Goal: Transaction & Acquisition: Purchase product/service

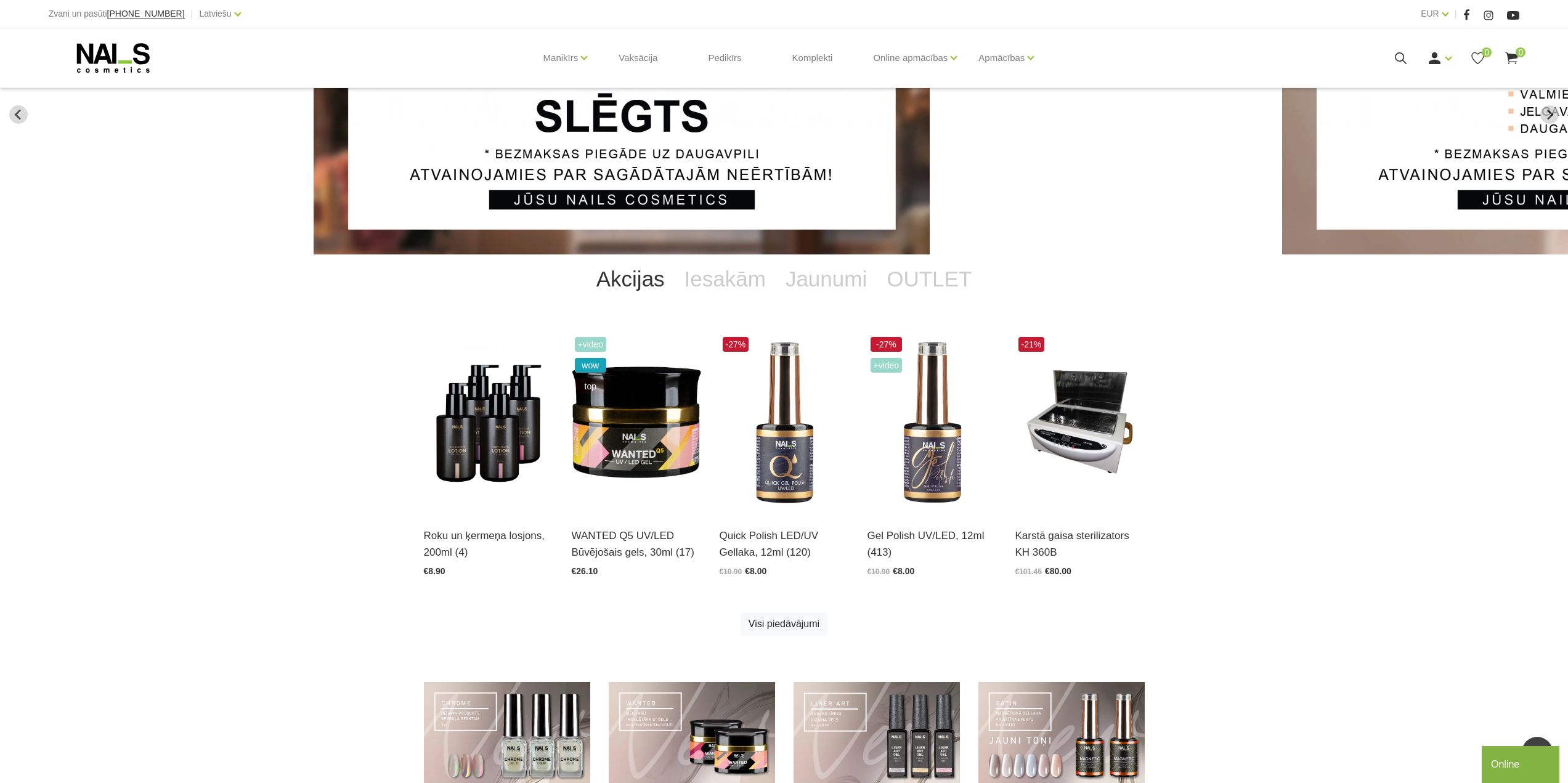
scroll to position [112, 0]
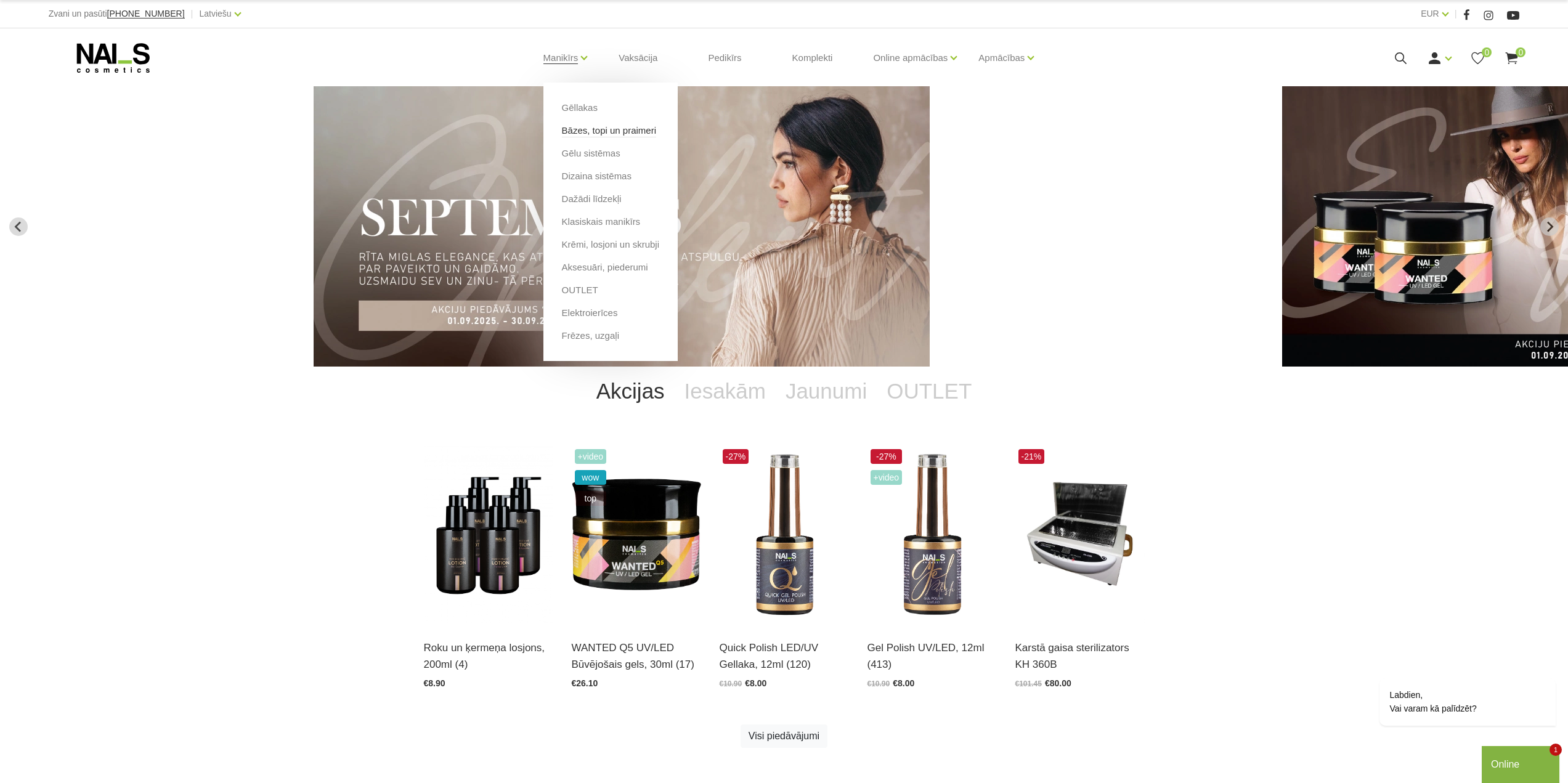
click at [585, 126] on link "Bāzes, topi un praimeri" at bounding box center [609, 130] width 94 height 13
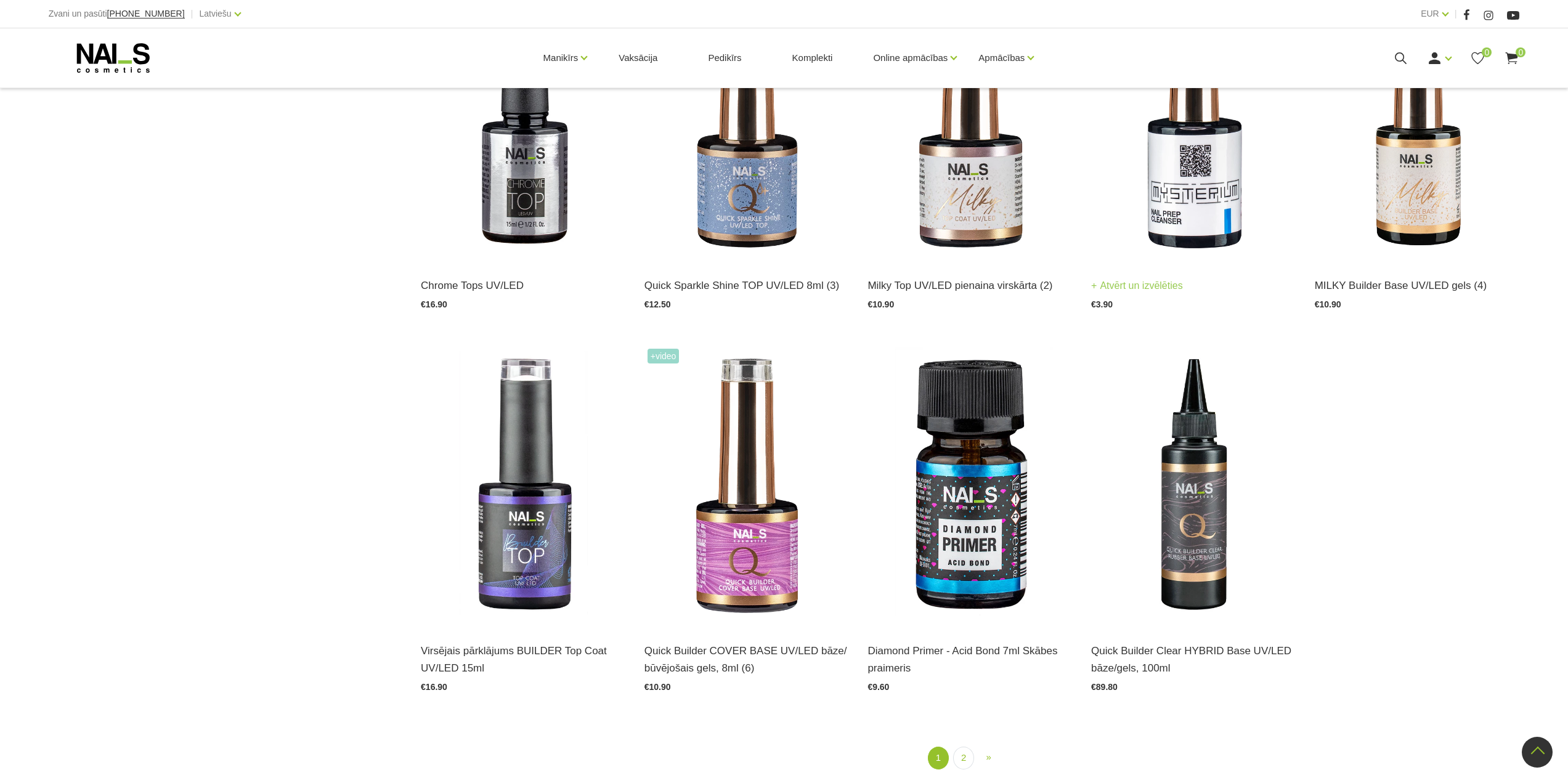
scroll to position [1602, 0]
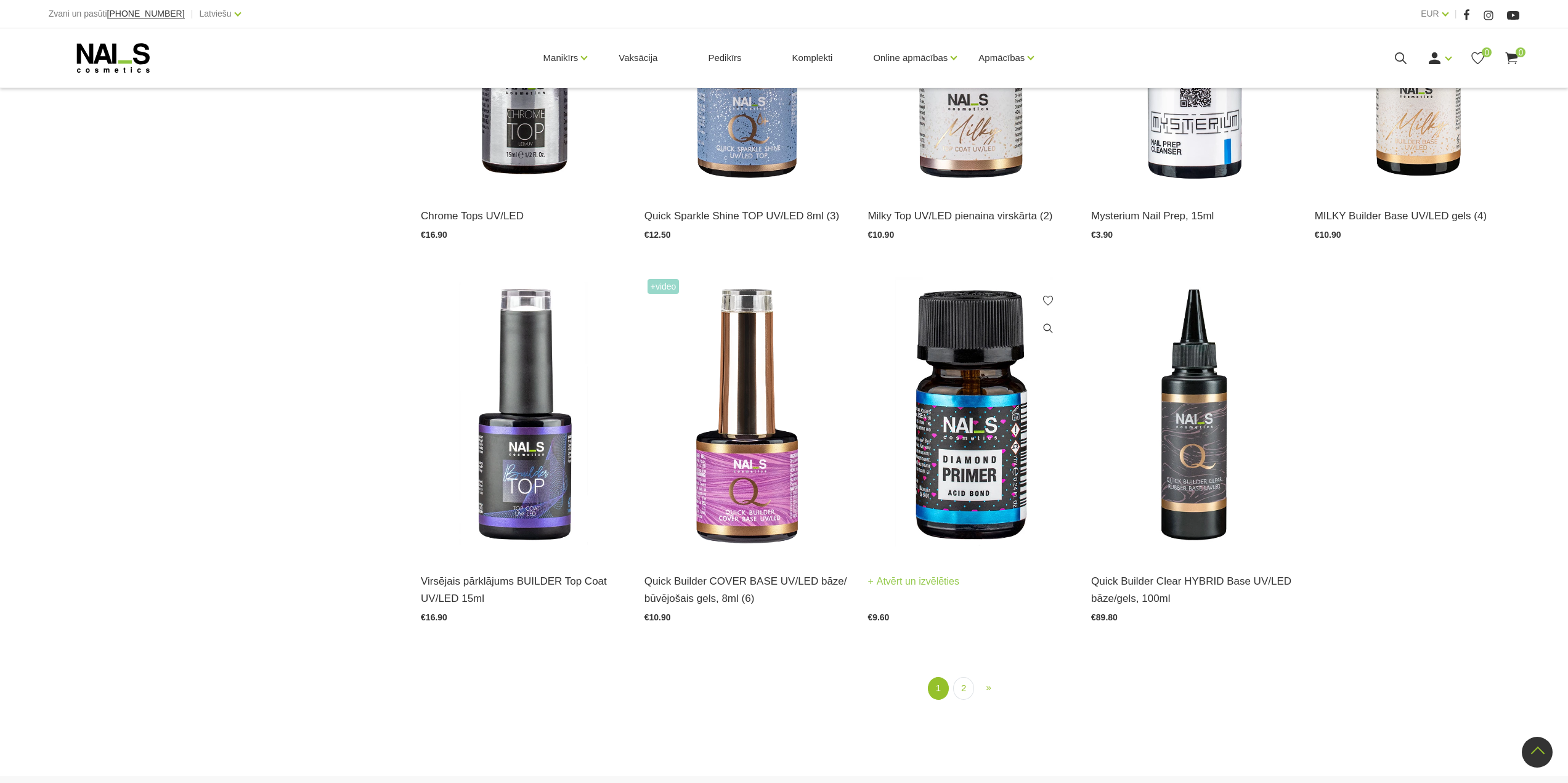
click at [962, 478] on img at bounding box center [970, 417] width 205 height 281
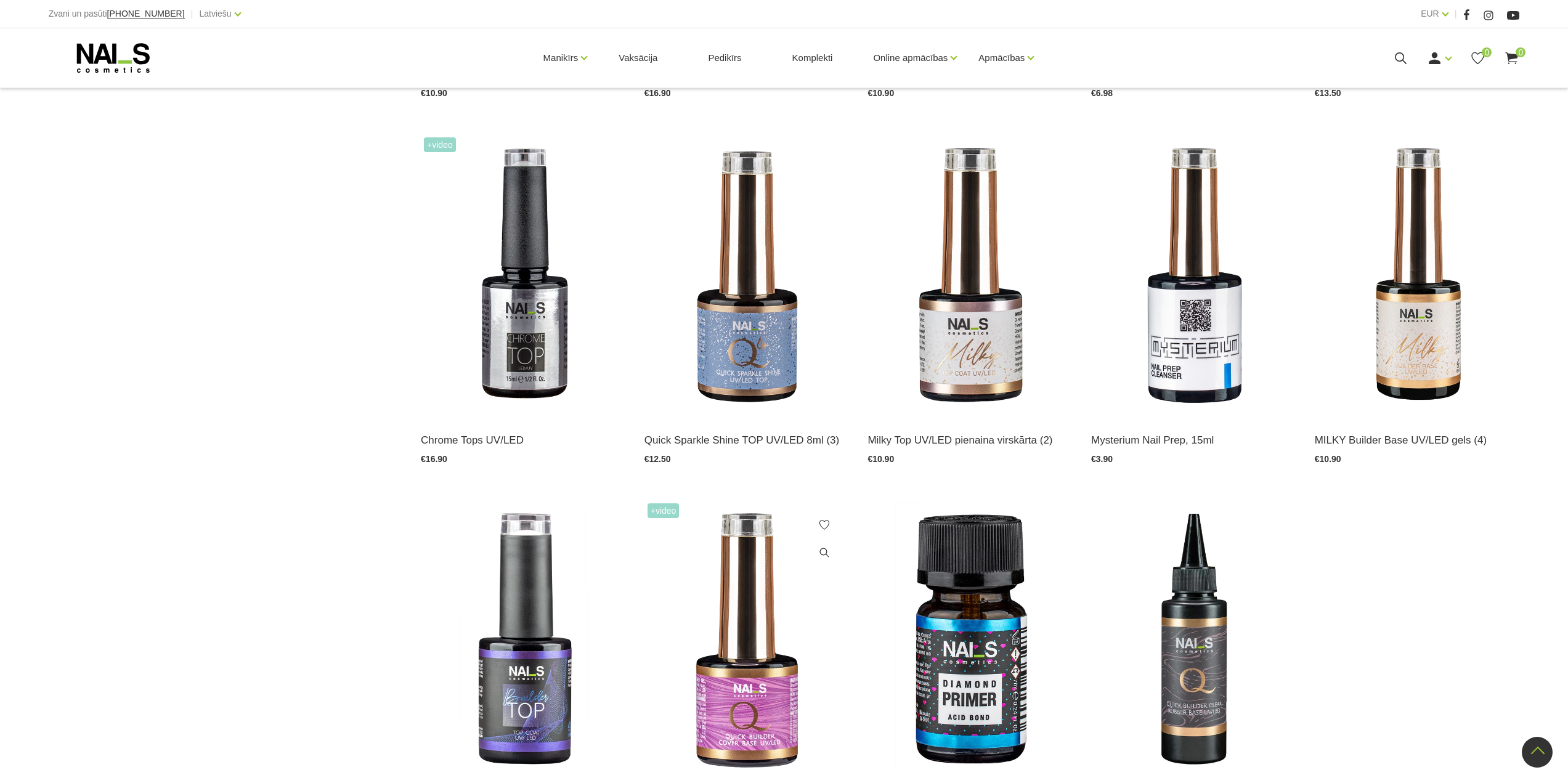
scroll to position [1356, 0]
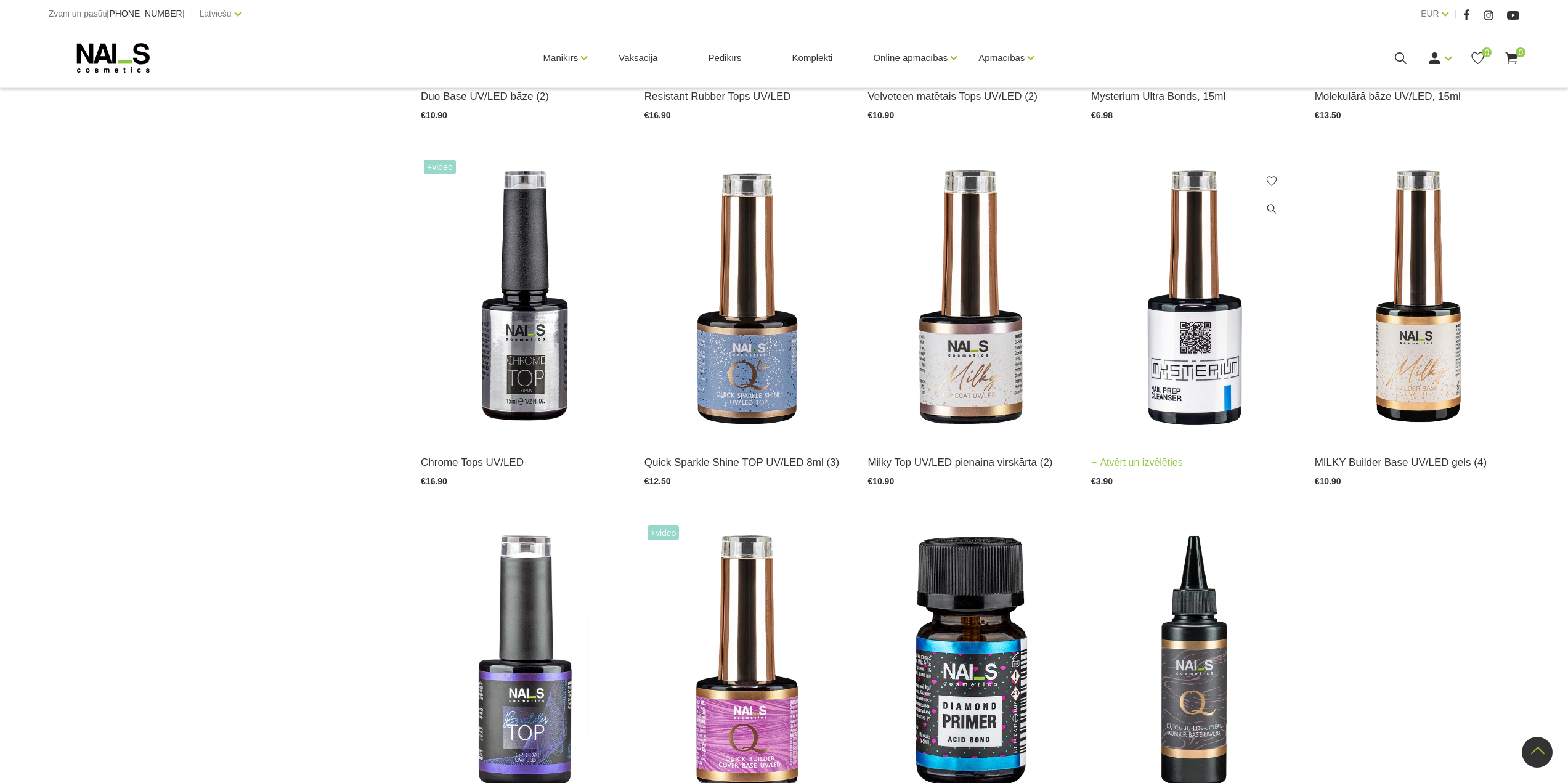
click at [1173, 381] on img at bounding box center [1194, 296] width 205 height 281
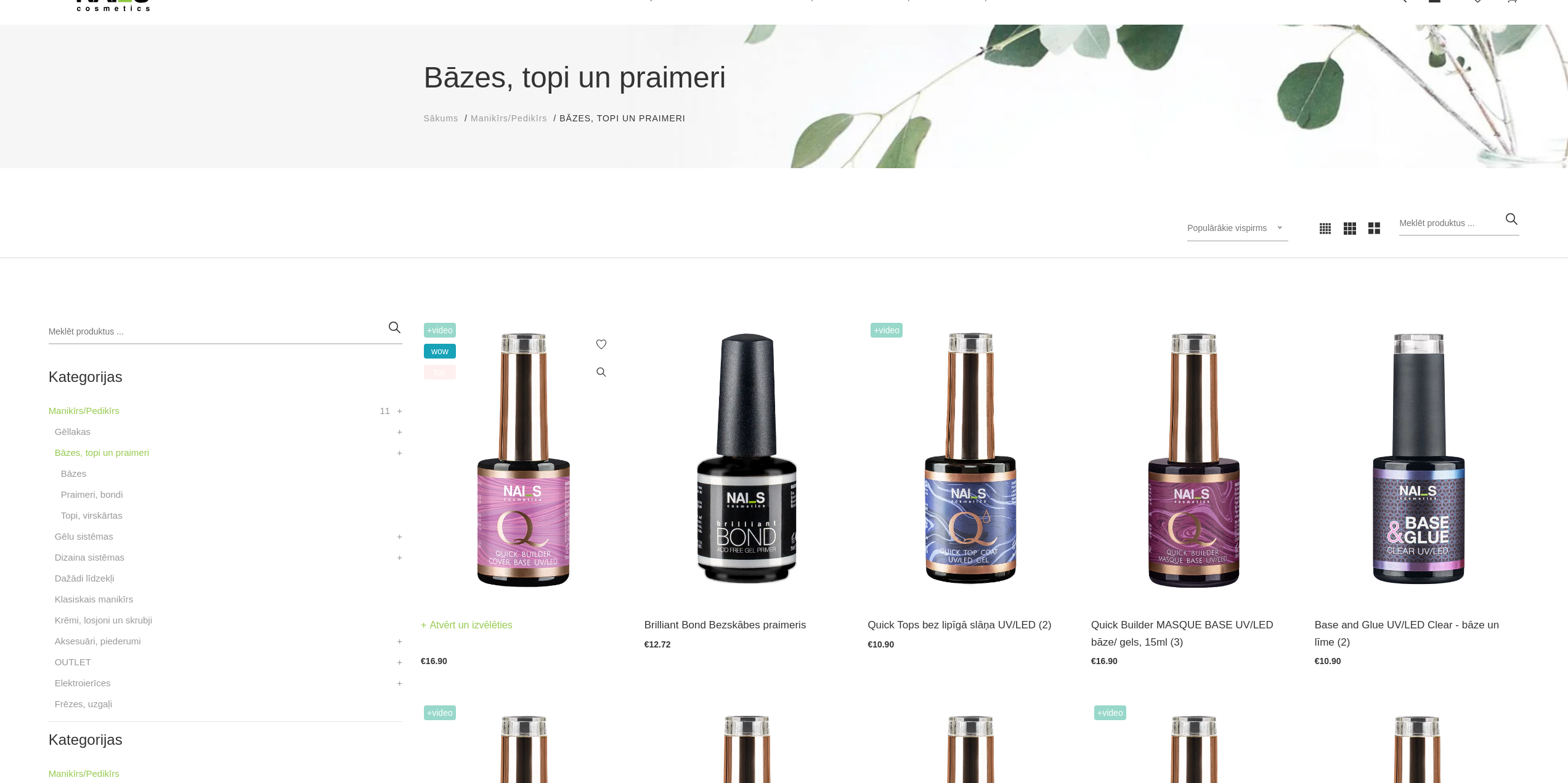
scroll to position [124, 0]
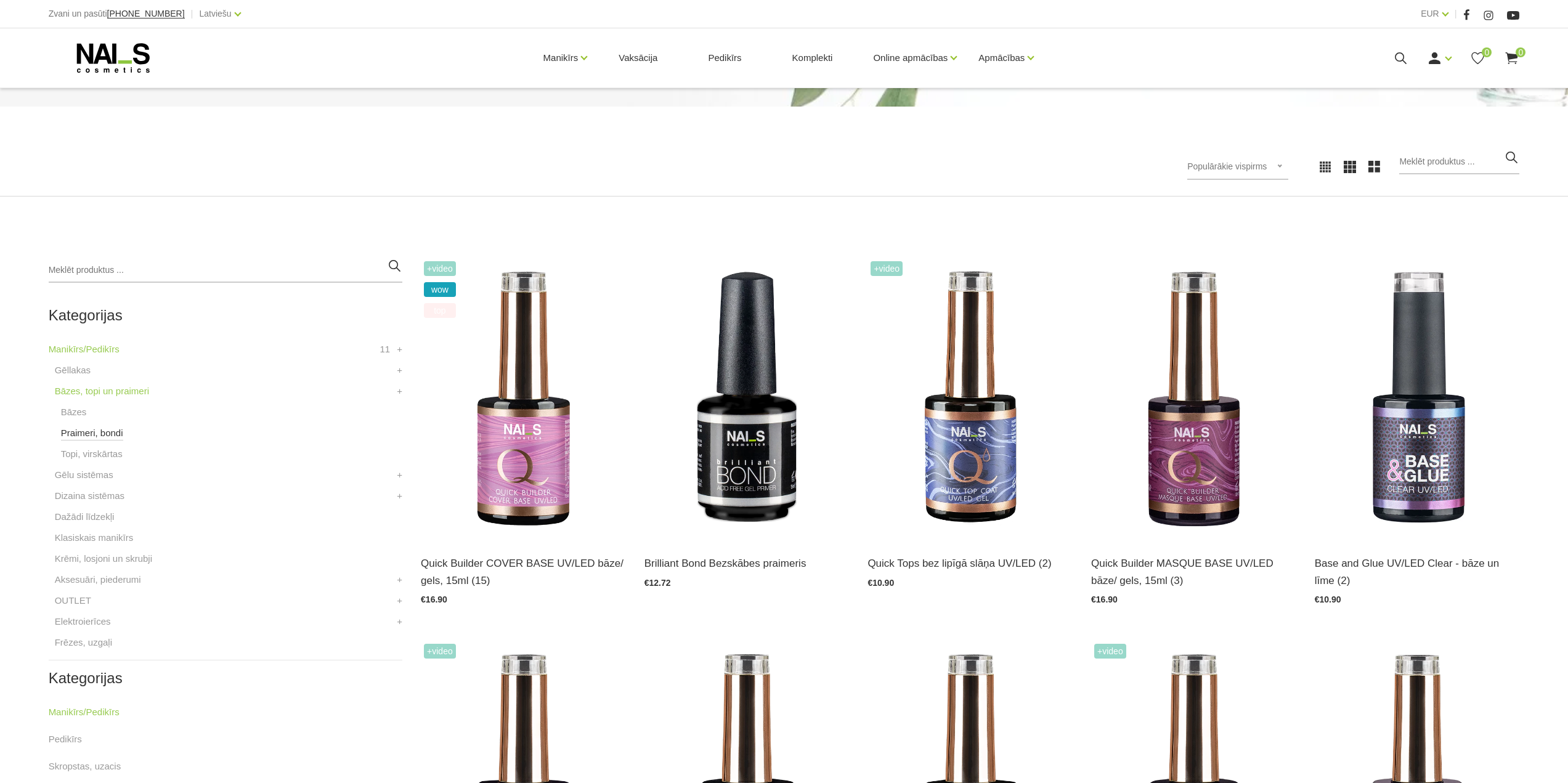
click at [90, 432] on link "Praimeri, bondi" at bounding box center [92, 433] width 63 height 15
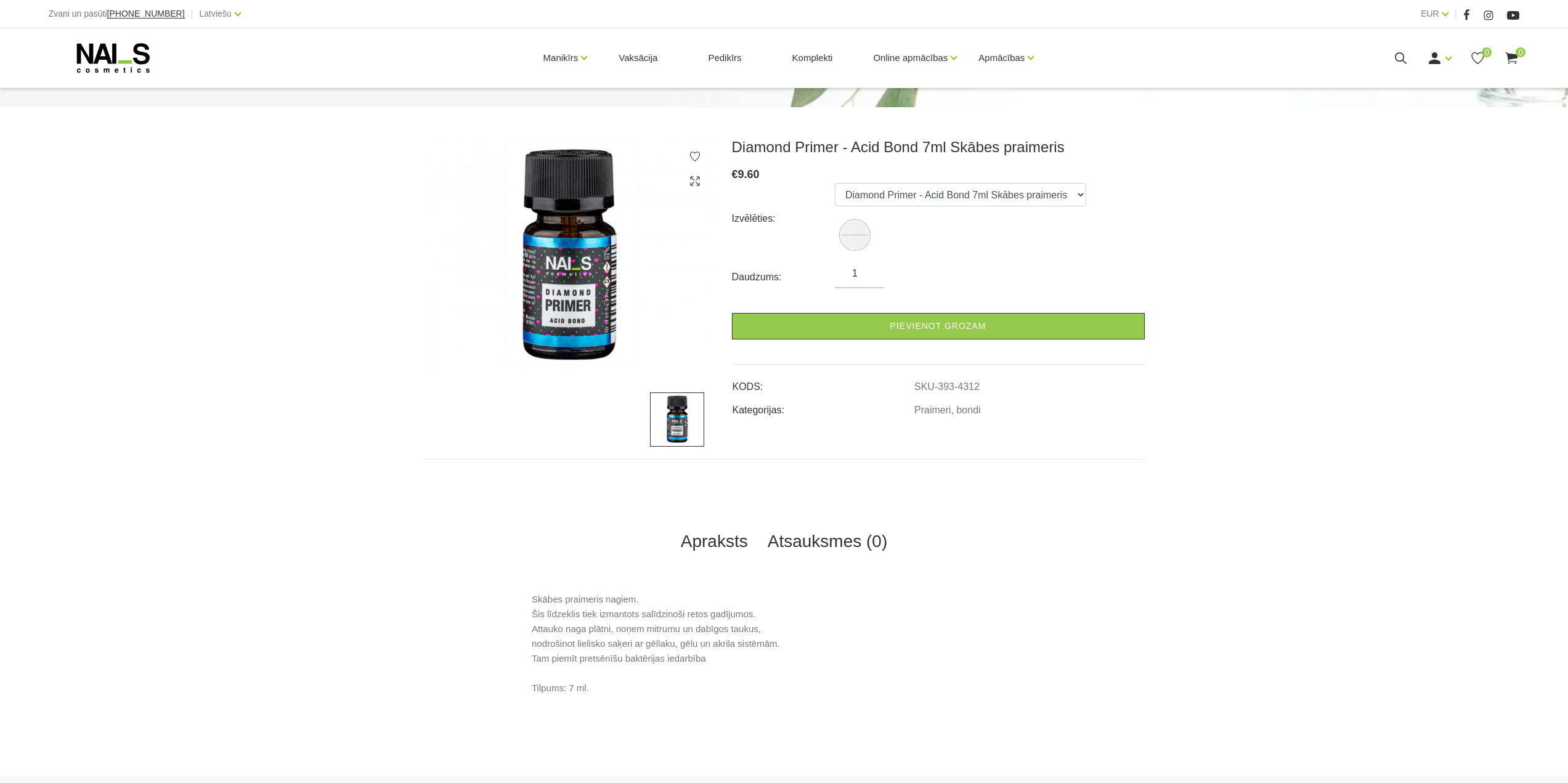
scroll to position [124, 0]
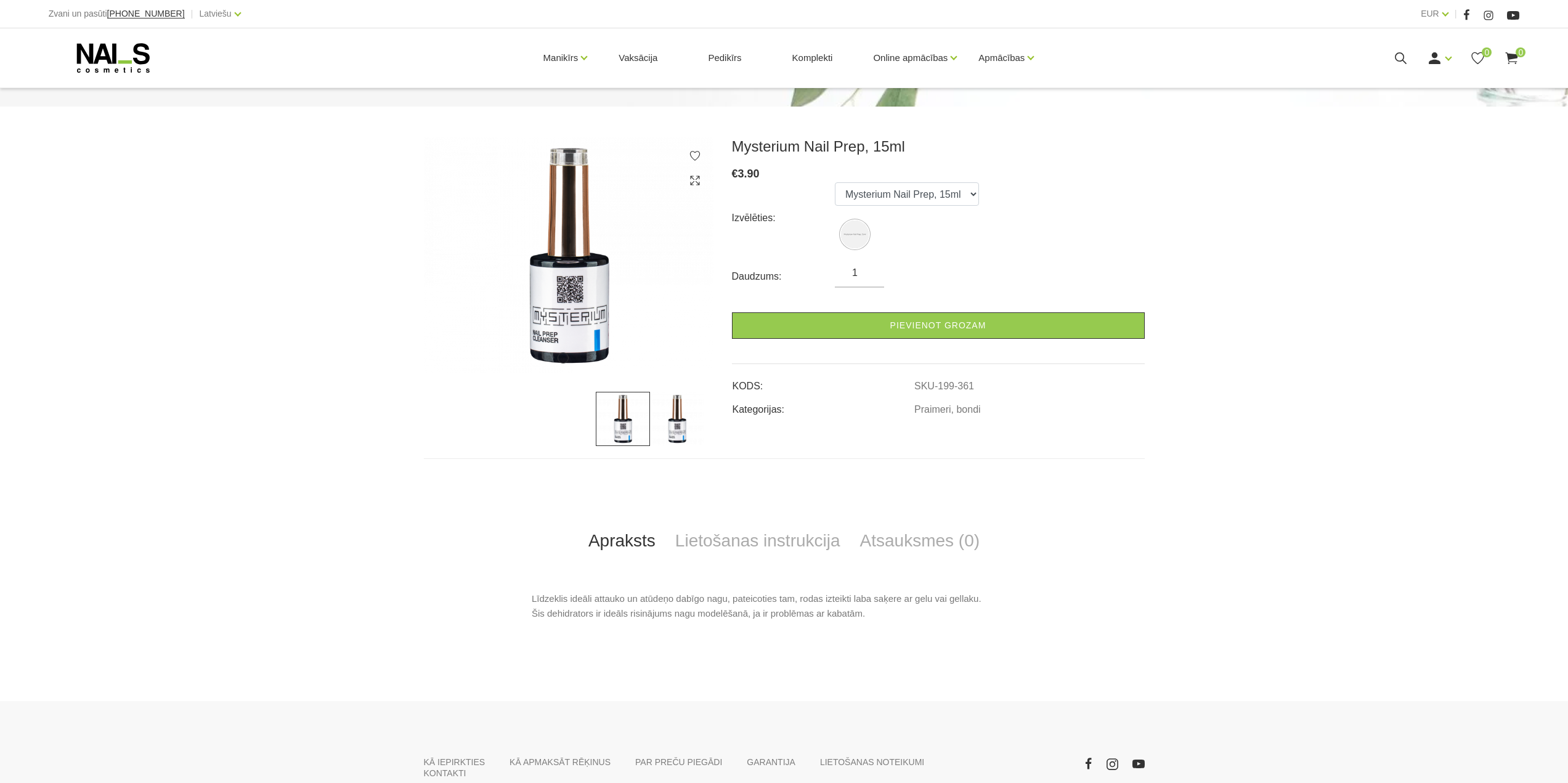
scroll to position [62, 0]
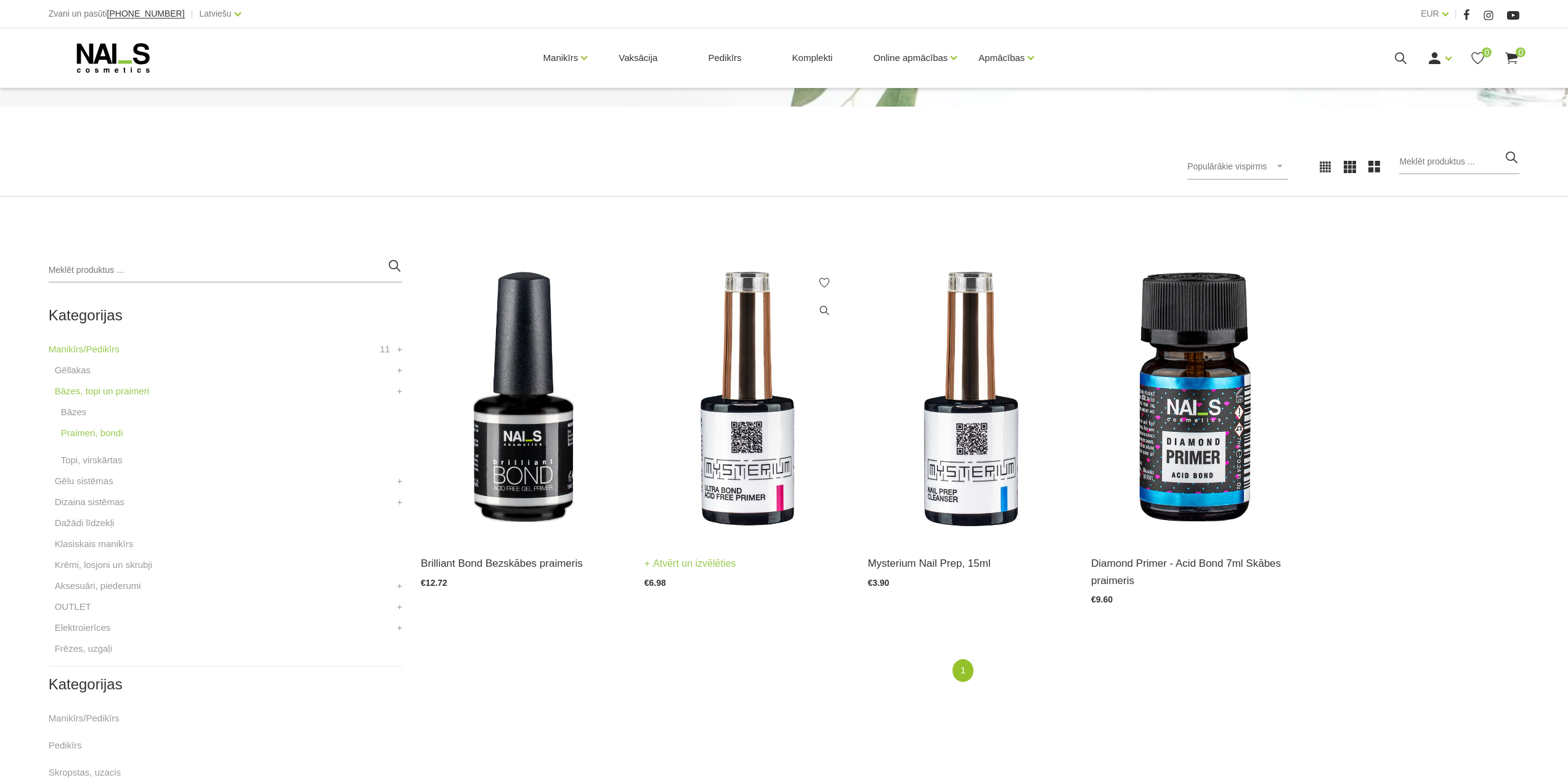
scroll to position [184, 0]
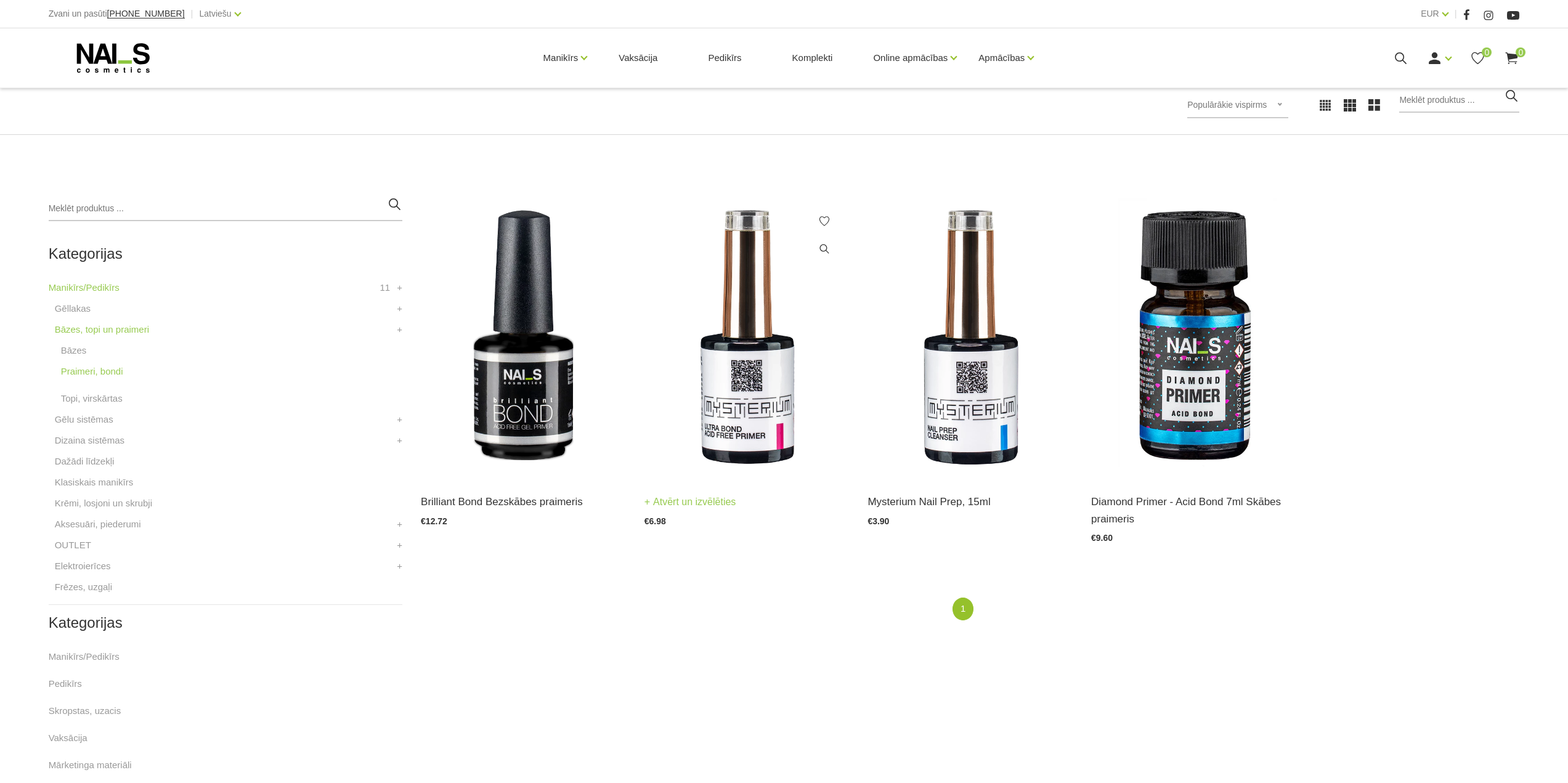
click at [756, 396] on img at bounding box center [747, 336] width 205 height 281
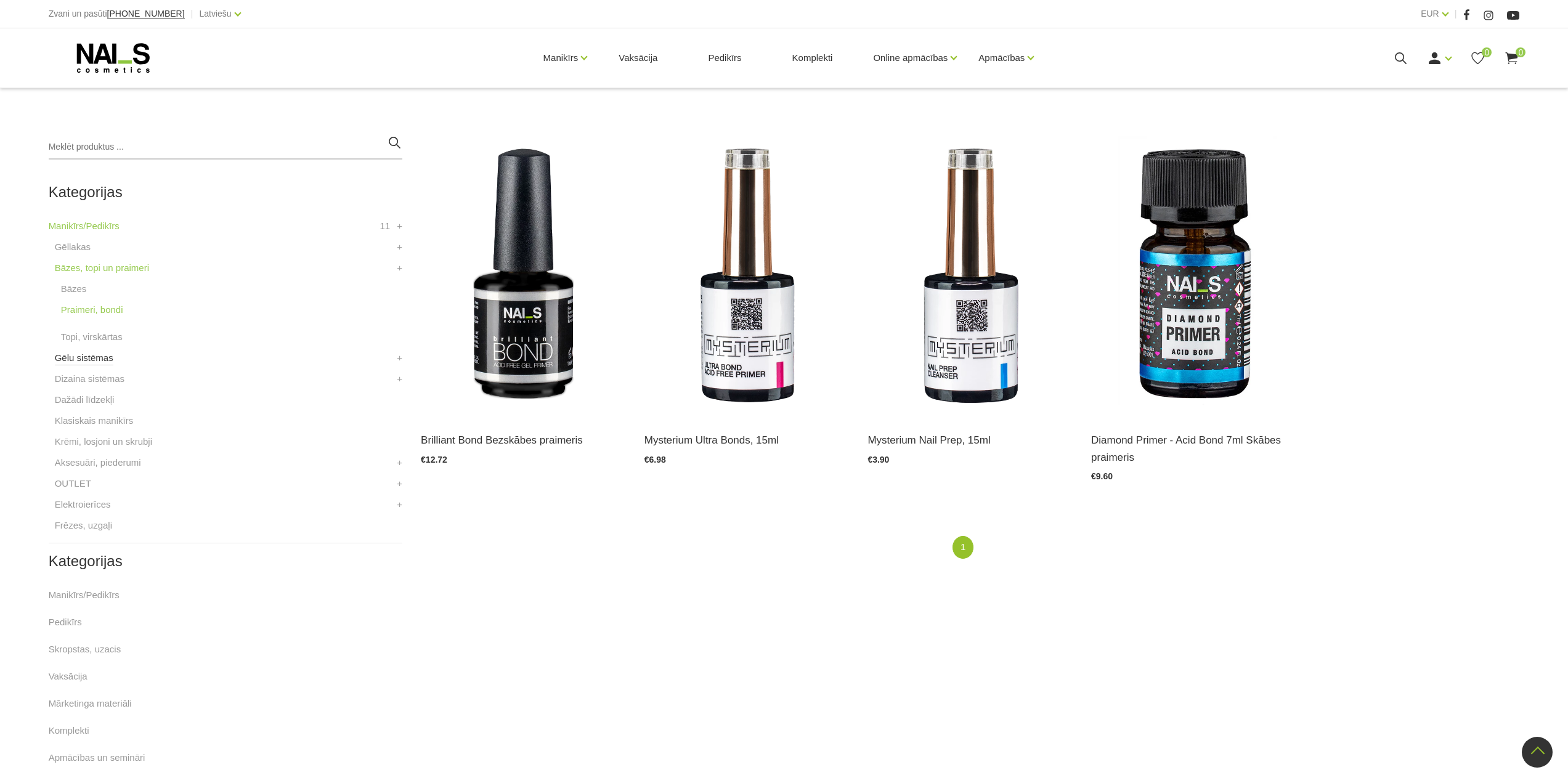
click at [105, 361] on link "Gēlu sistēmas" at bounding box center [84, 358] width 58 height 15
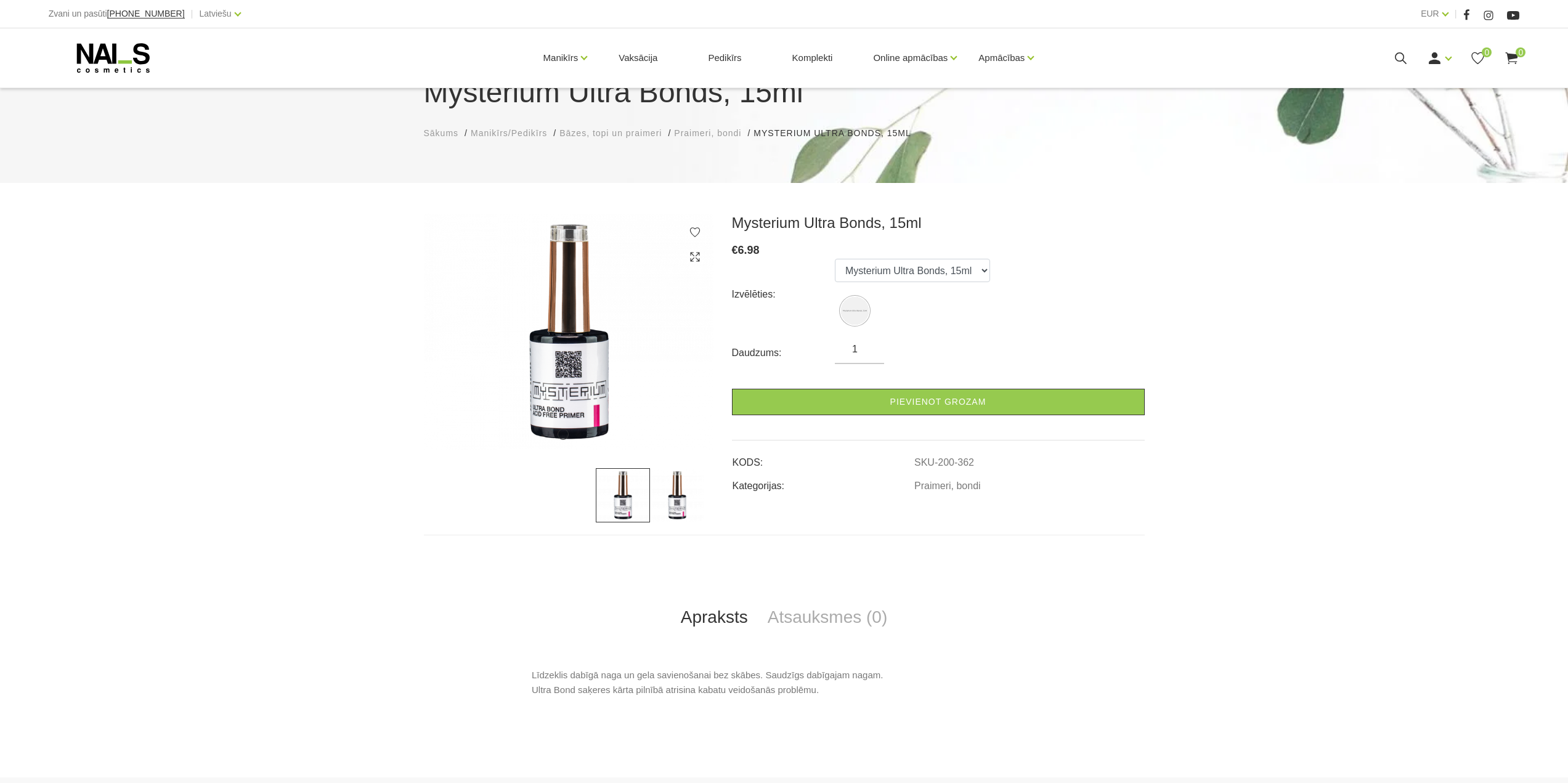
scroll to position [124, 0]
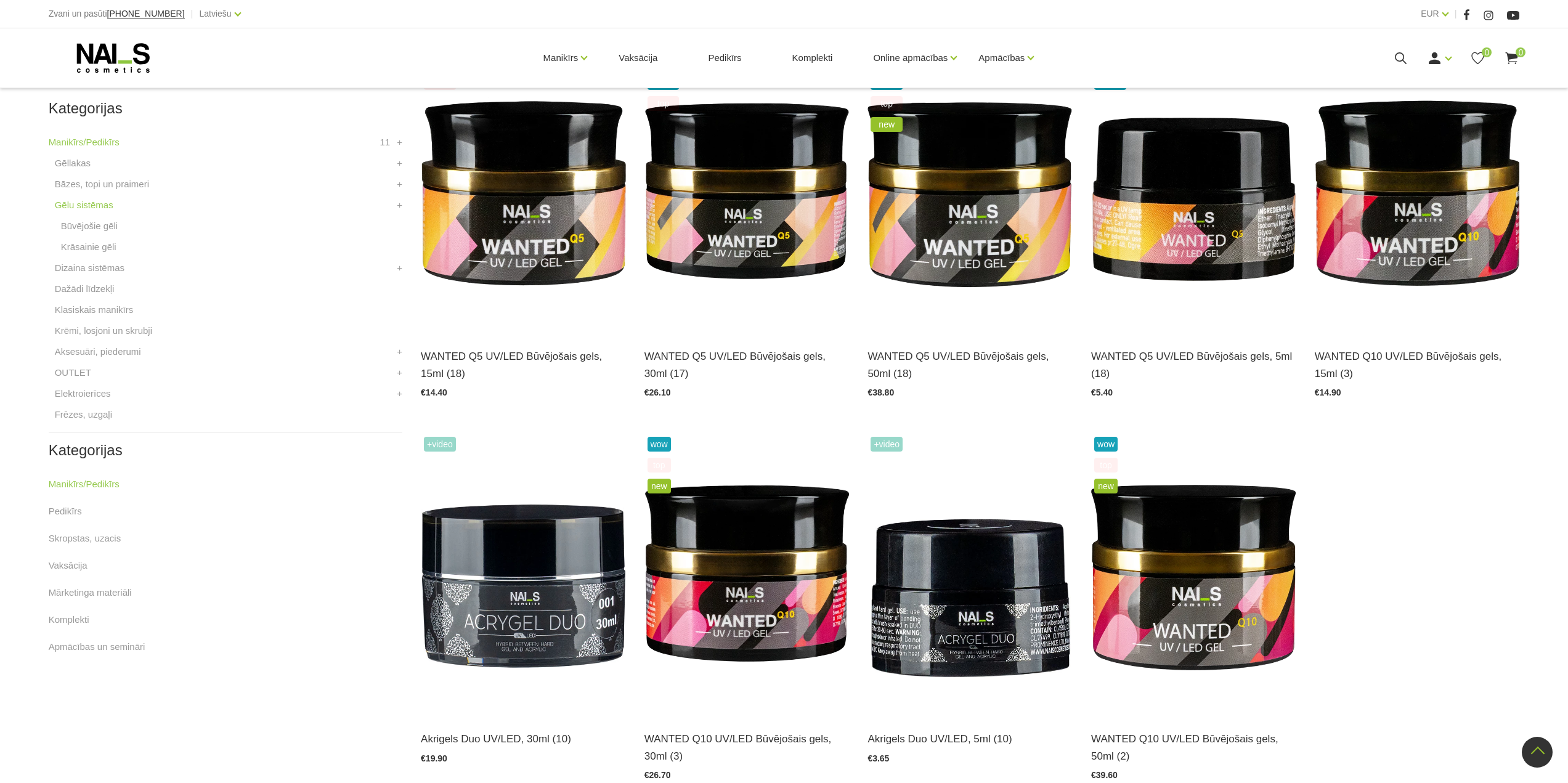
scroll to position [308, 0]
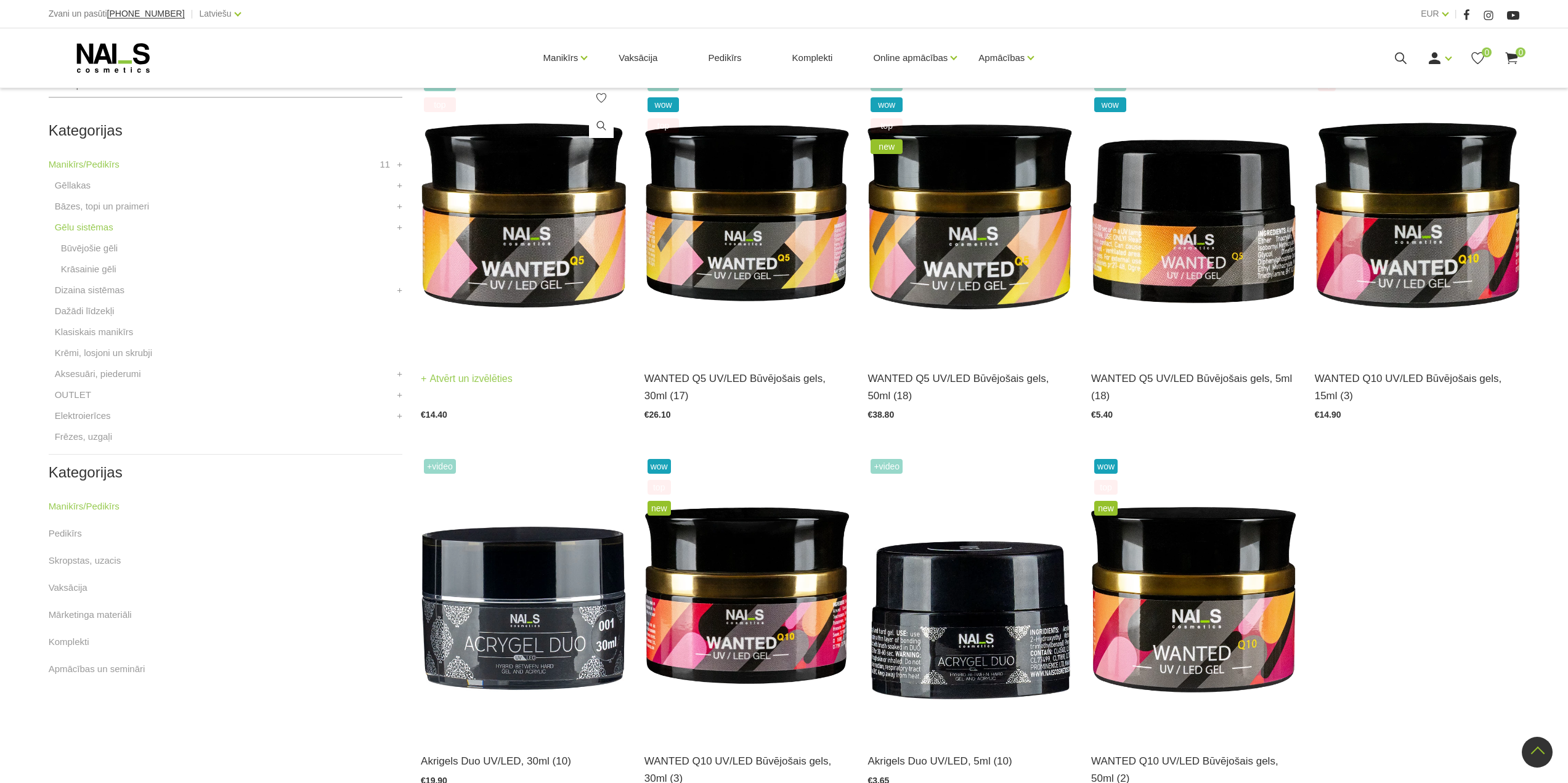
click at [508, 270] on img at bounding box center [524, 214] width 205 height 281
click at [1469, 290] on img at bounding box center [1418, 214] width 205 height 281
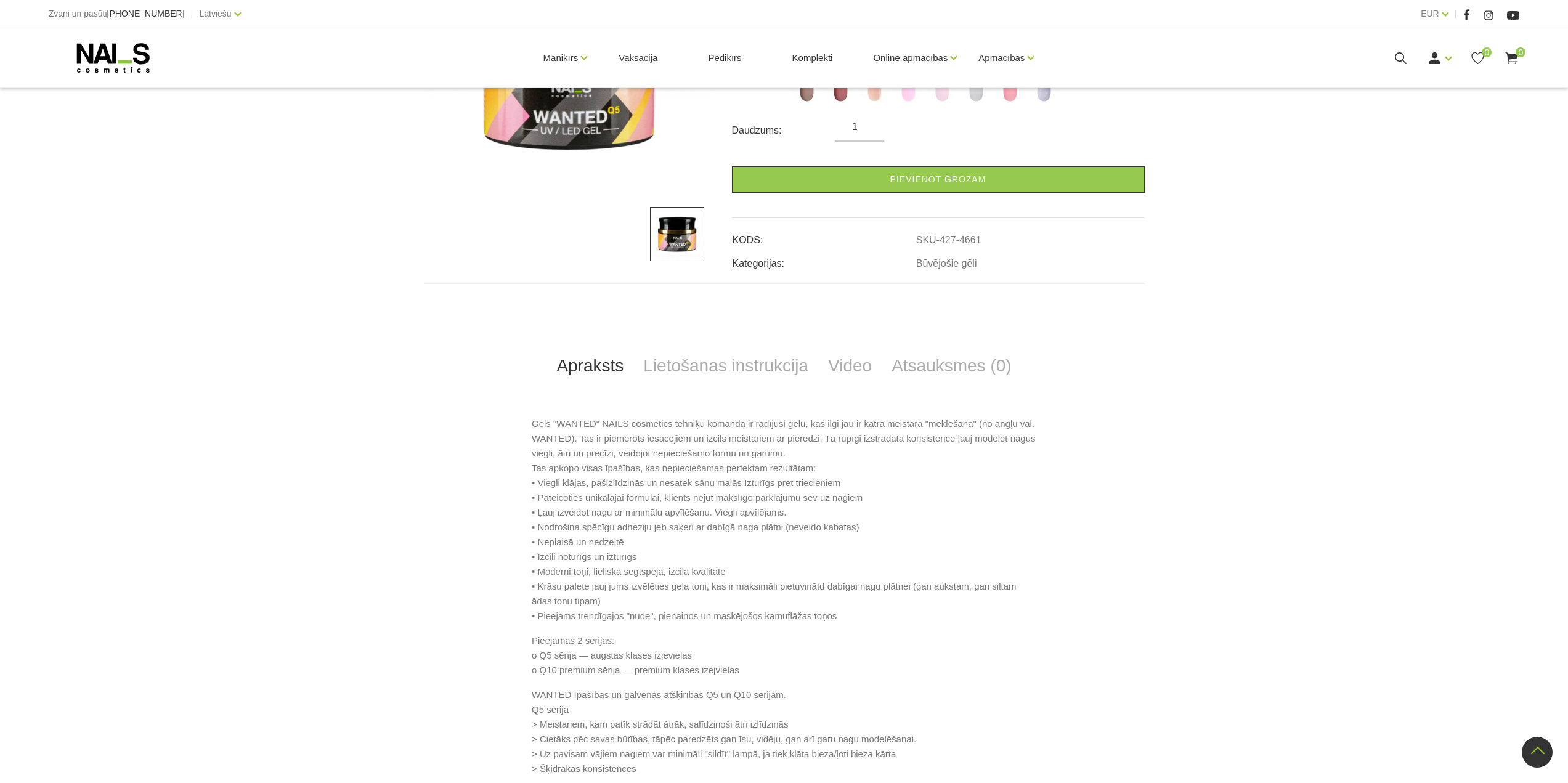
scroll to position [62, 0]
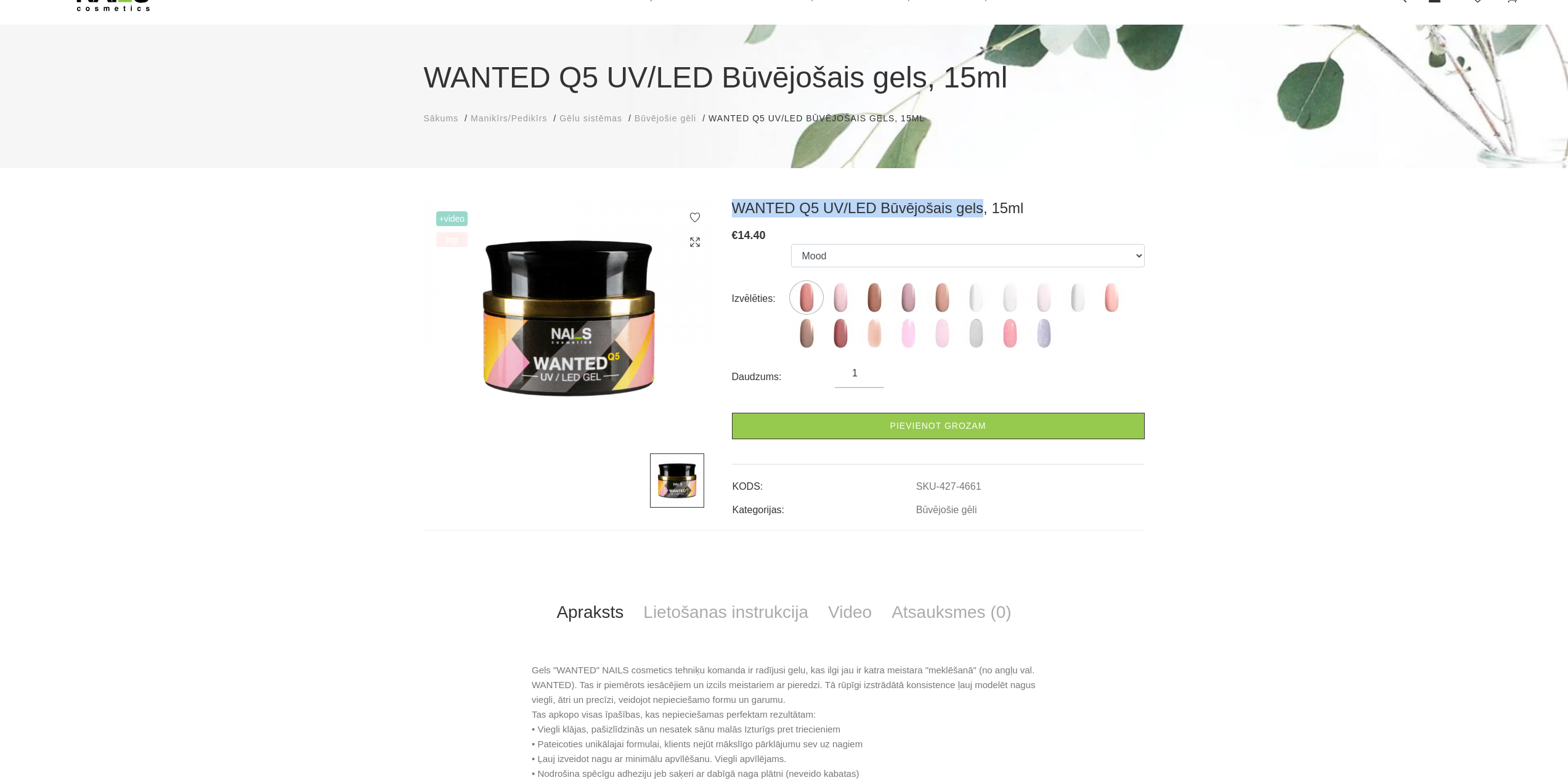
drag, startPoint x: 745, startPoint y: 206, endPoint x: 970, endPoint y: 206, distance: 225.0
click at [970, 206] on div "WANTED Q5 UV/LED Būvējošais gels, 15ml € 14.40 Izvēlēties: Mood Dream Rose Cara…" at bounding box center [938, 358] width 432 height 319
copy h3 "WANTED Q5 UV/LED Būvējošais gels"
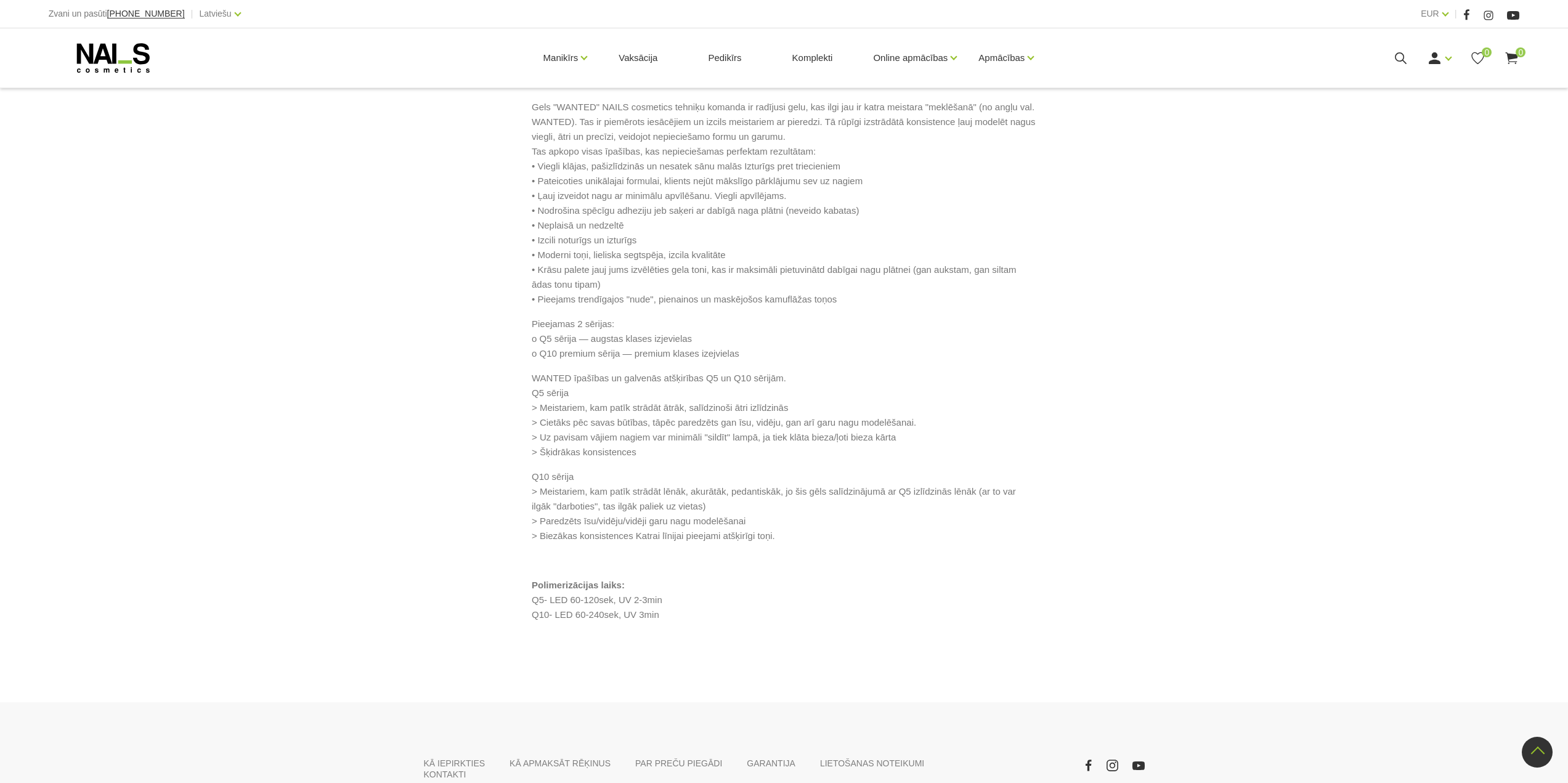
scroll to position [493, 0]
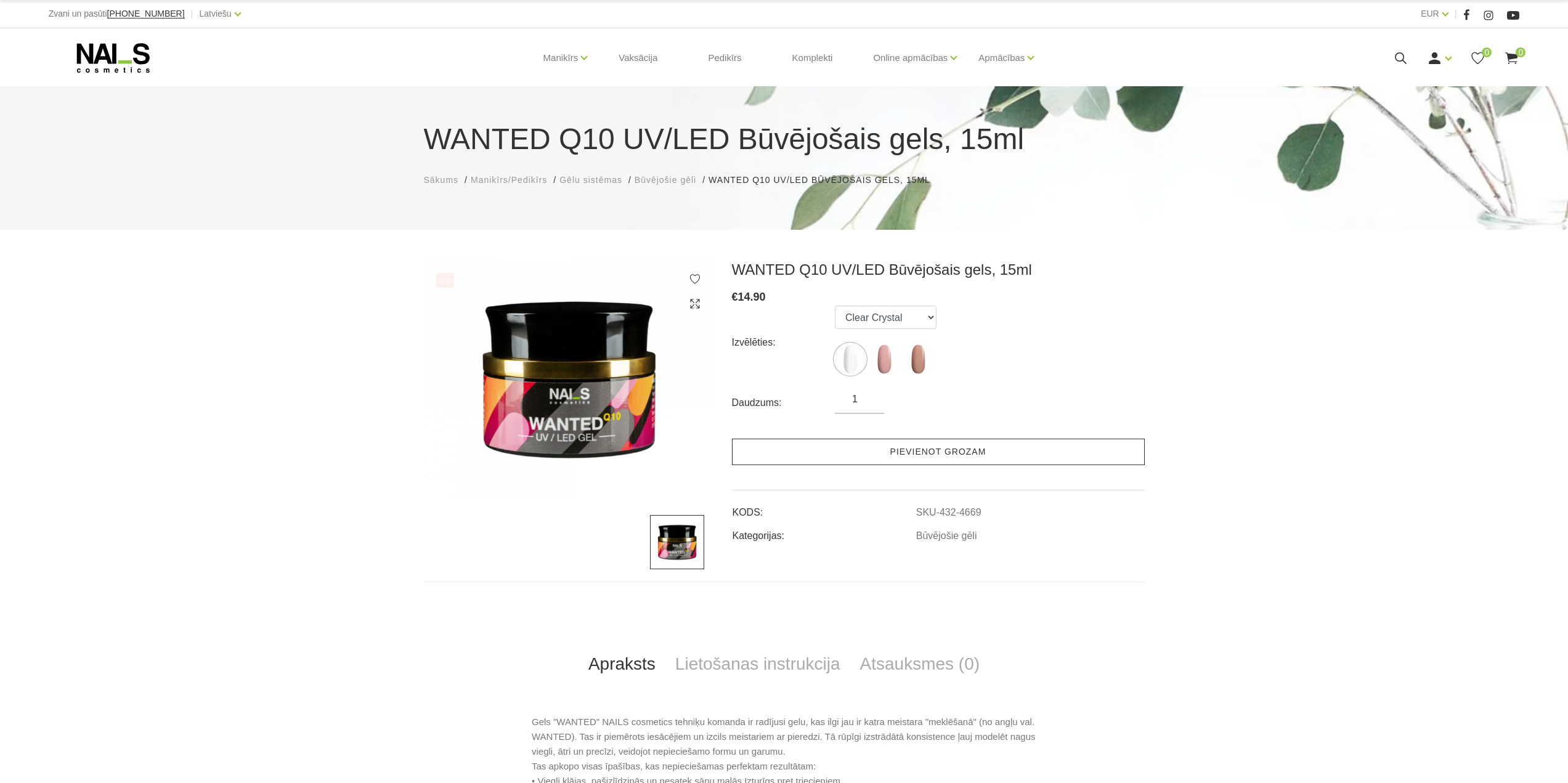
click at [818, 455] on link "Pievienot grozam" at bounding box center [938, 452] width 412 height 27
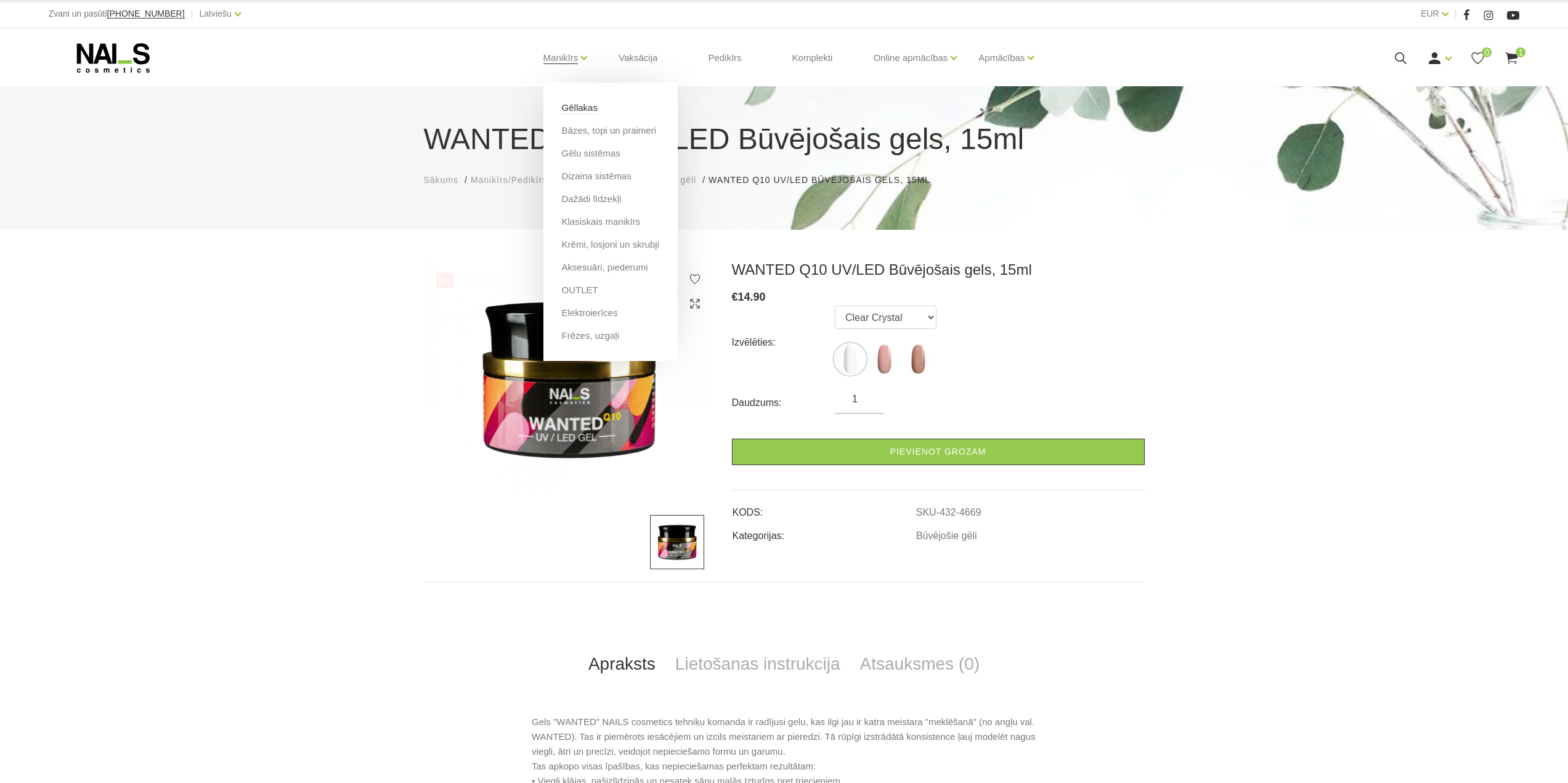
click at [571, 101] on link "Gēllakas" at bounding box center [579, 108] width 36 height 13
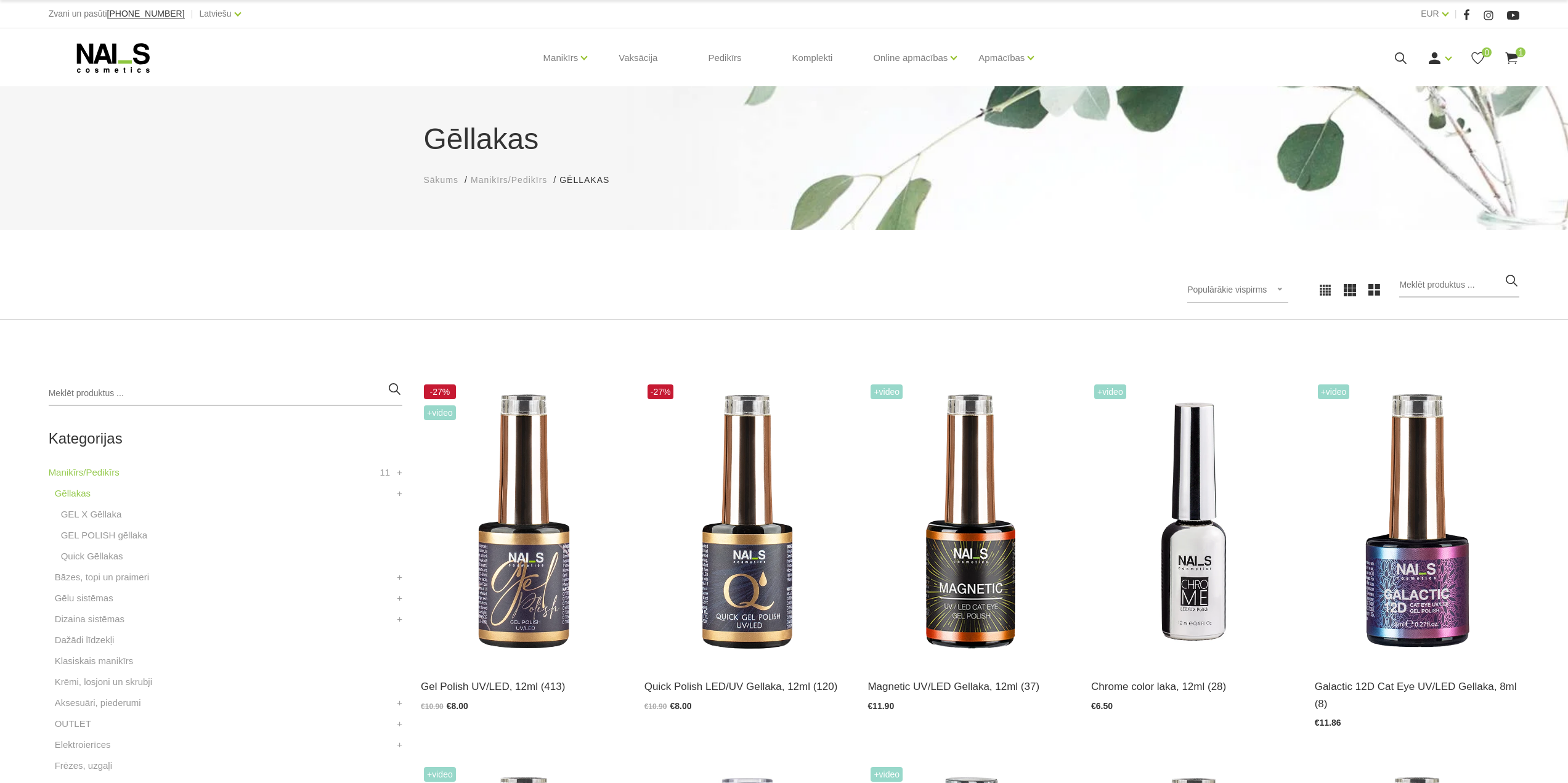
scroll to position [62, 0]
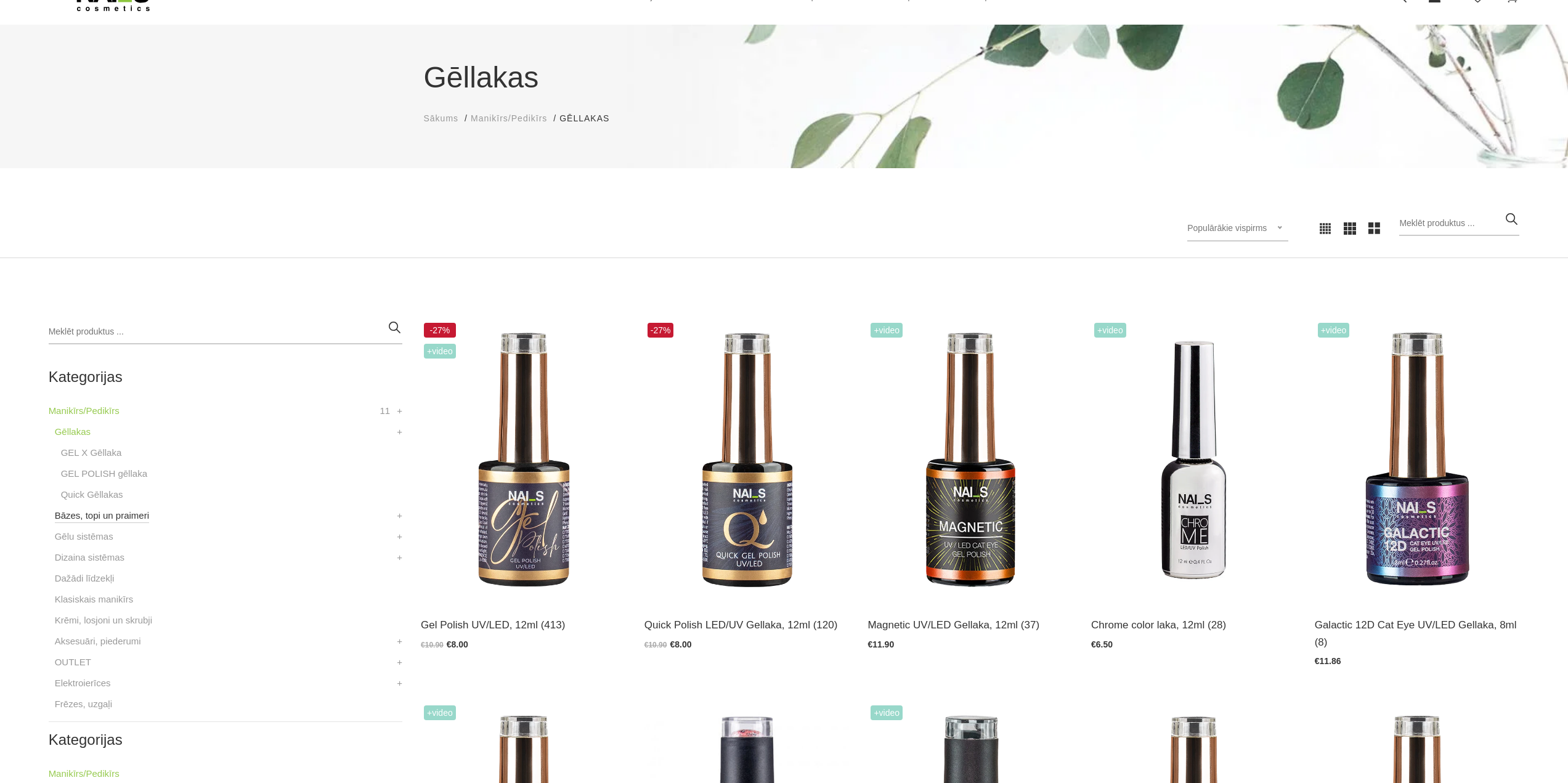
click at [78, 515] on link "Bāzes, topi un praimeri" at bounding box center [102, 516] width 94 height 15
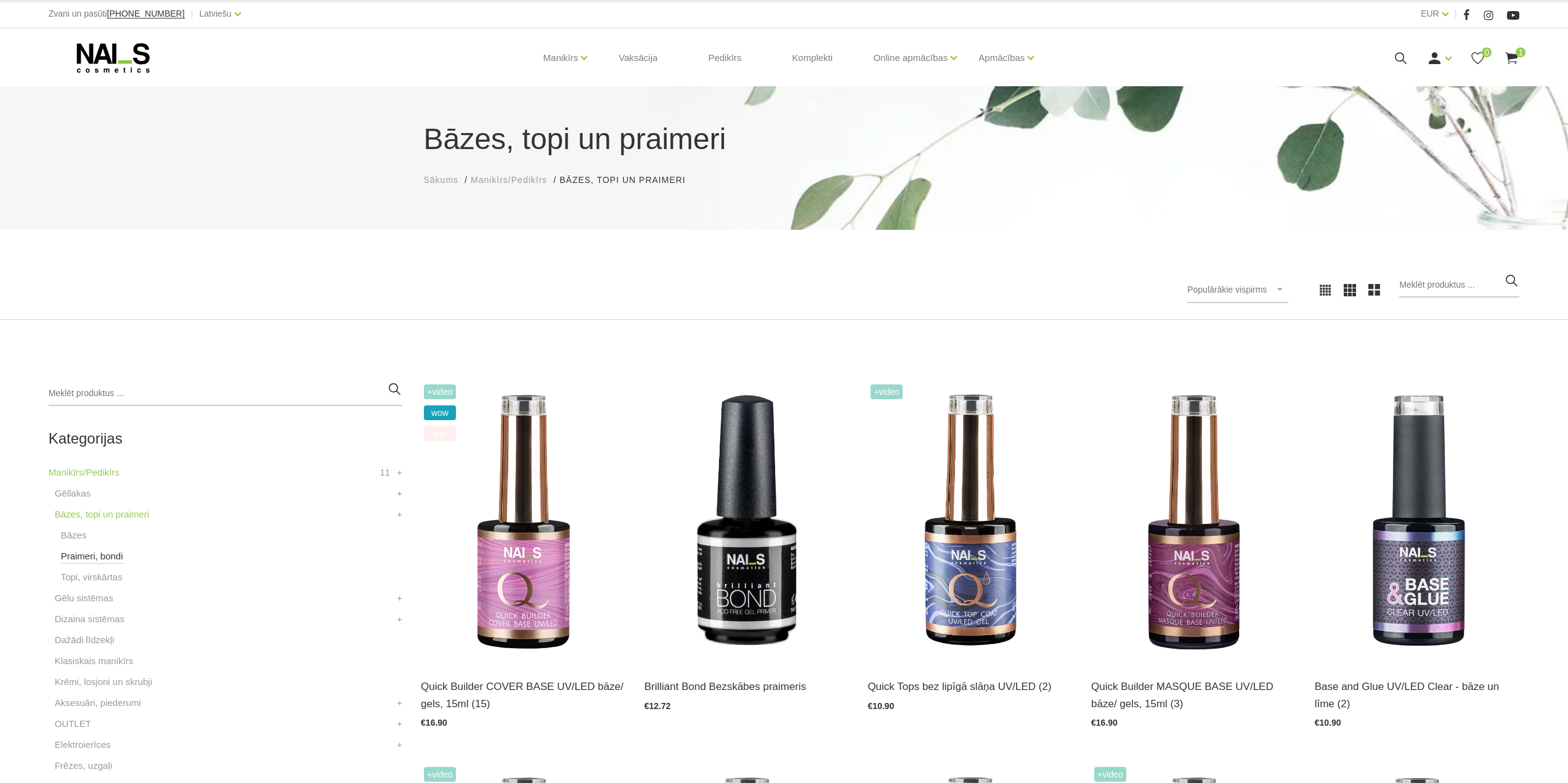
click at [95, 552] on link "Praimeri, bondi" at bounding box center [92, 557] width 63 height 15
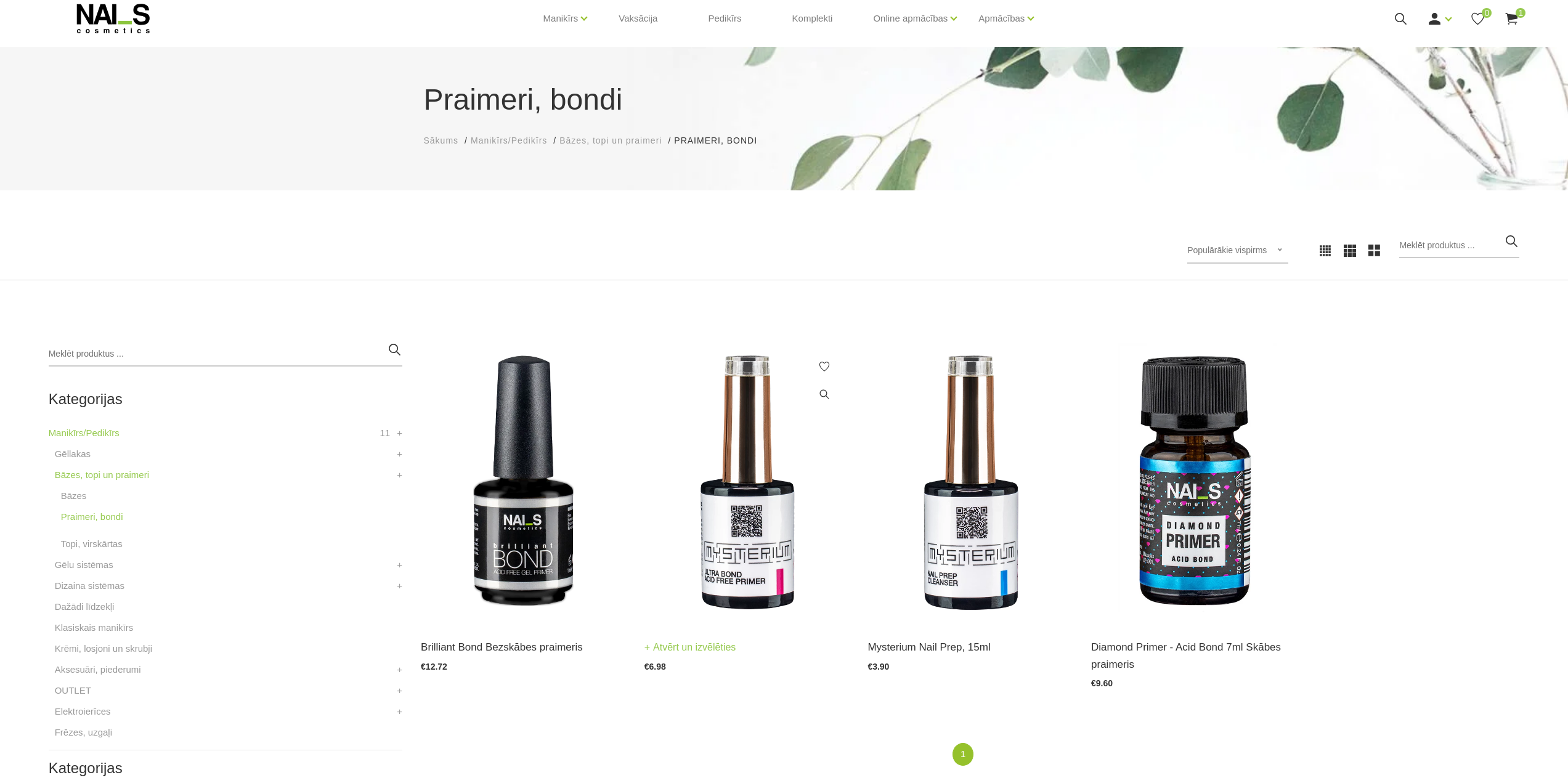
scroll to position [124, 0]
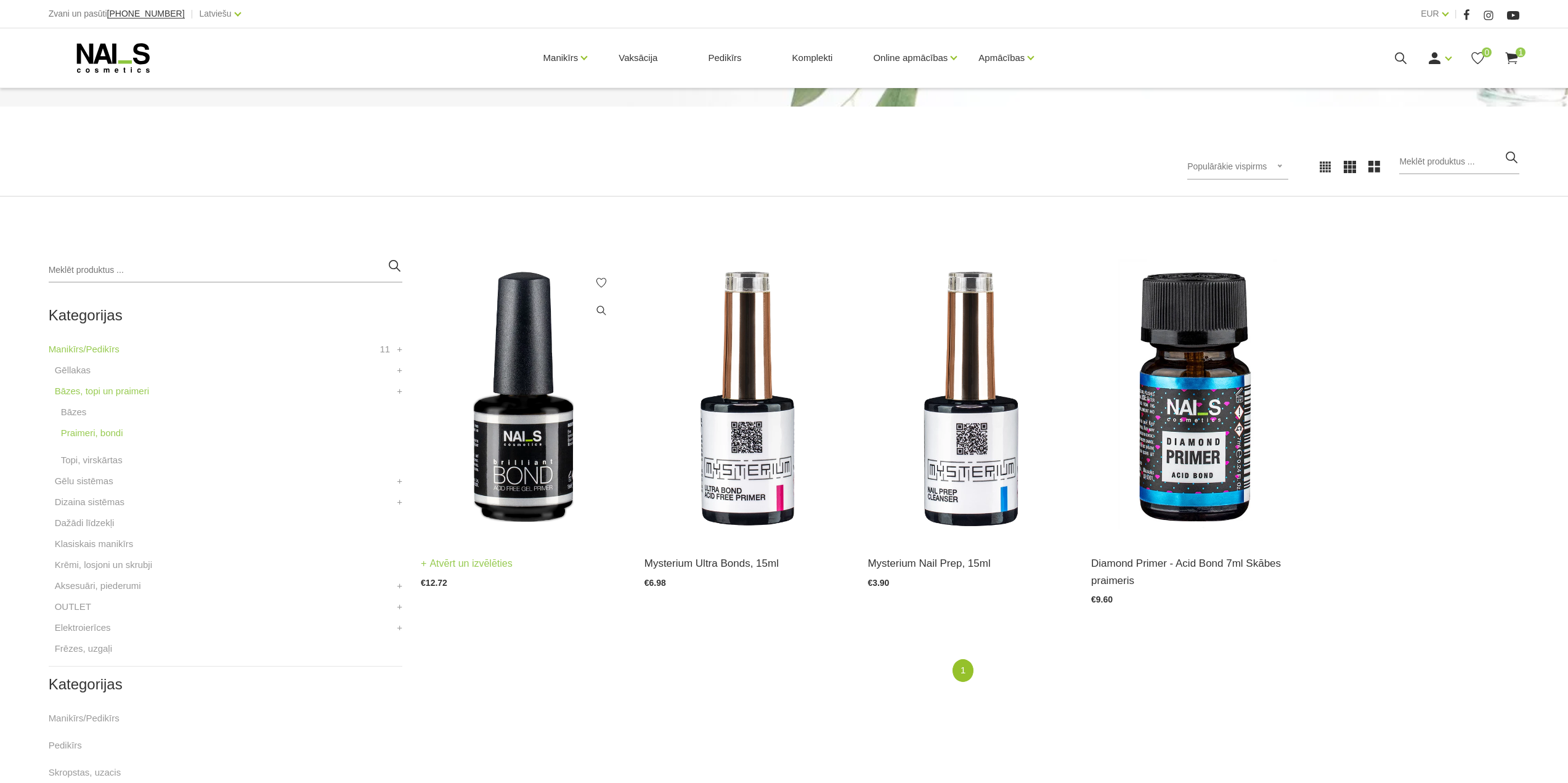
click at [511, 457] on img at bounding box center [524, 398] width 205 height 281
click at [962, 459] on img at bounding box center [970, 398] width 205 height 281
click at [731, 491] on img at bounding box center [747, 398] width 205 height 281
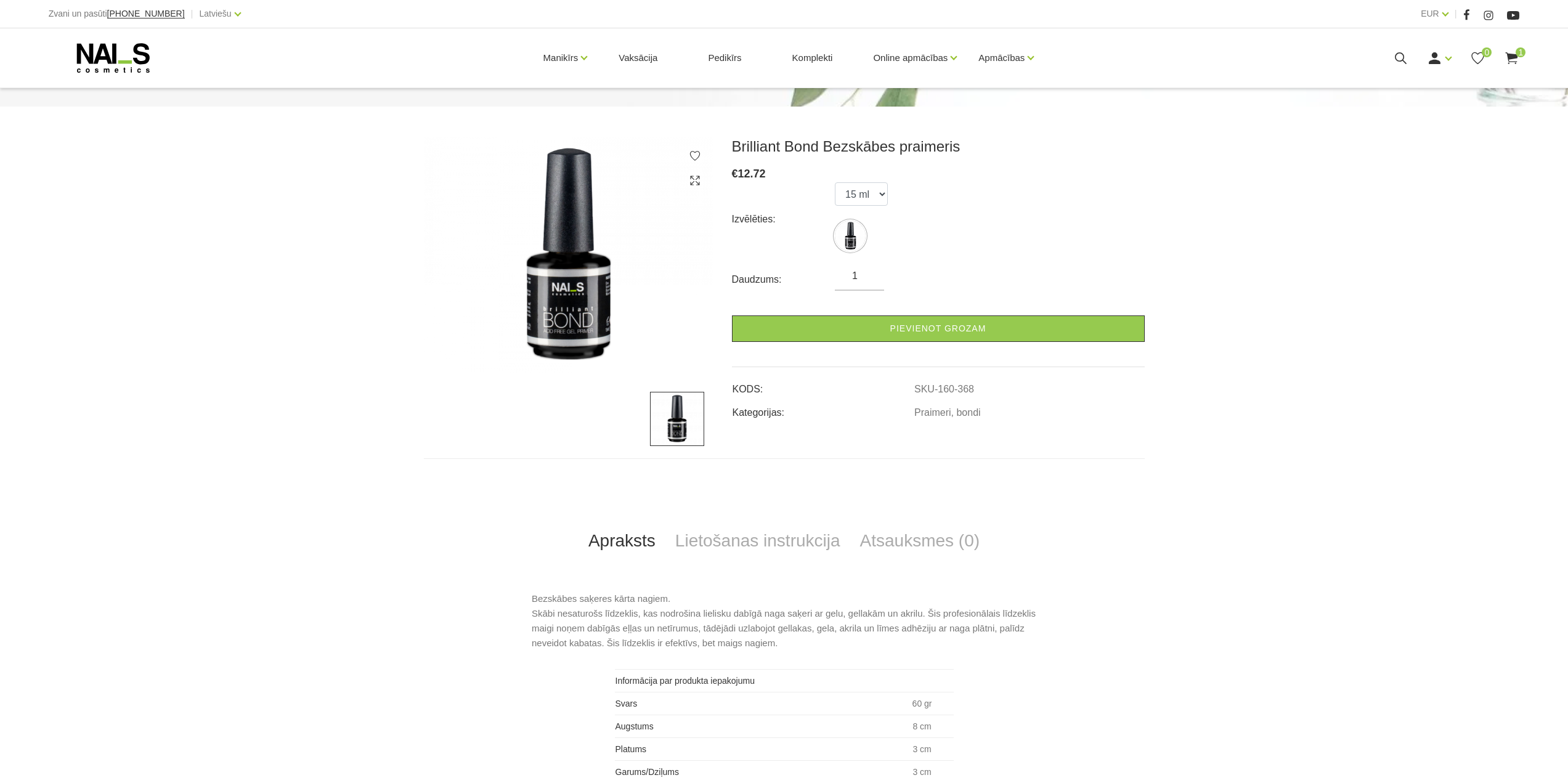
scroll to position [184, 0]
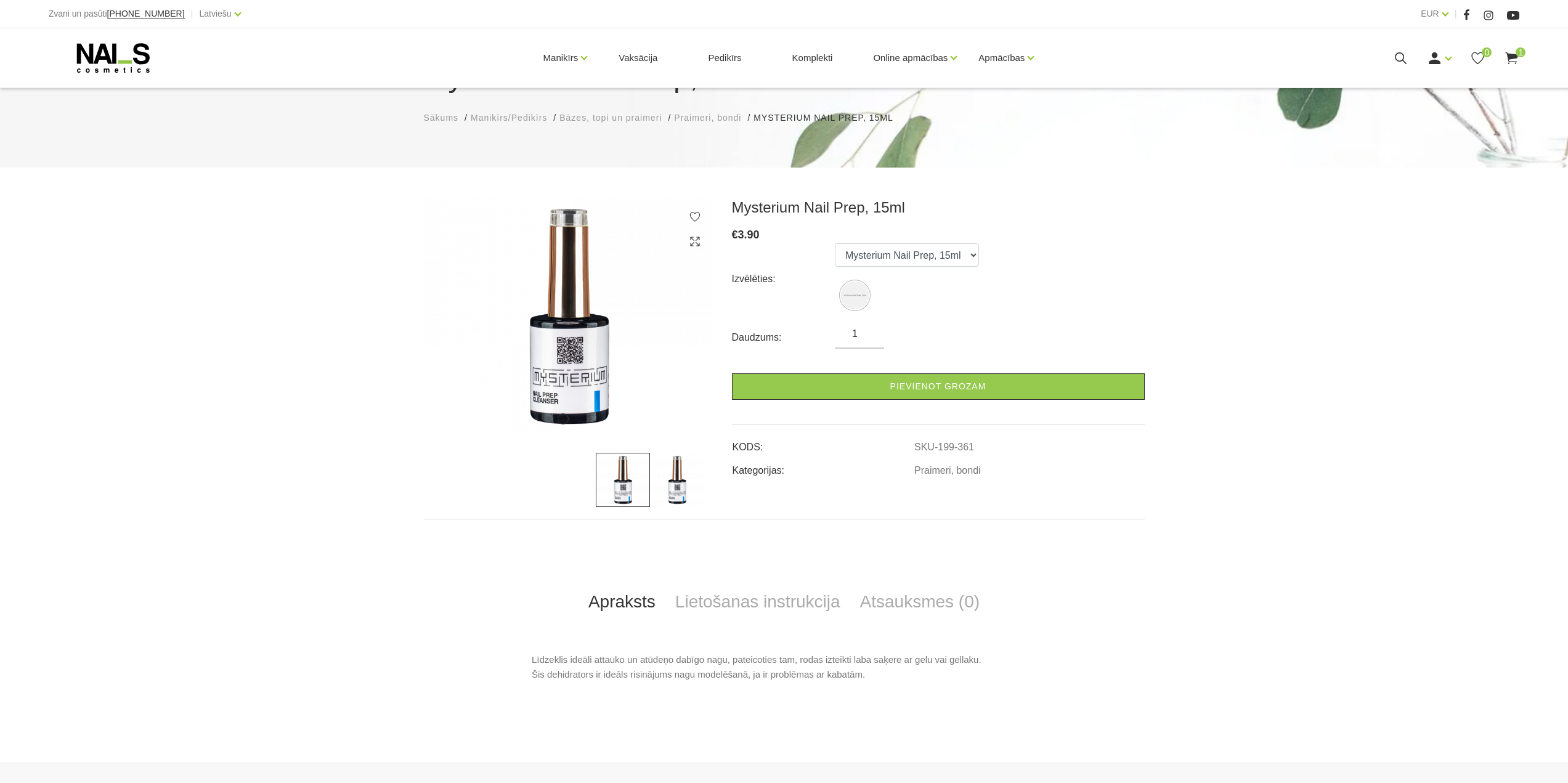
scroll to position [62, 0]
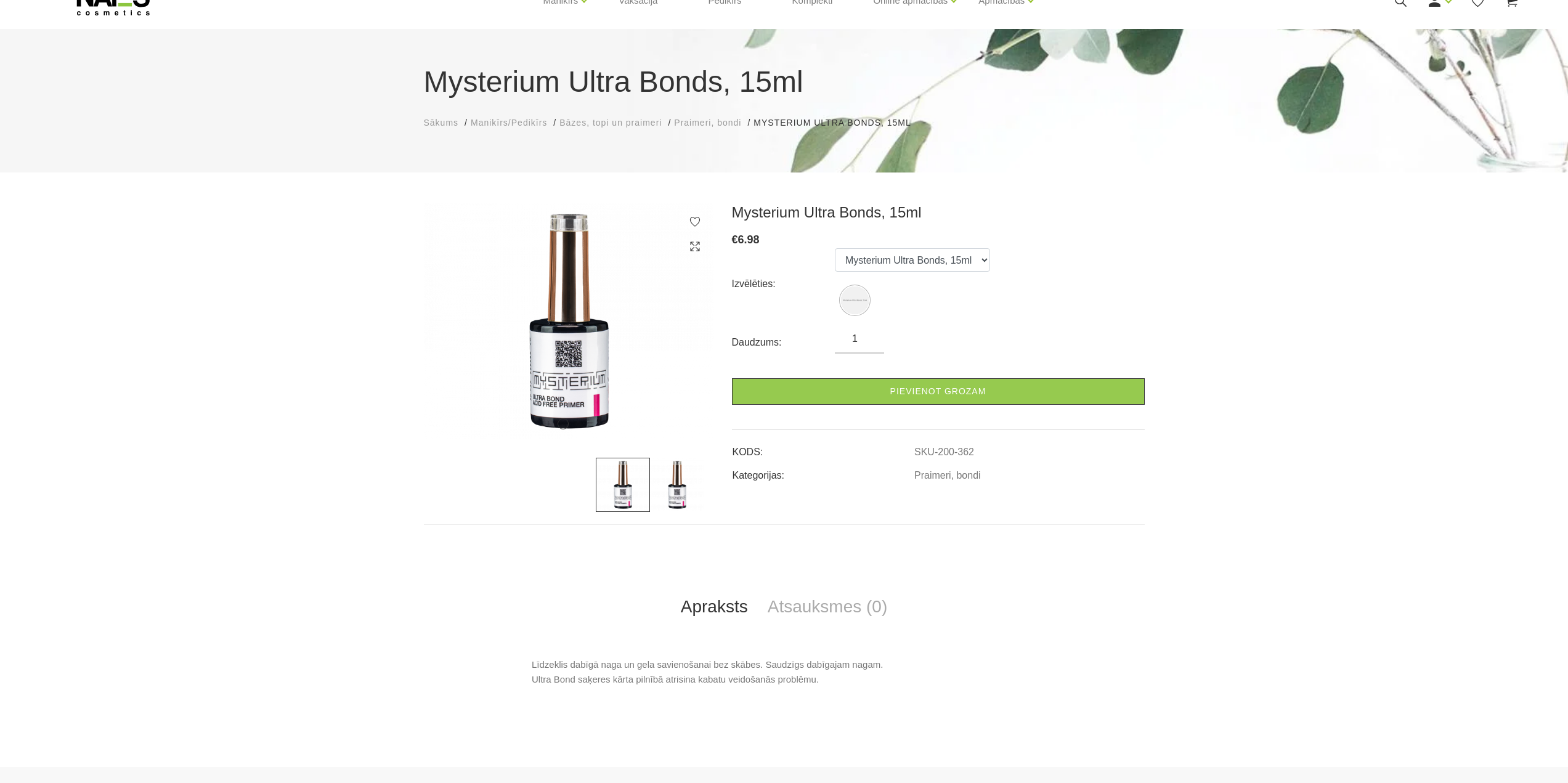
scroll to position [124, 0]
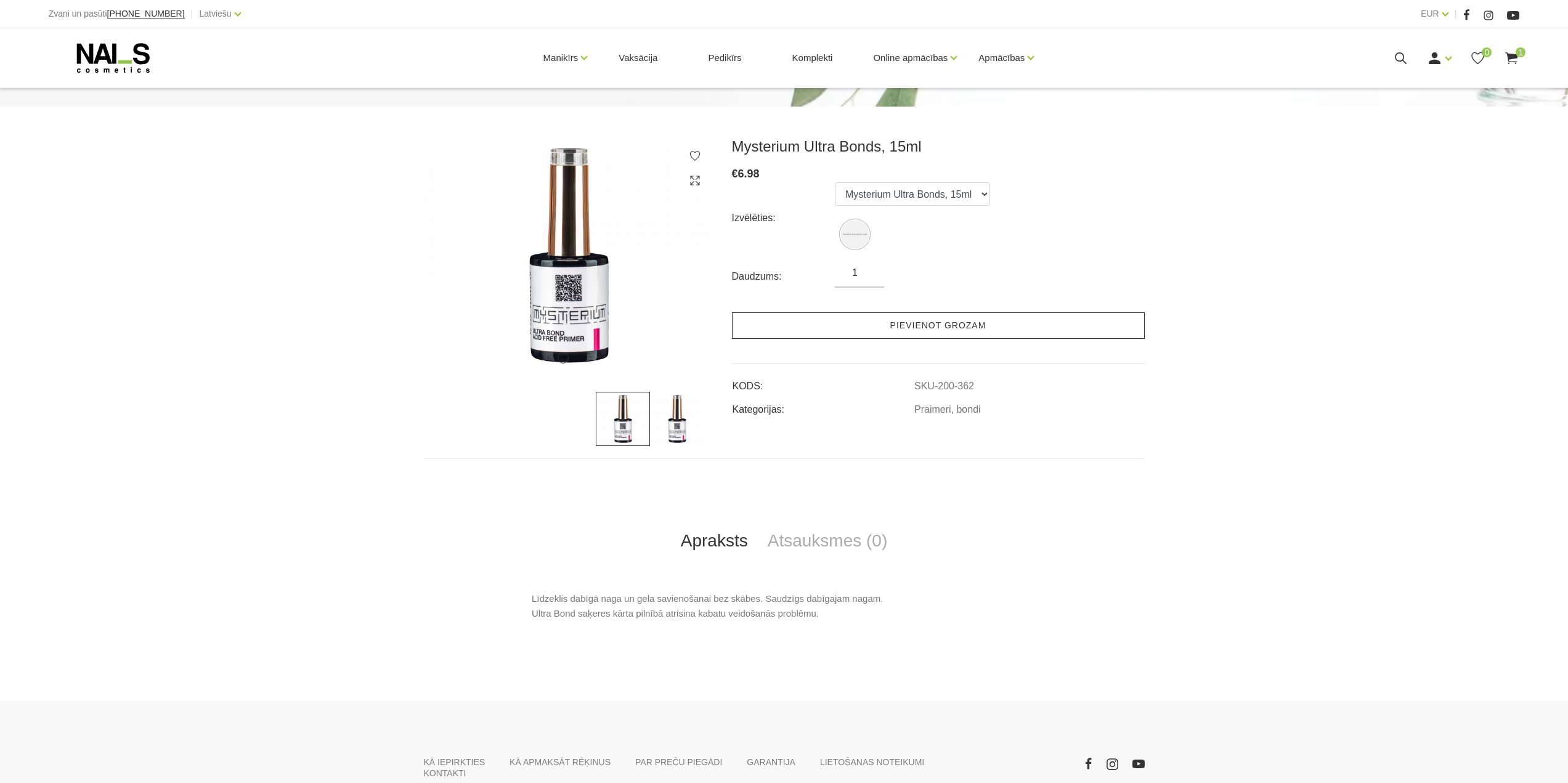
click at [830, 328] on link "Pievienot grozam" at bounding box center [938, 326] width 412 height 27
click at [94, 46] on icon at bounding box center [113, 58] width 129 height 31
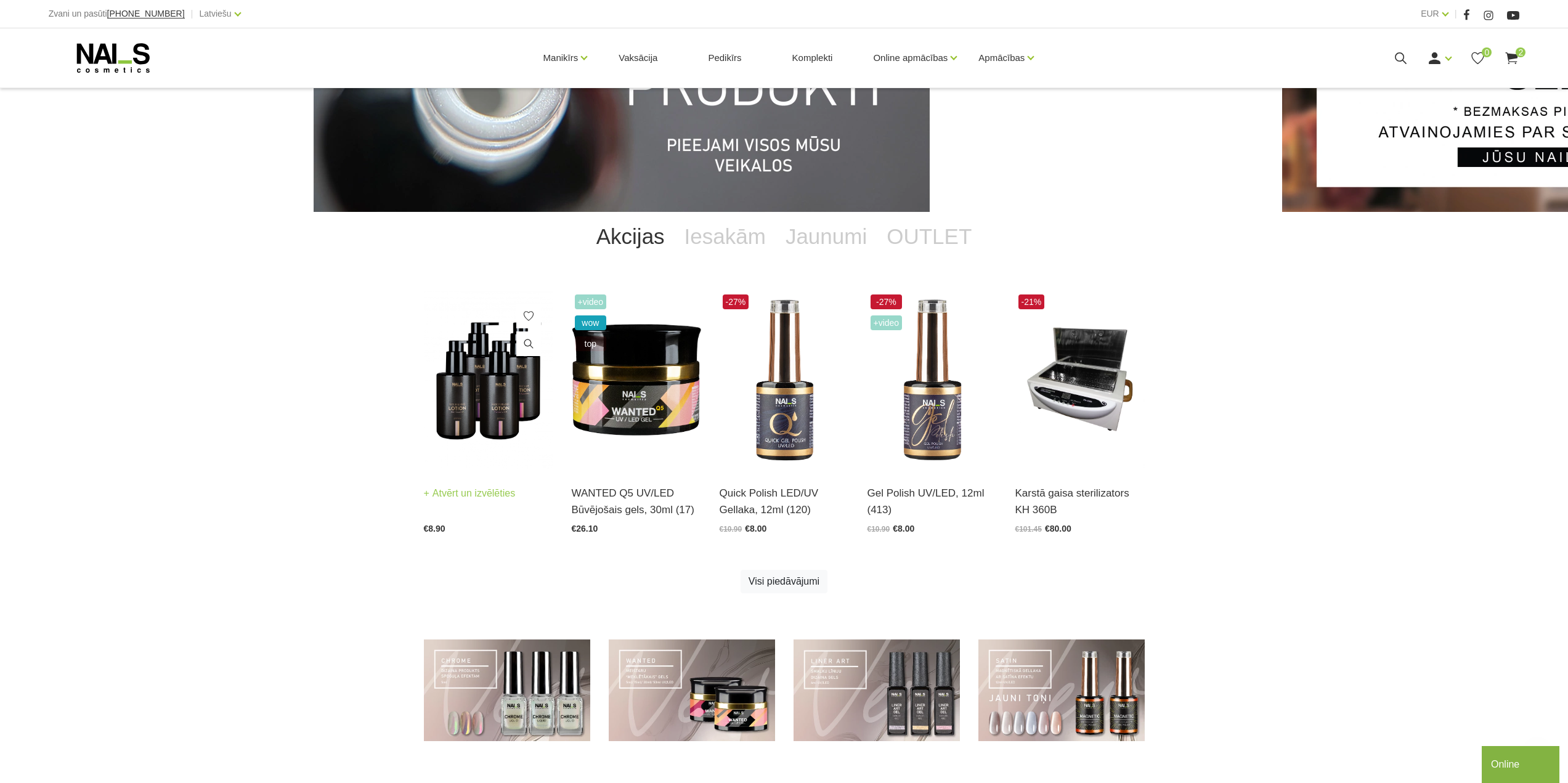
scroll to position [246, 0]
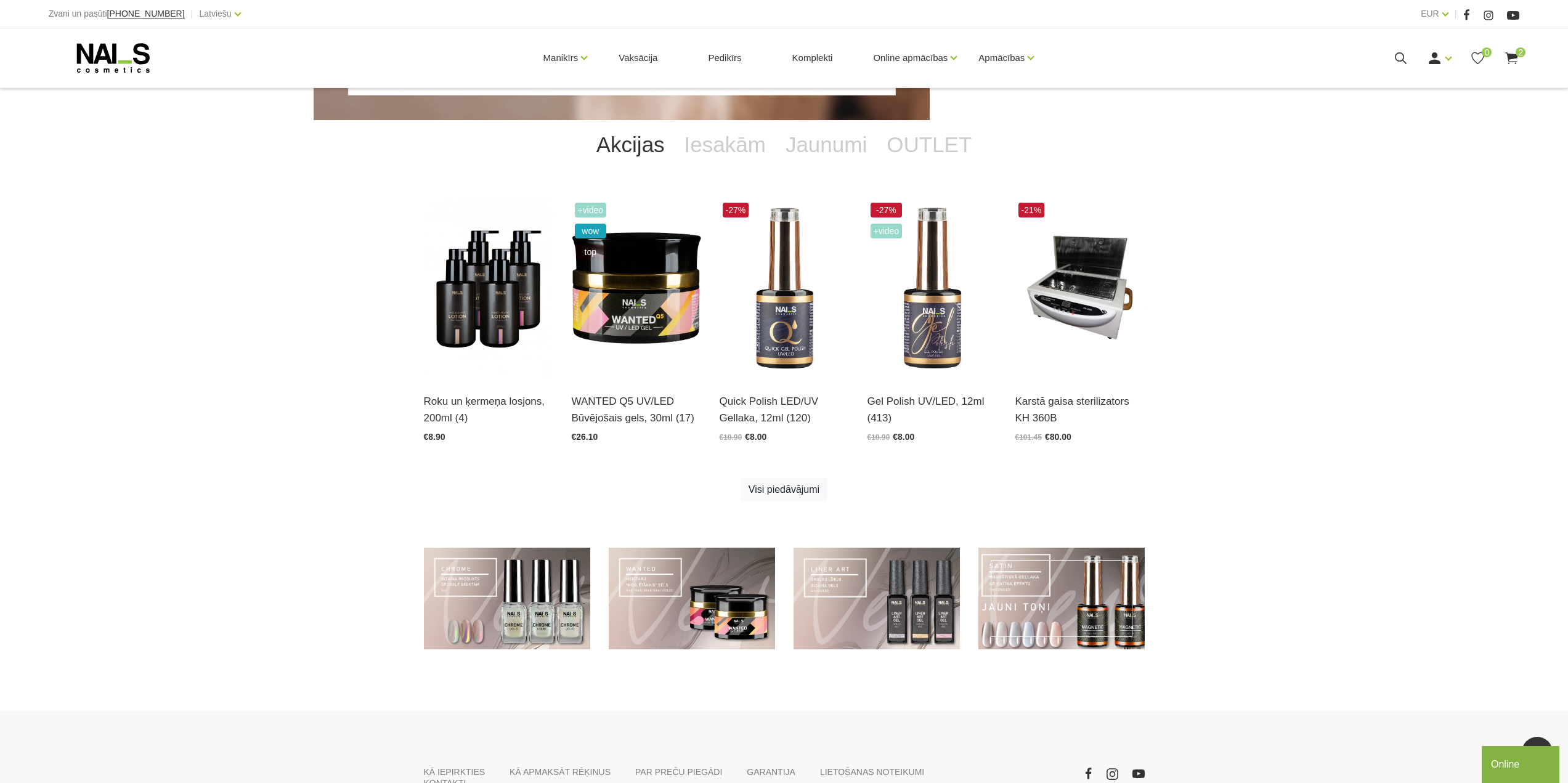
click at [1095, 608] on link at bounding box center [1061, 599] width 166 height 102
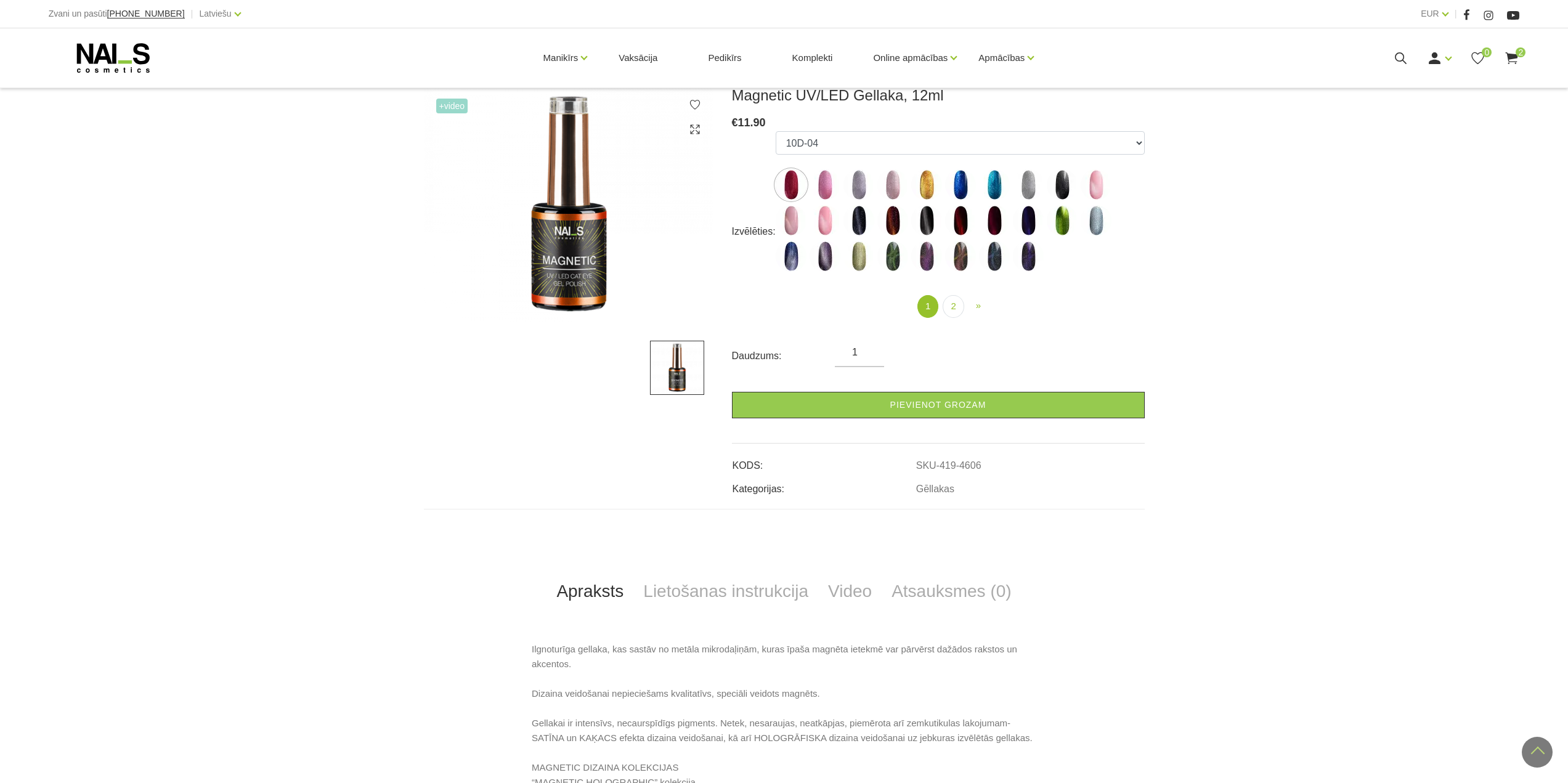
scroll to position [62, 0]
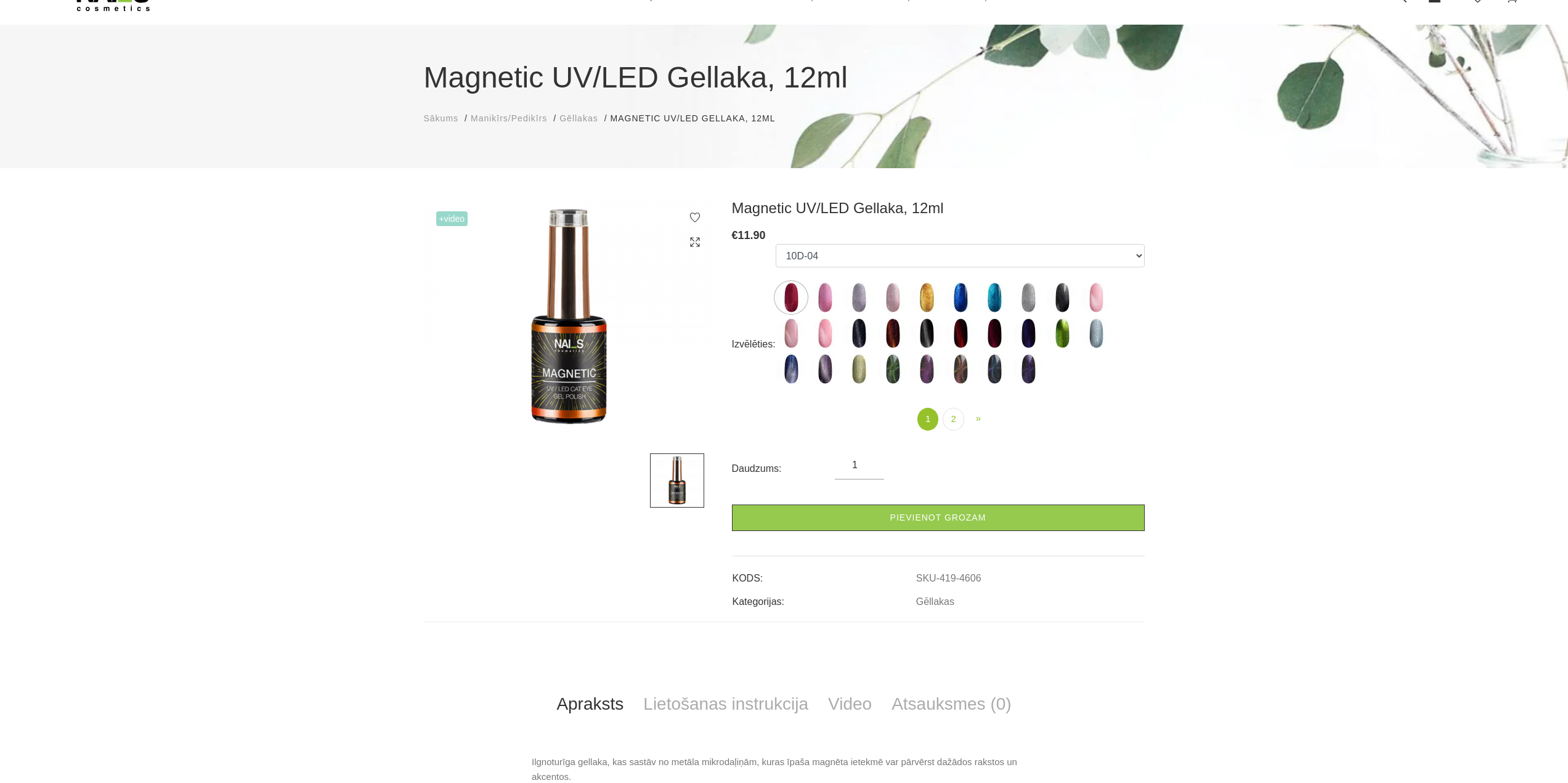
click at [505, 119] on span "Manikīrs/Pedikīrs" at bounding box center [509, 119] width 77 height 10
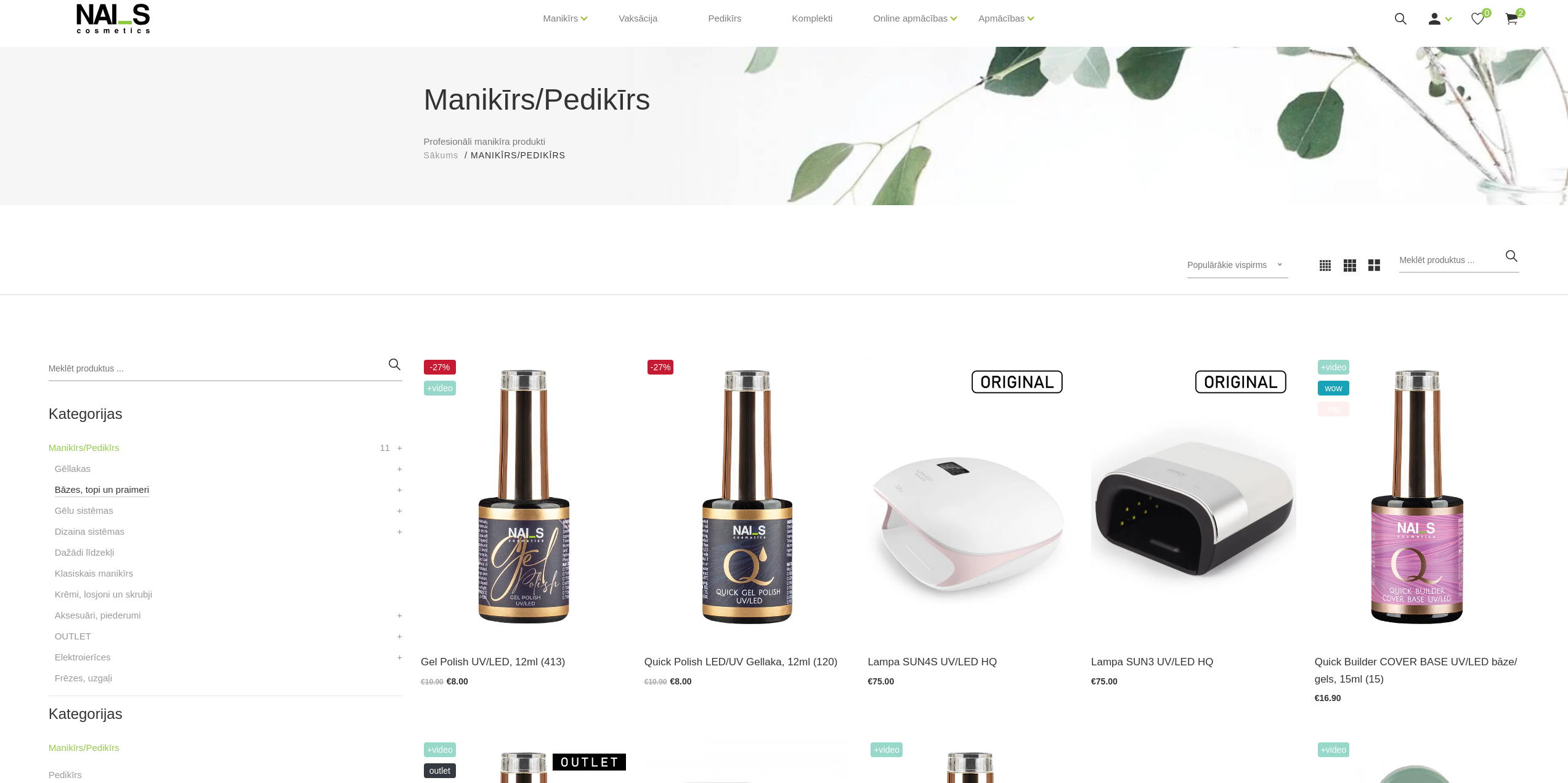
scroll to position [62, 0]
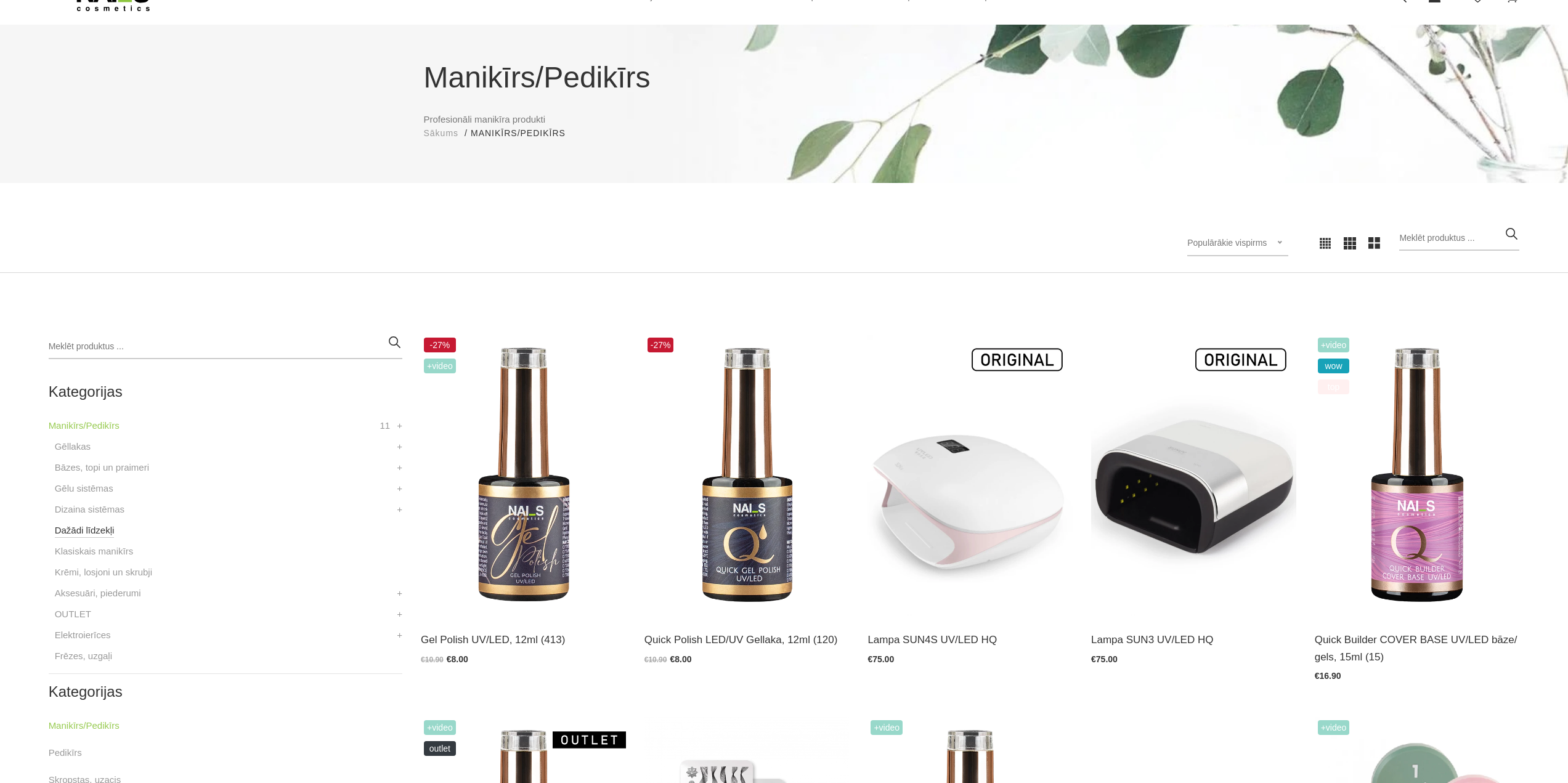
click at [80, 534] on link "Dažādi līdzekļi" at bounding box center [85, 531] width 60 height 15
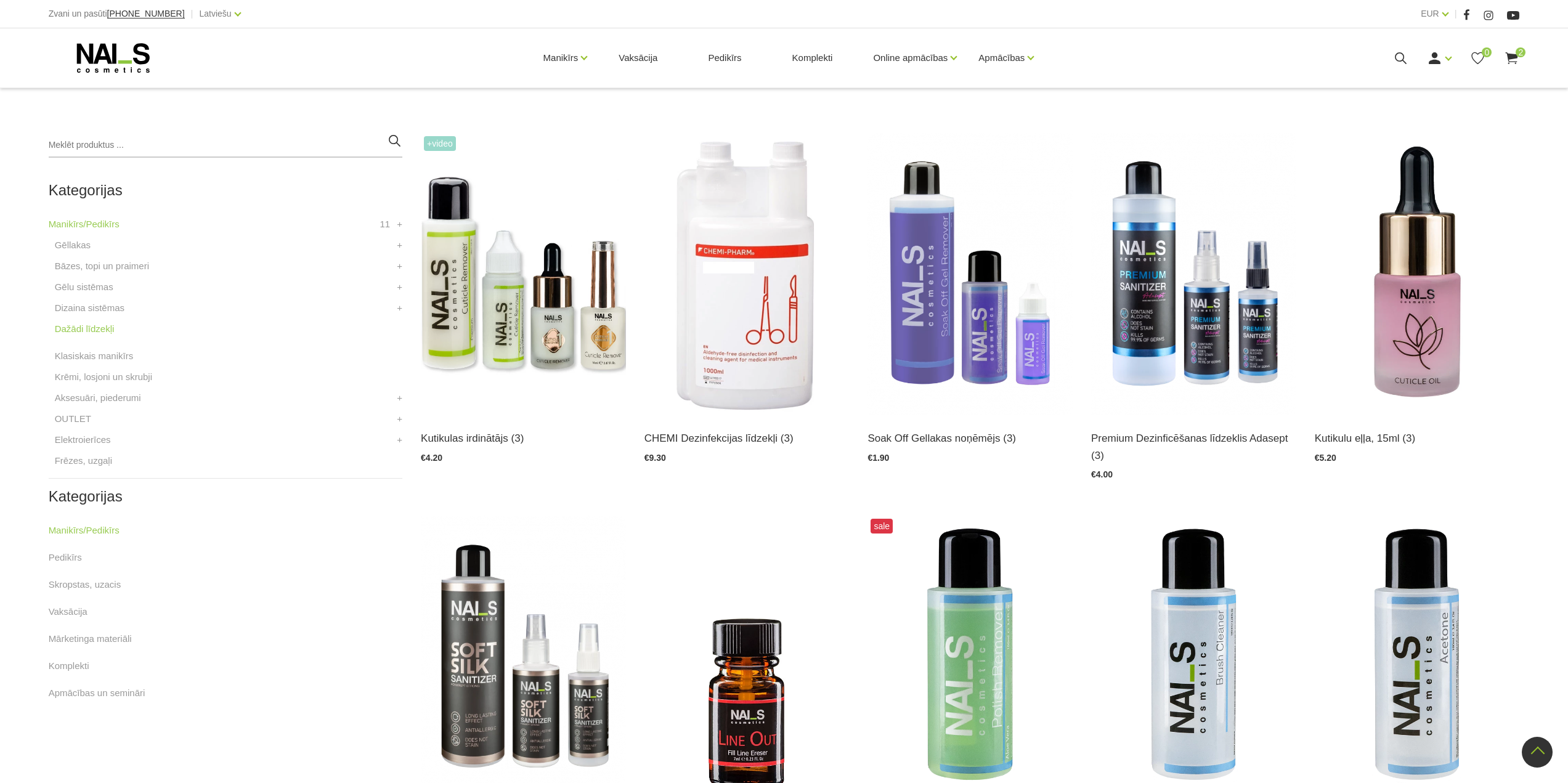
scroll to position [246, 0]
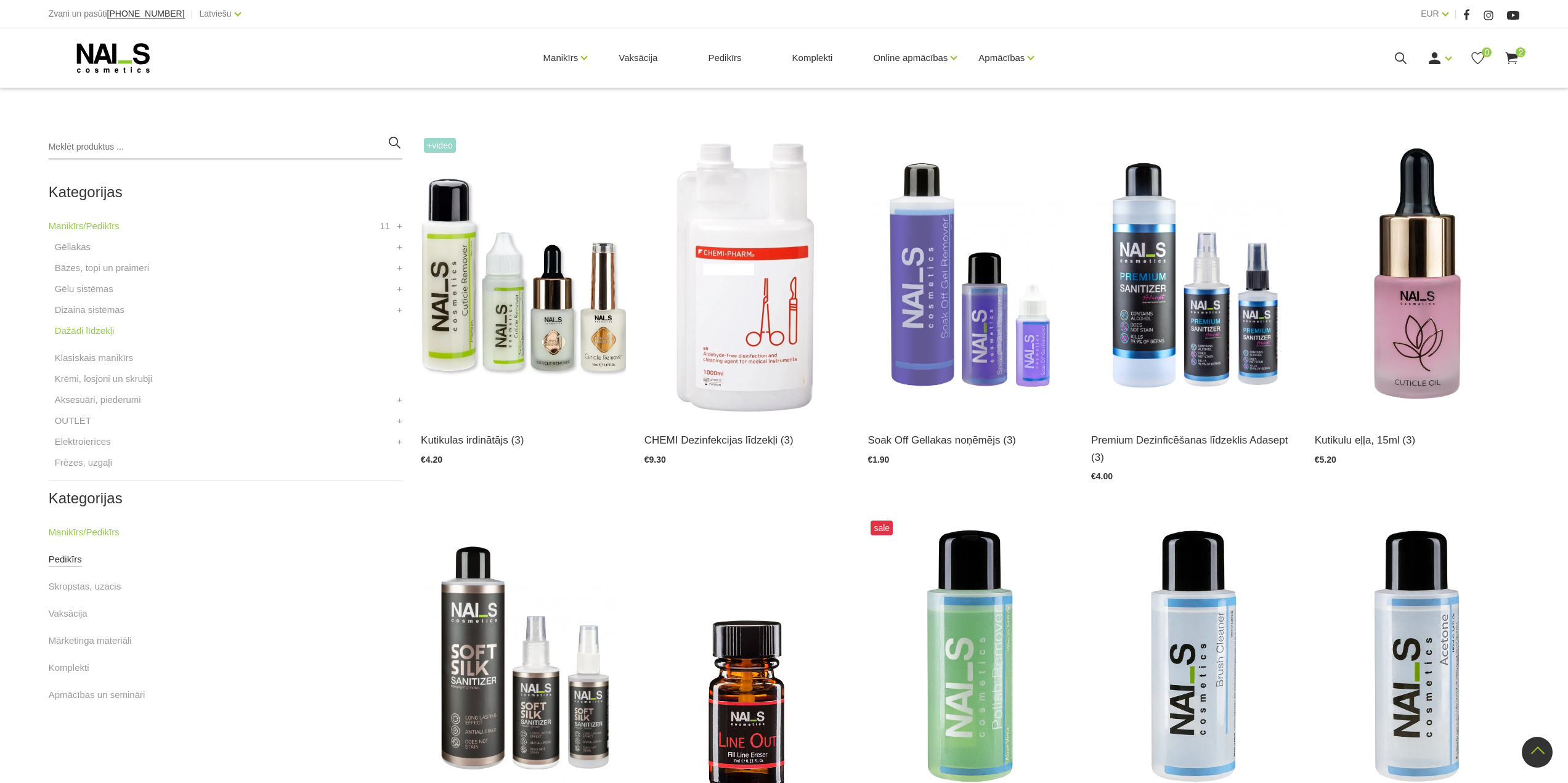
click at [78, 561] on link "Pedikīrs" at bounding box center [65, 559] width 33 height 15
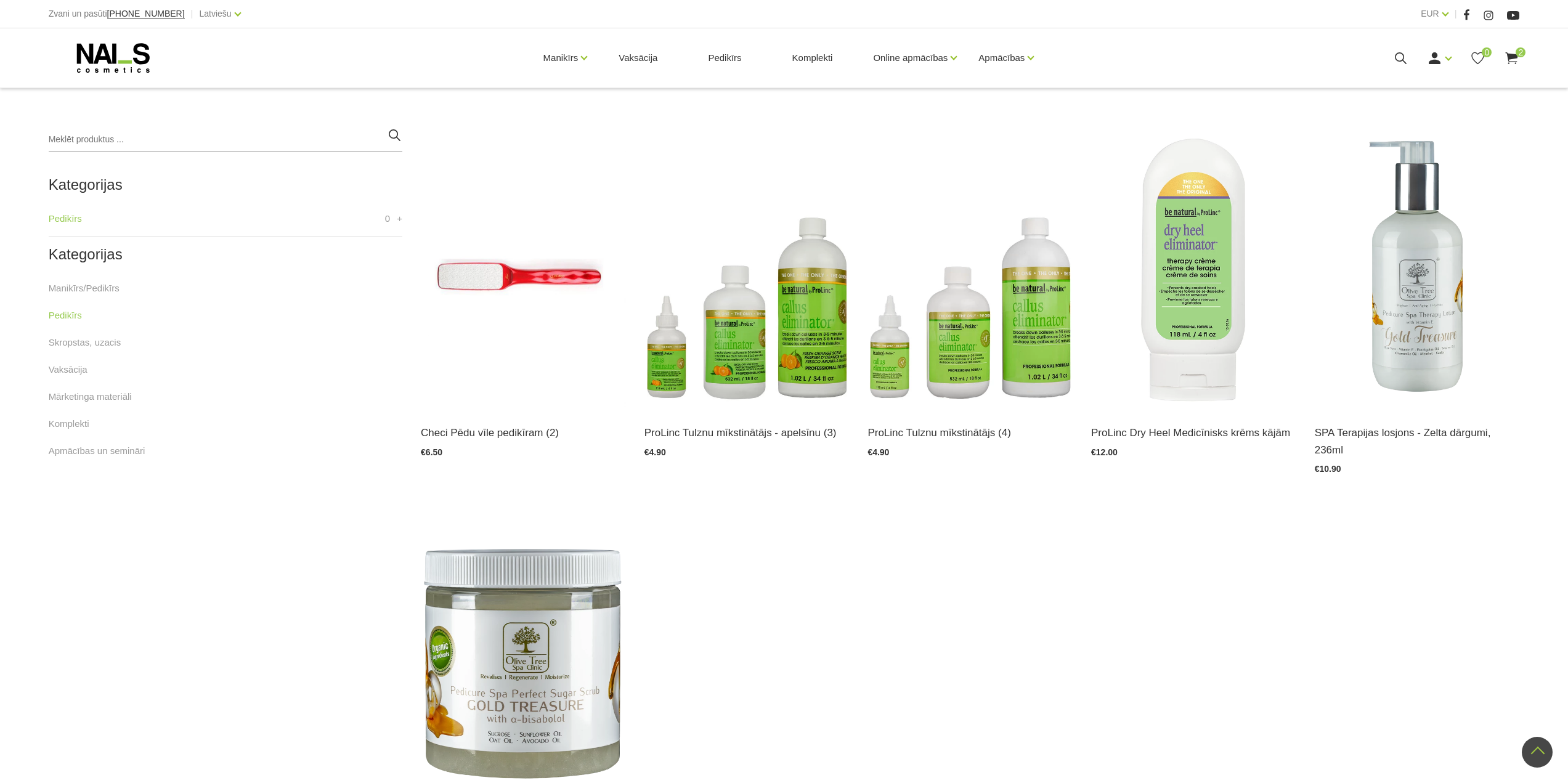
scroll to position [124, 0]
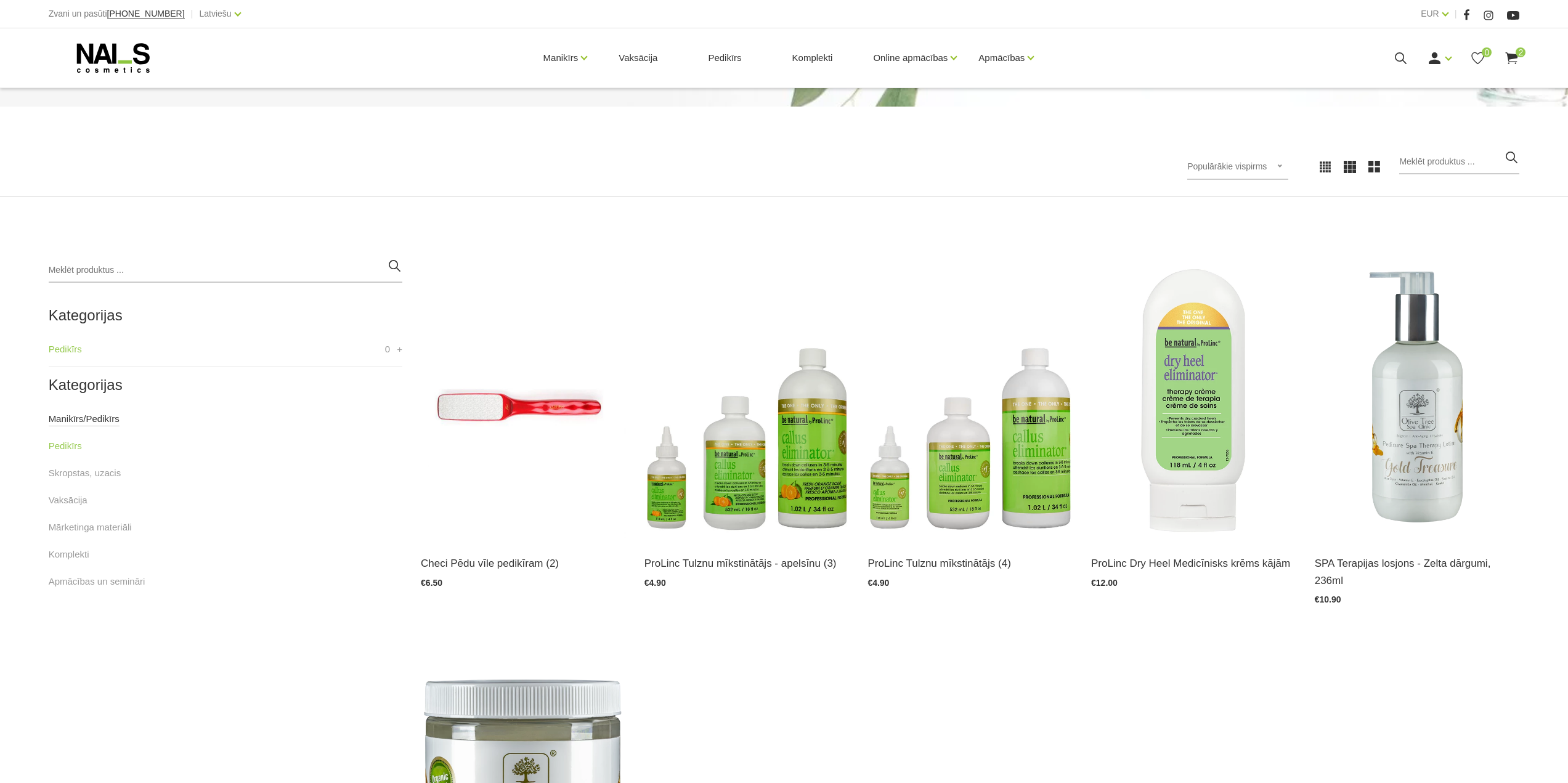
click at [65, 422] on link "Manikīrs/Pedikīrs" at bounding box center [83, 419] width 71 height 15
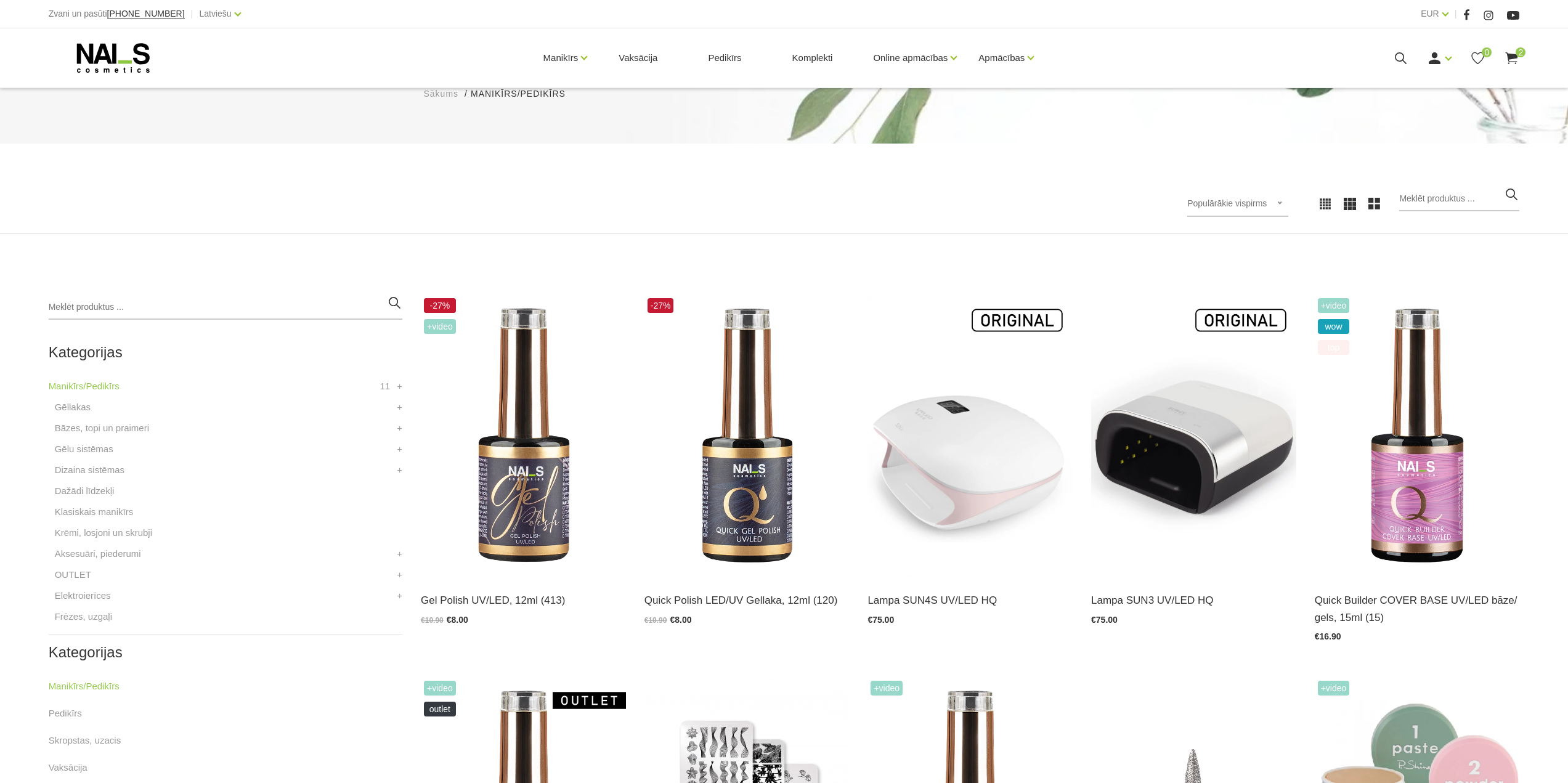
scroll to position [124, 0]
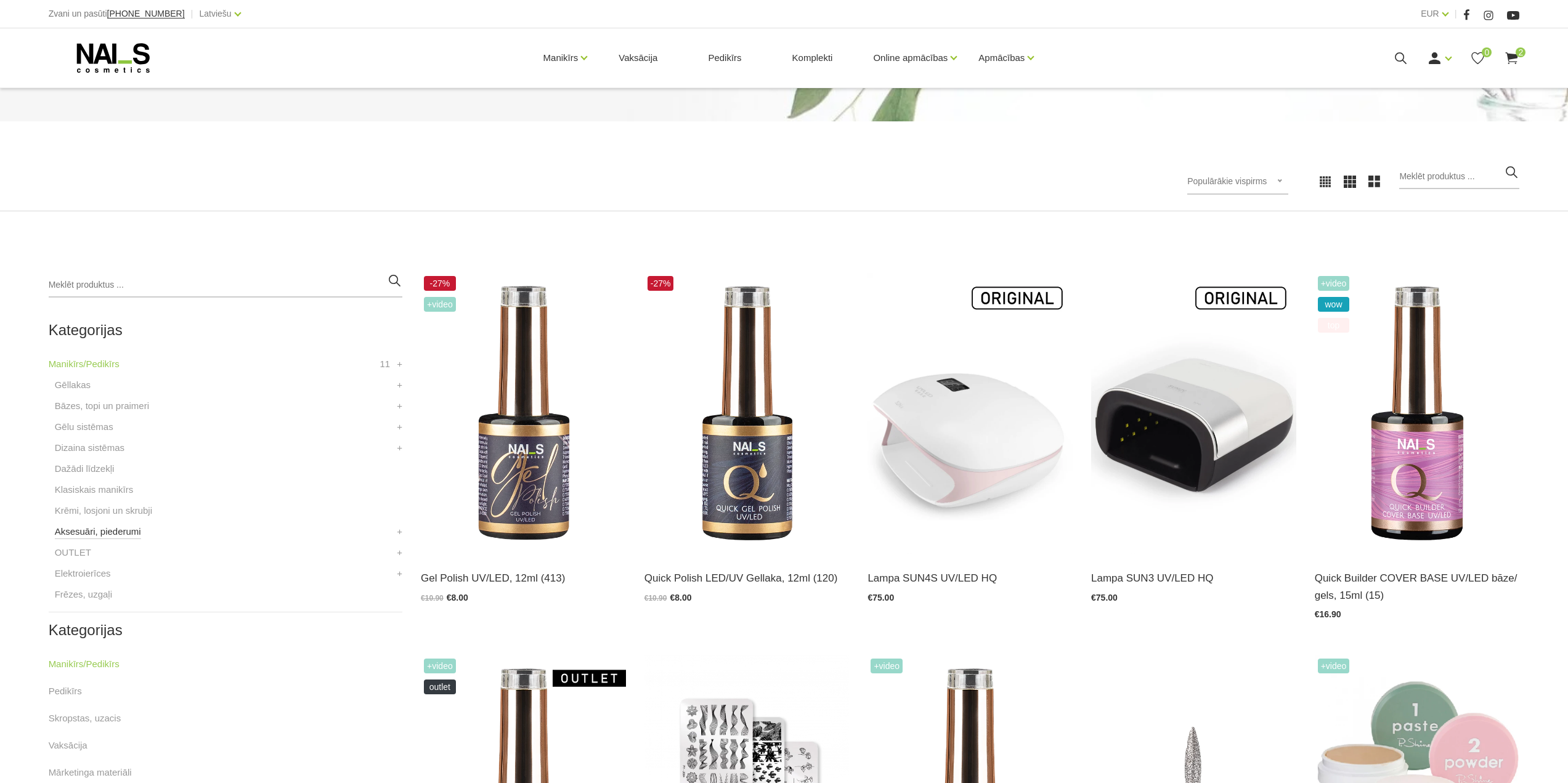
click at [130, 533] on link "Aksesuāri, piederumi" at bounding box center [98, 532] width 86 height 15
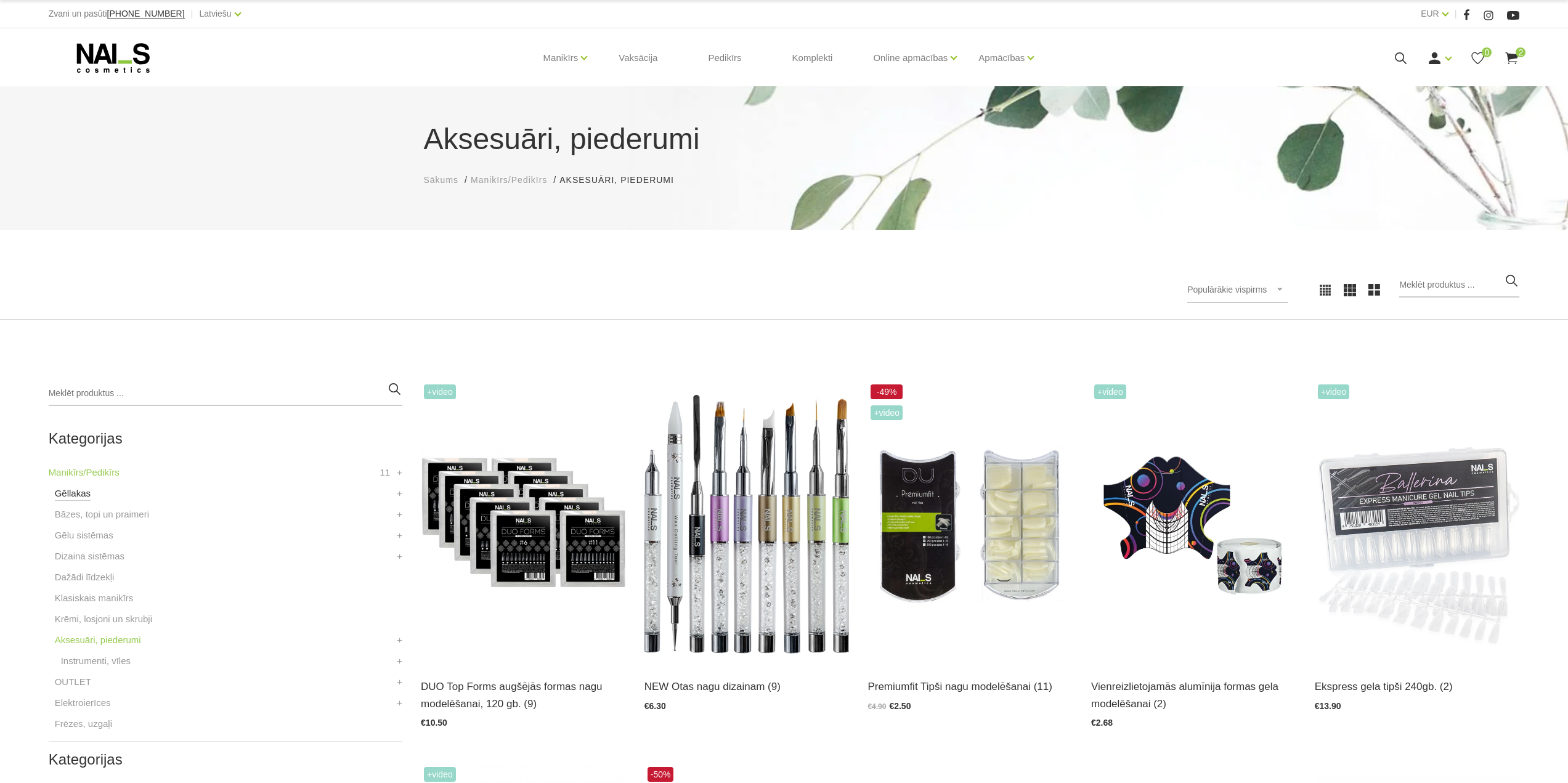
click at [74, 490] on link "Gēllakas" at bounding box center [73, 493] width 36 height 15
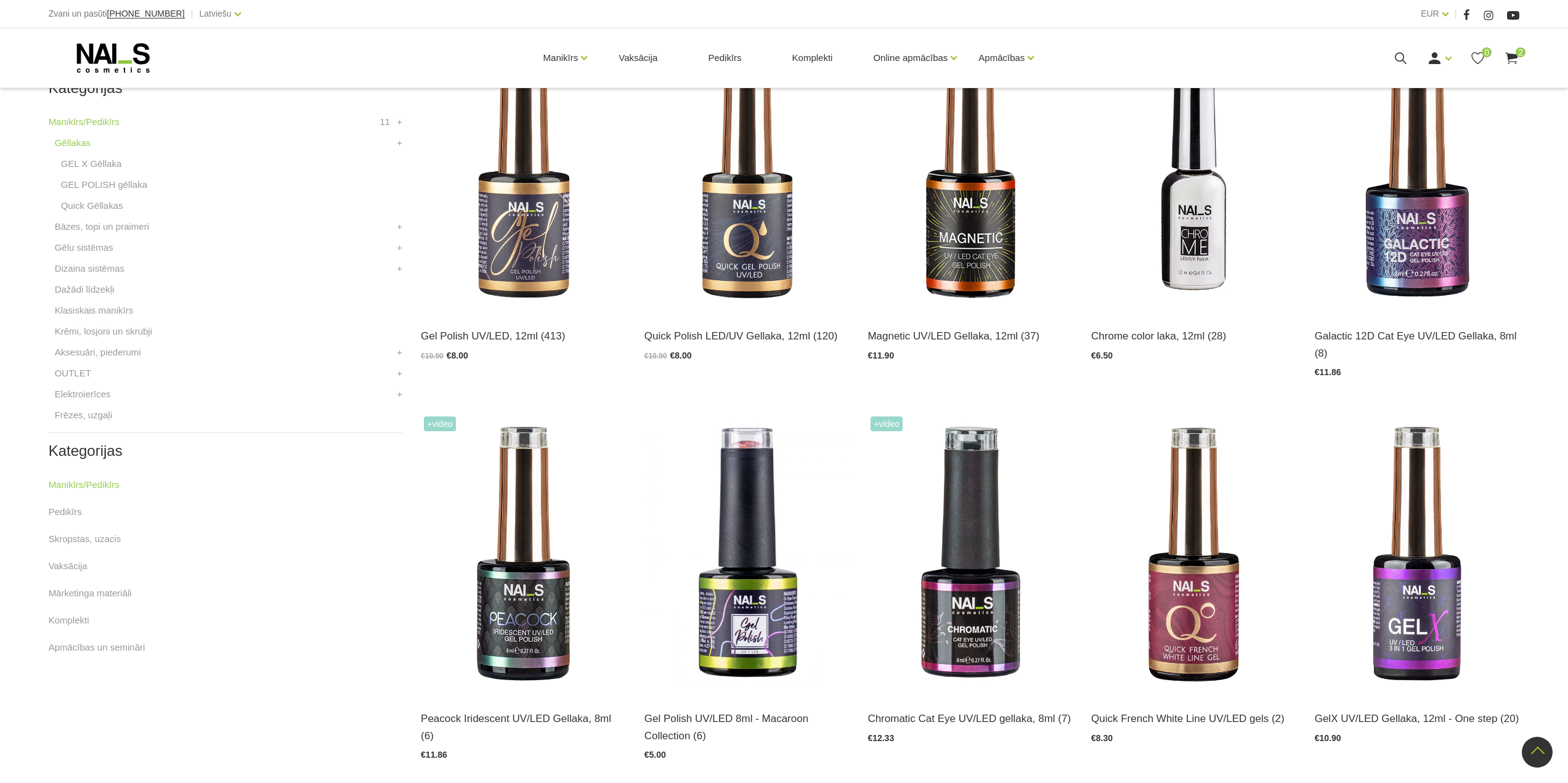
scroll to position [184, 0]
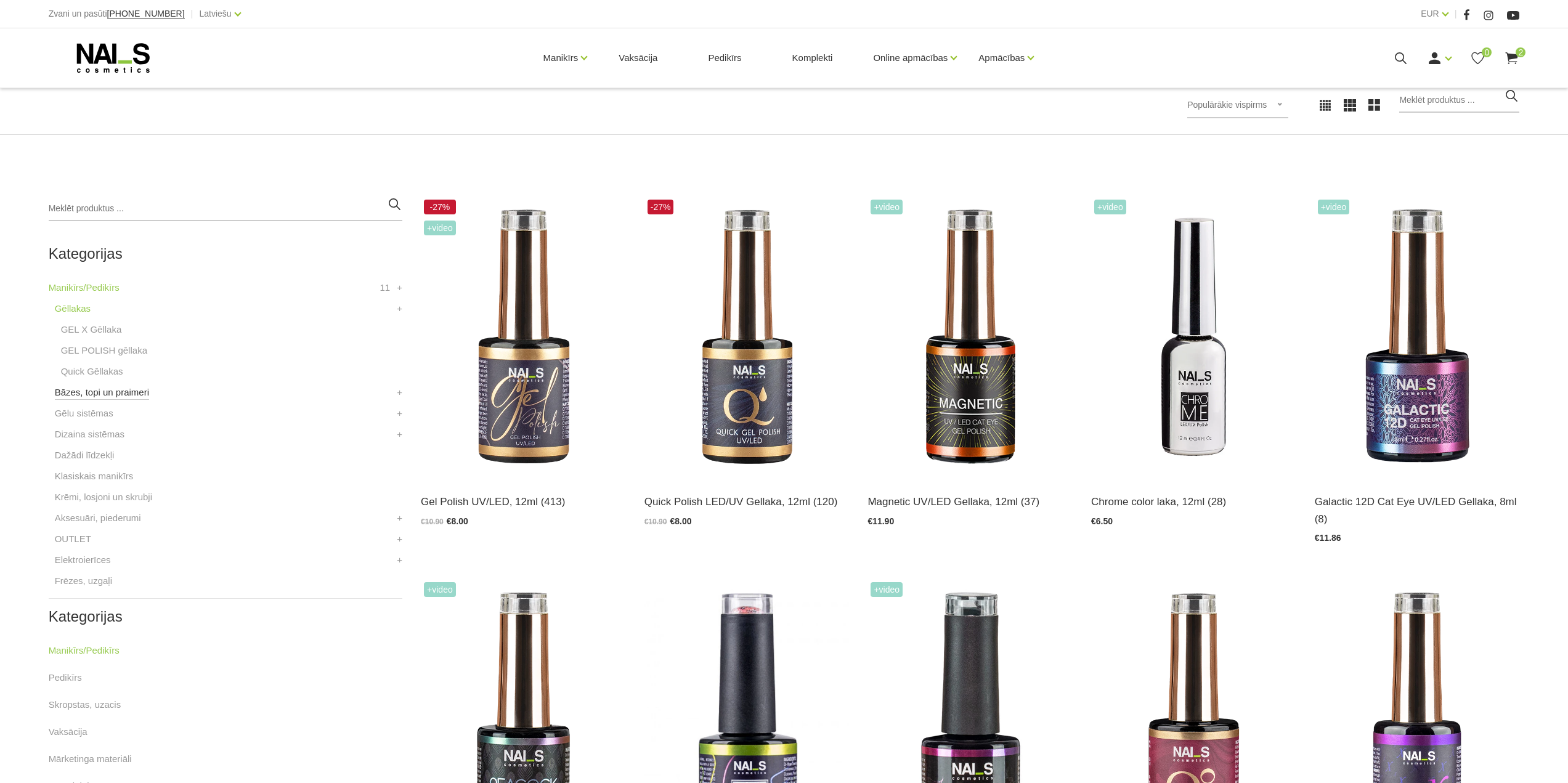
click at [114, 392] on link "Bāzes, topi un praimeri" at bounding box center [102, 392] width 94 height 15
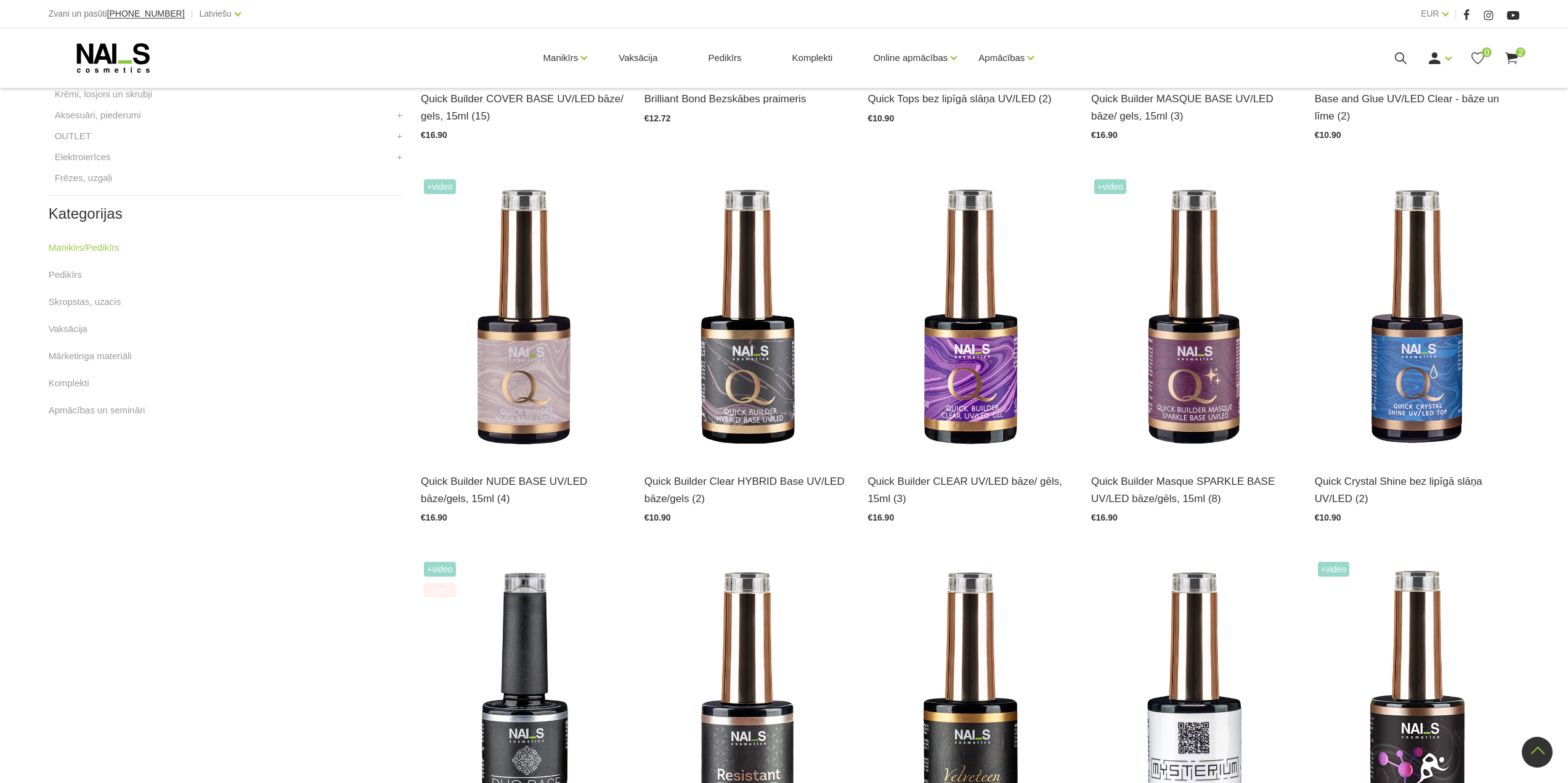
scroll to position [554, 0]
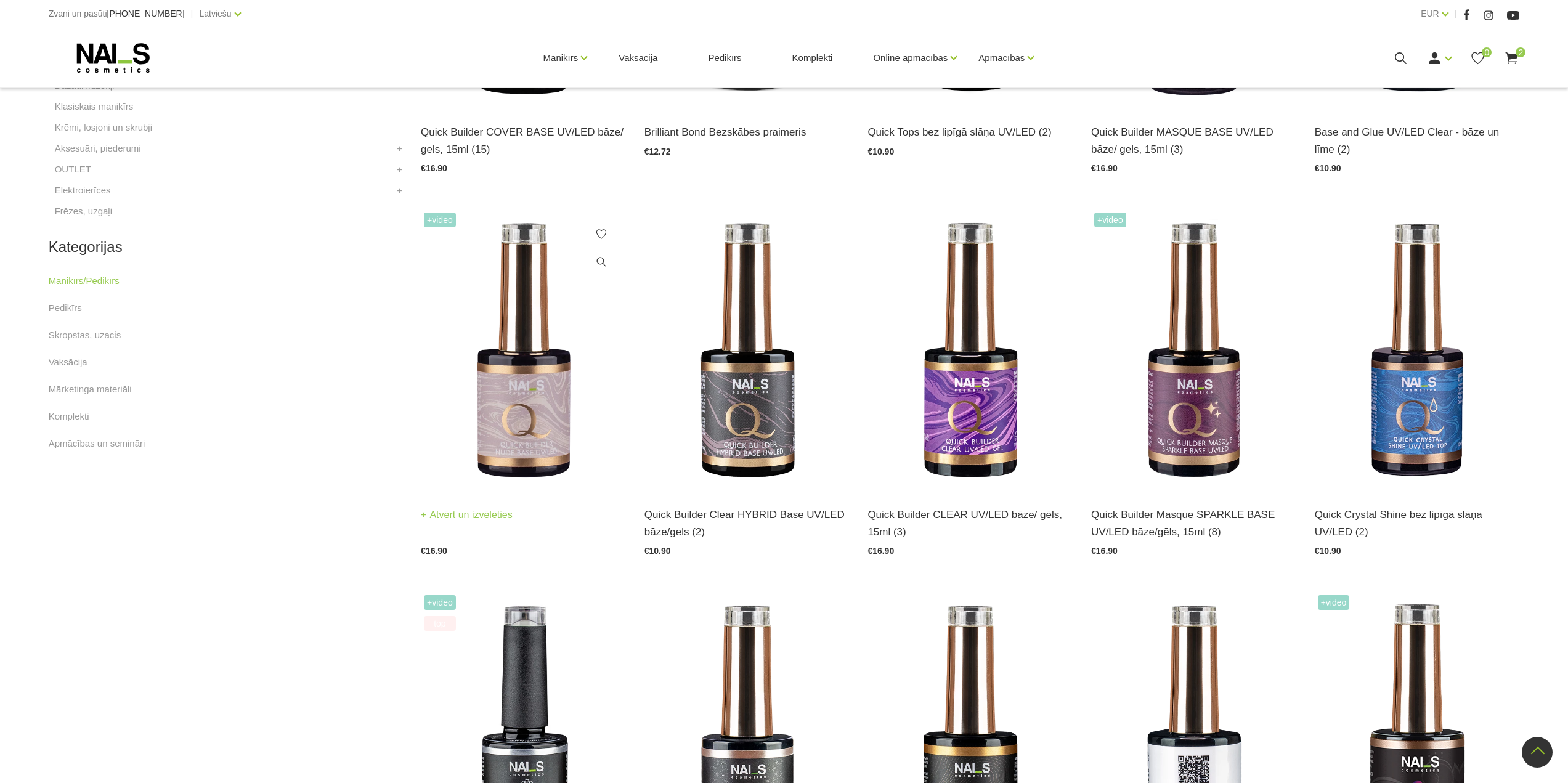
click at [509, 439] on img at bounding box center [524, 350] width 205 height 281
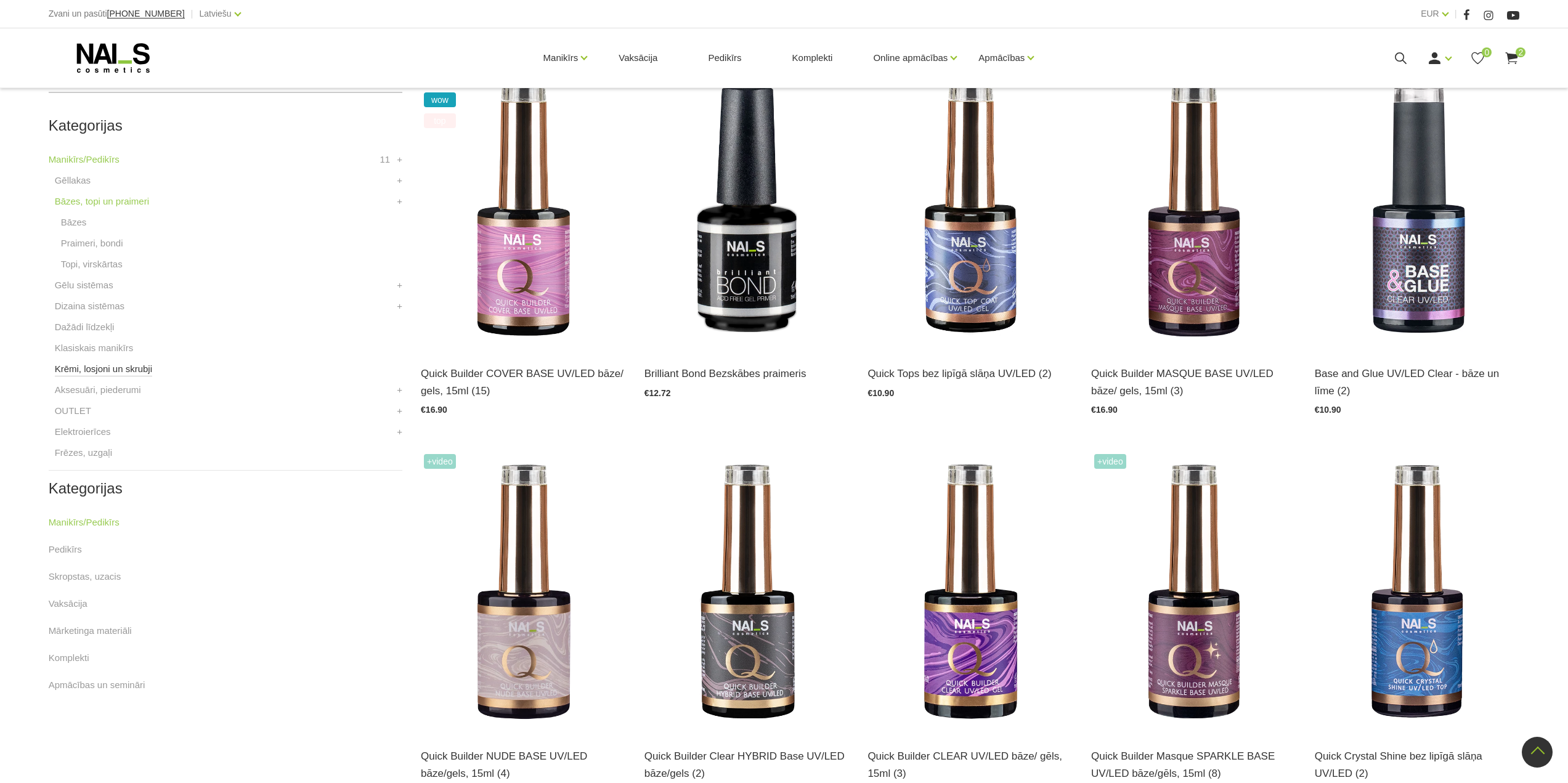
scroll to position [308, 0]
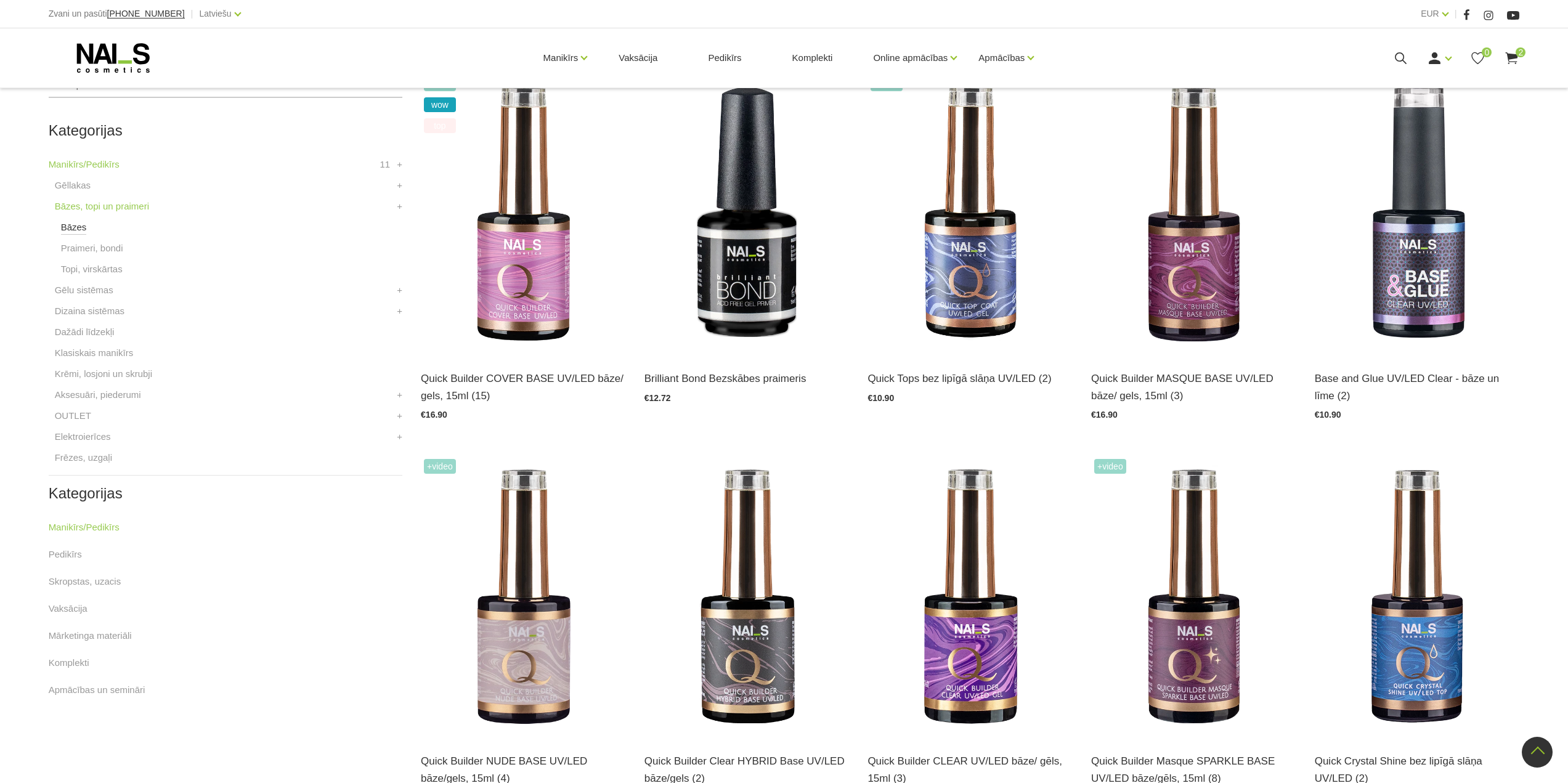
click at [74, 228] on link "Bāzes" at bounding box center [73, 227] width 26 height 15
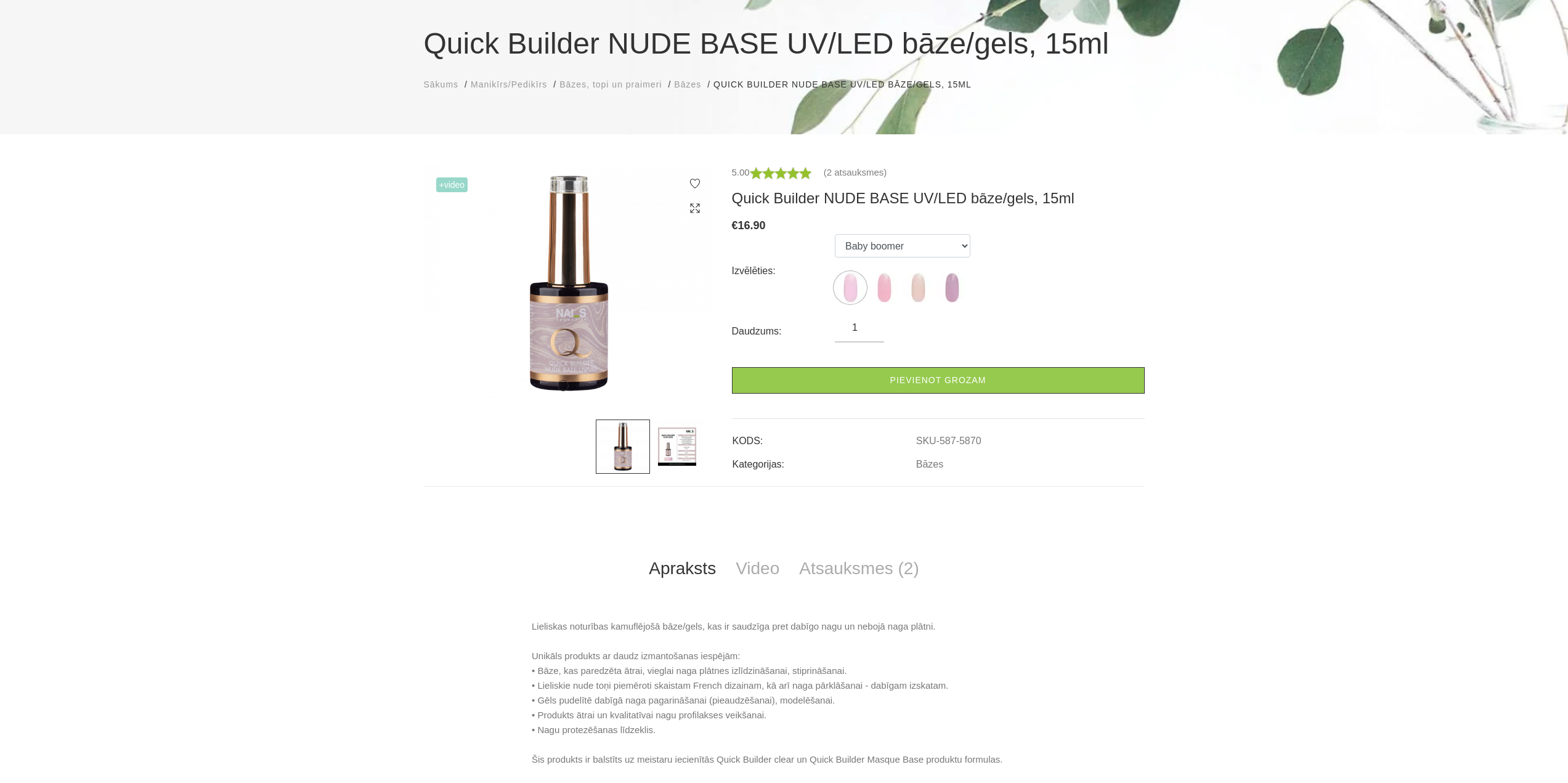
scroll to position [124, 0]
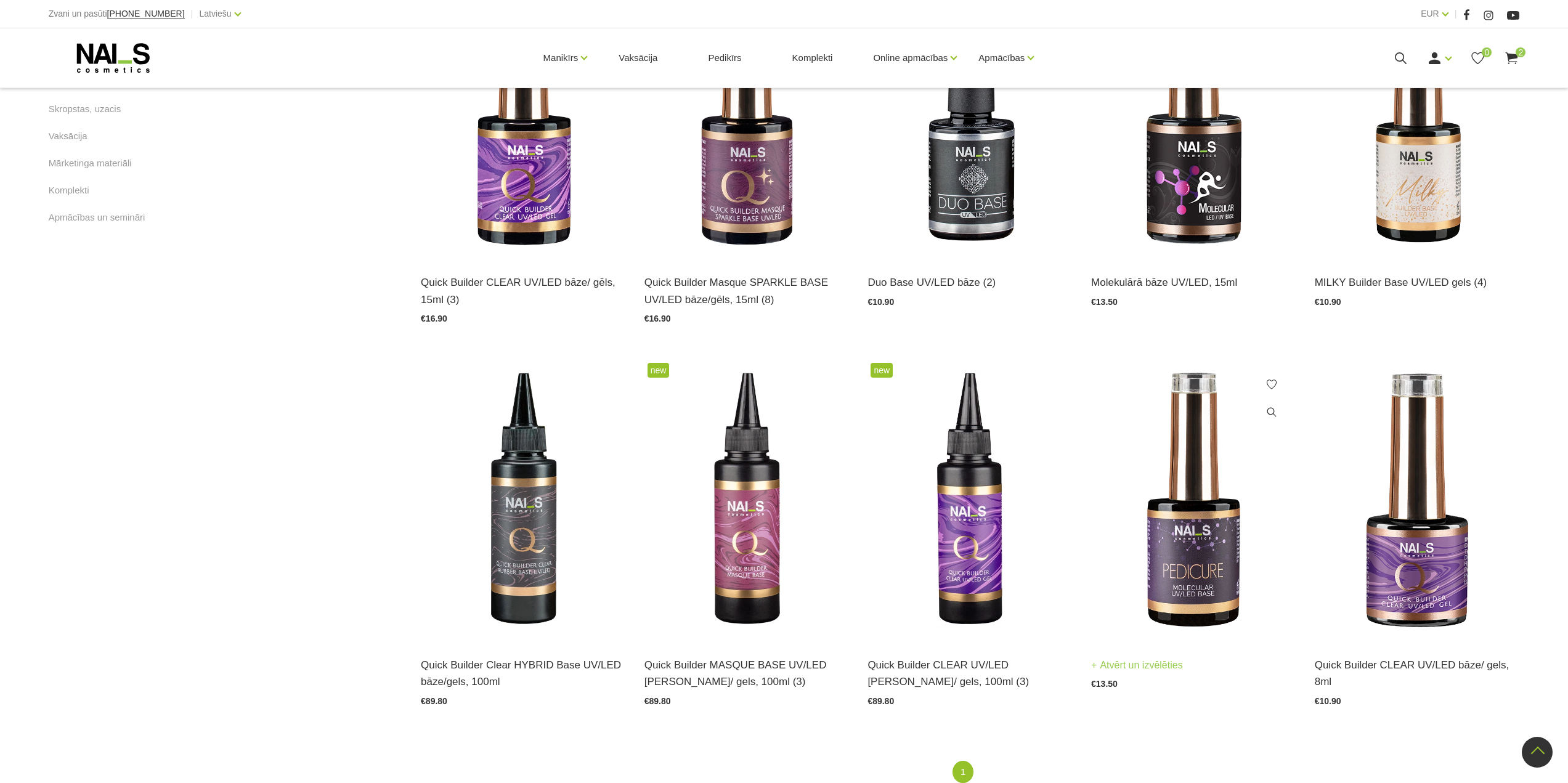
scroll to position [678, 0]
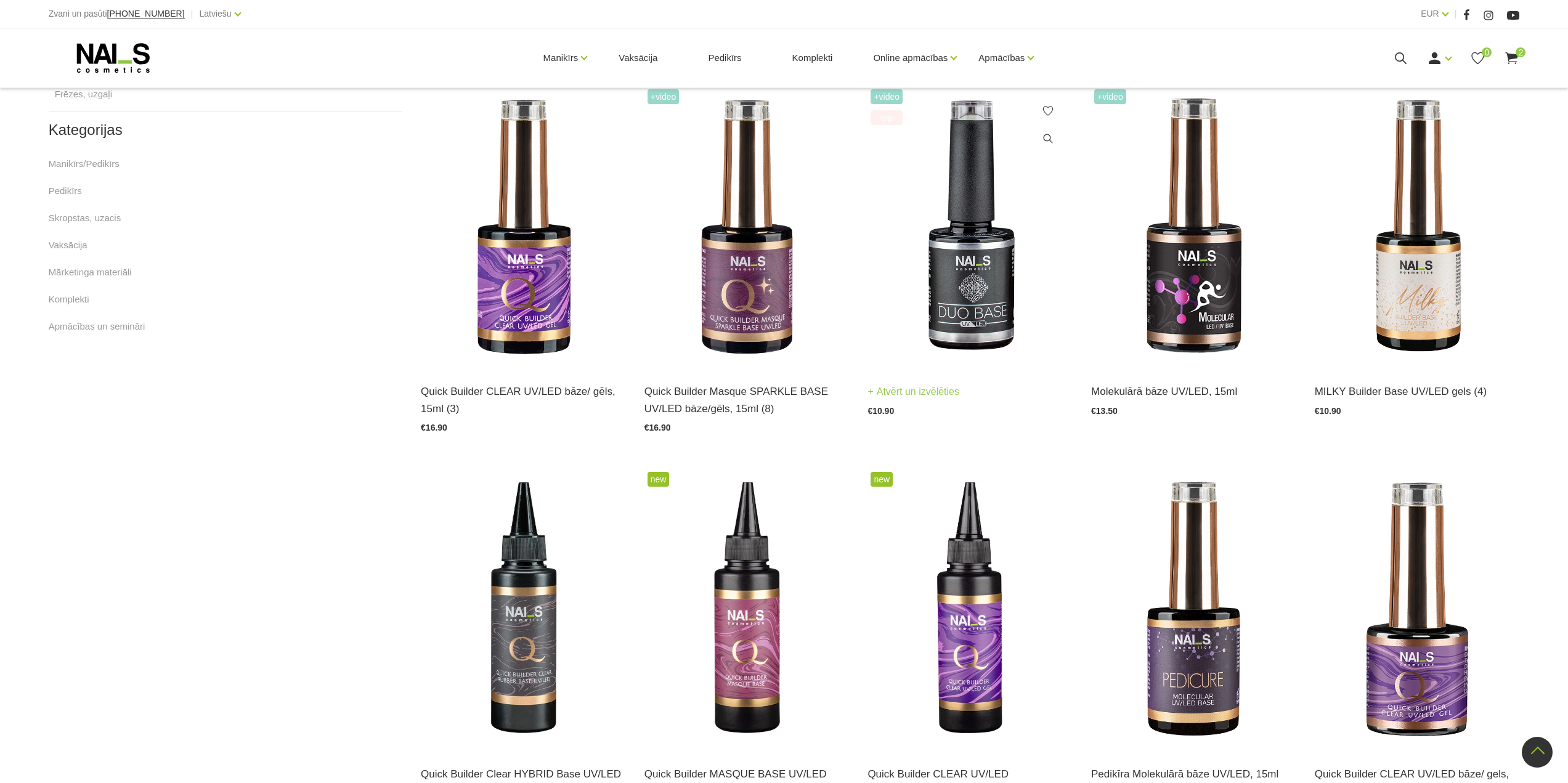
click at [964, 303] on img at bounding box center [970, 226] width 205 height 281
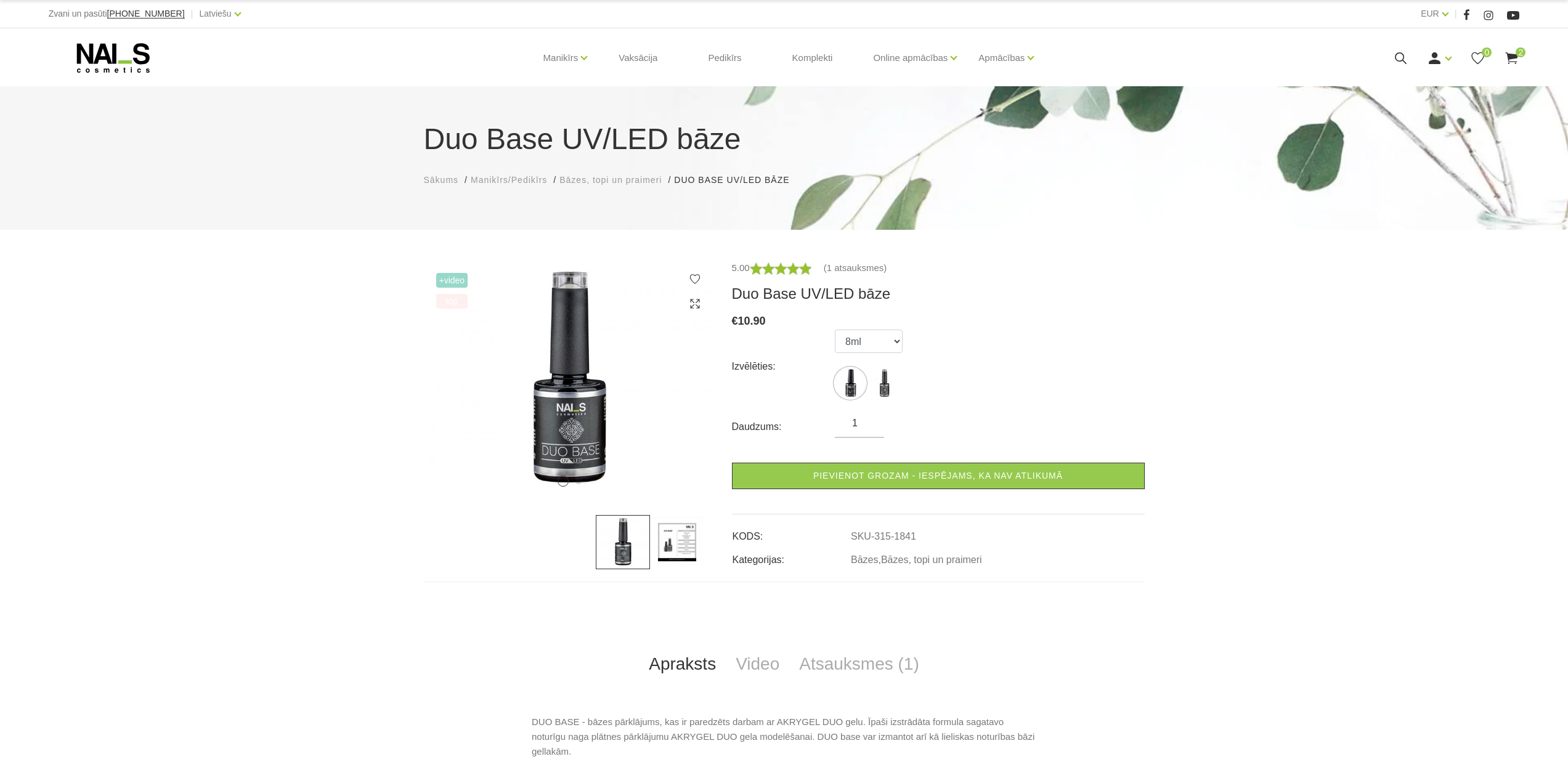
click at [1516, 59] on icon at bounding box center [1512, 58] width 15 height 15
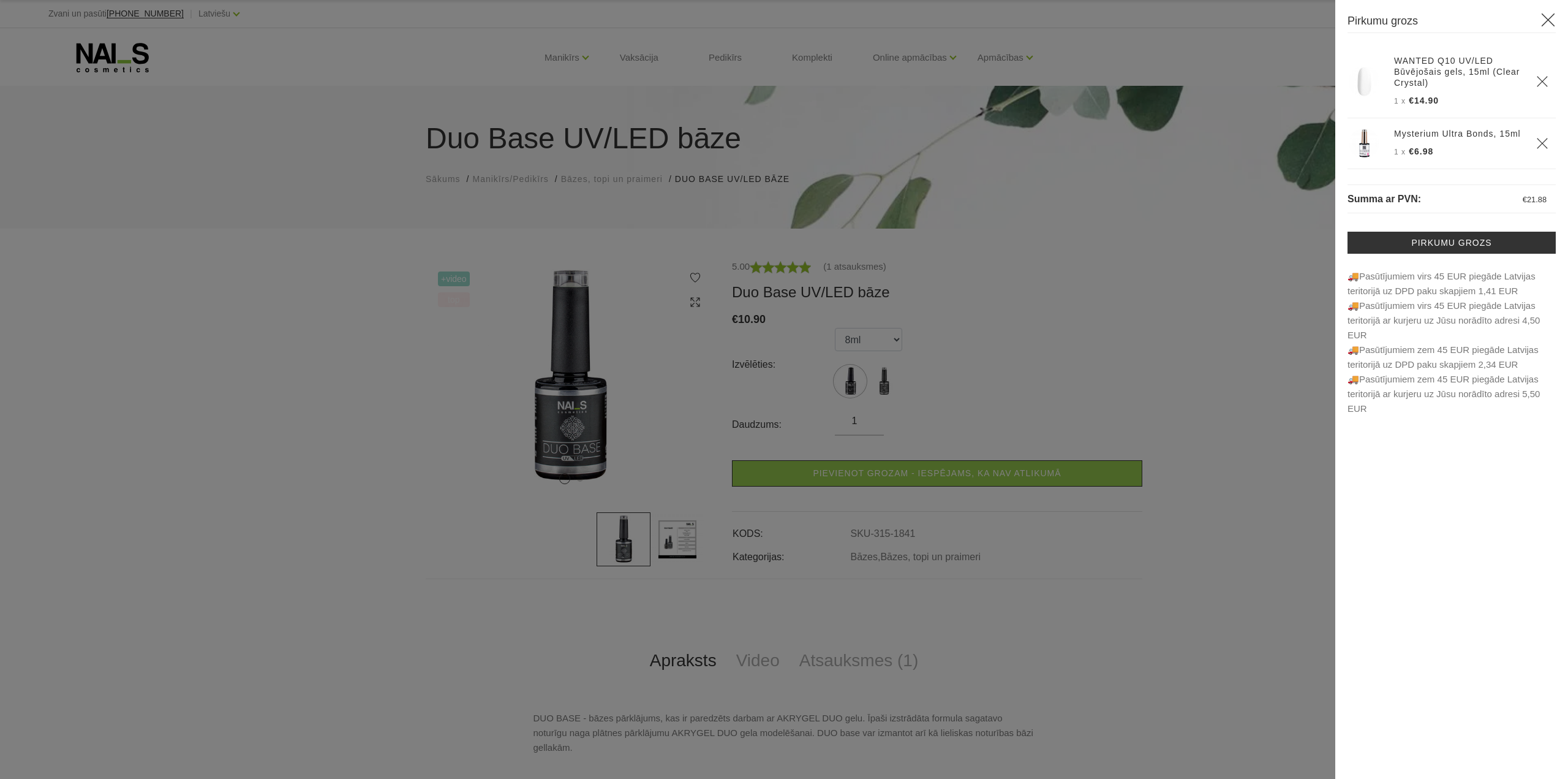
click at [1222, 239] on div at bounding box center [784, 390] width 1568 height 779
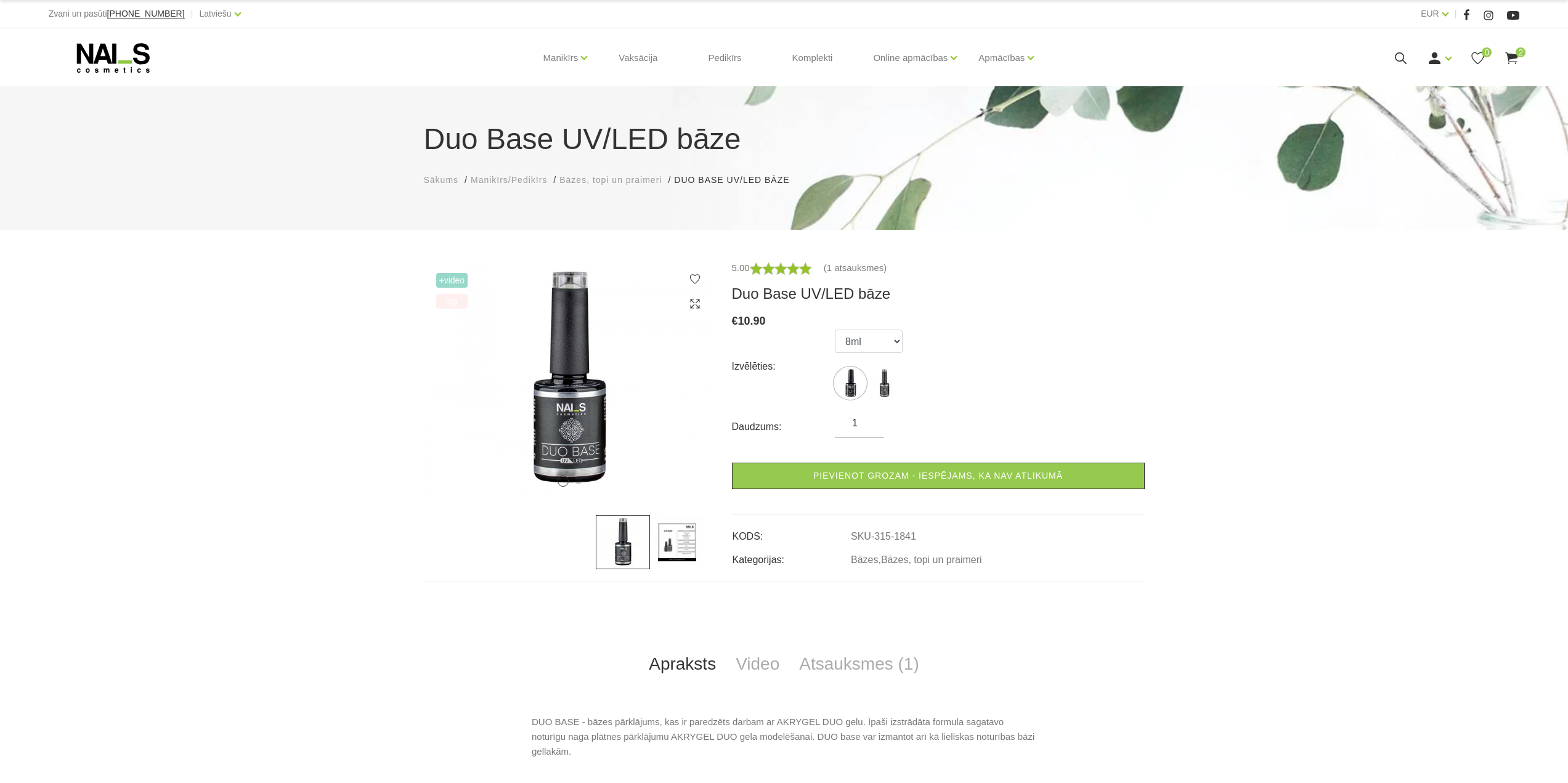
click at [94, 58] on icon at bounding box center [113, 58] width 129 height 31
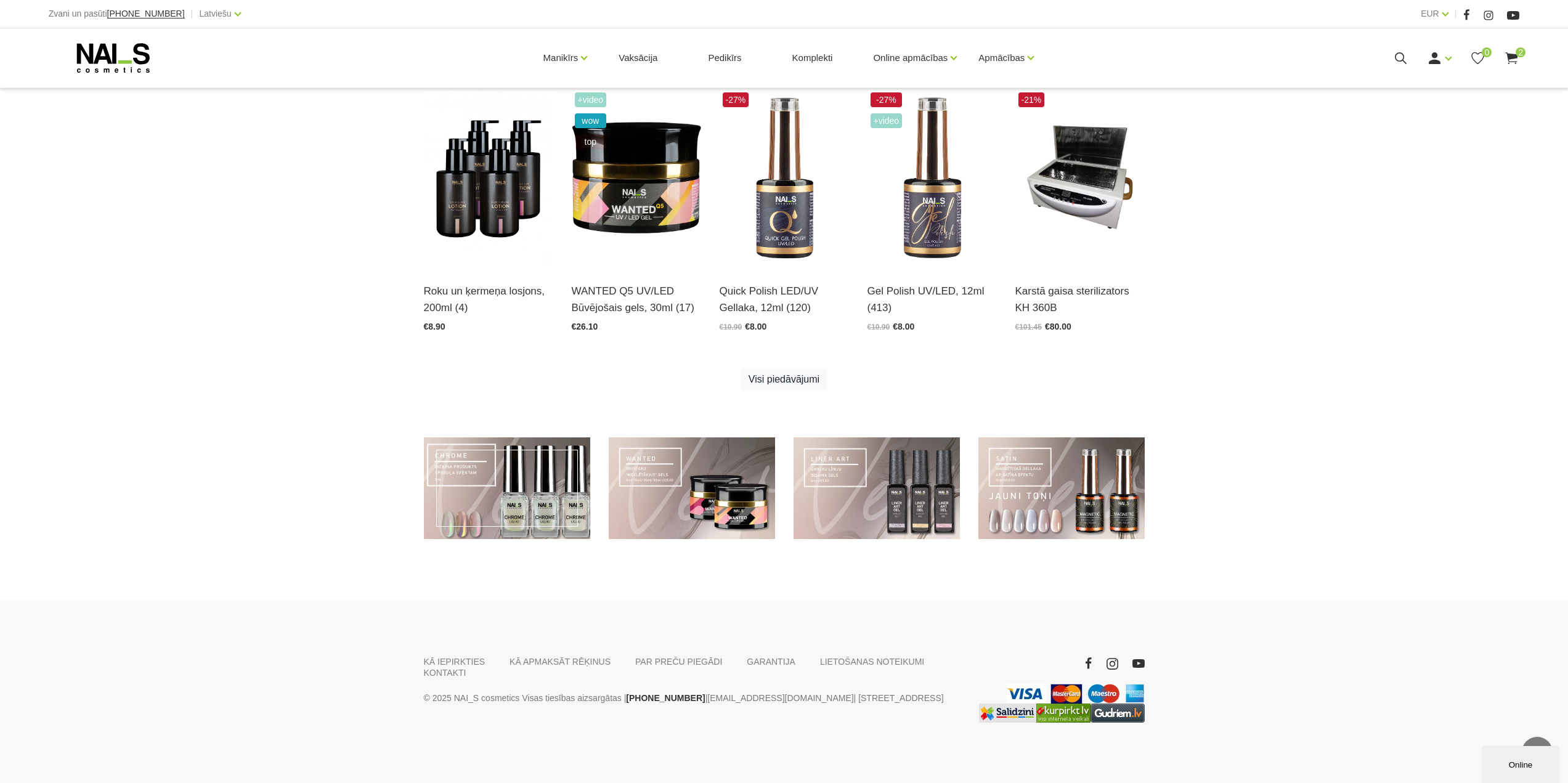
scroll to position [358, 0]
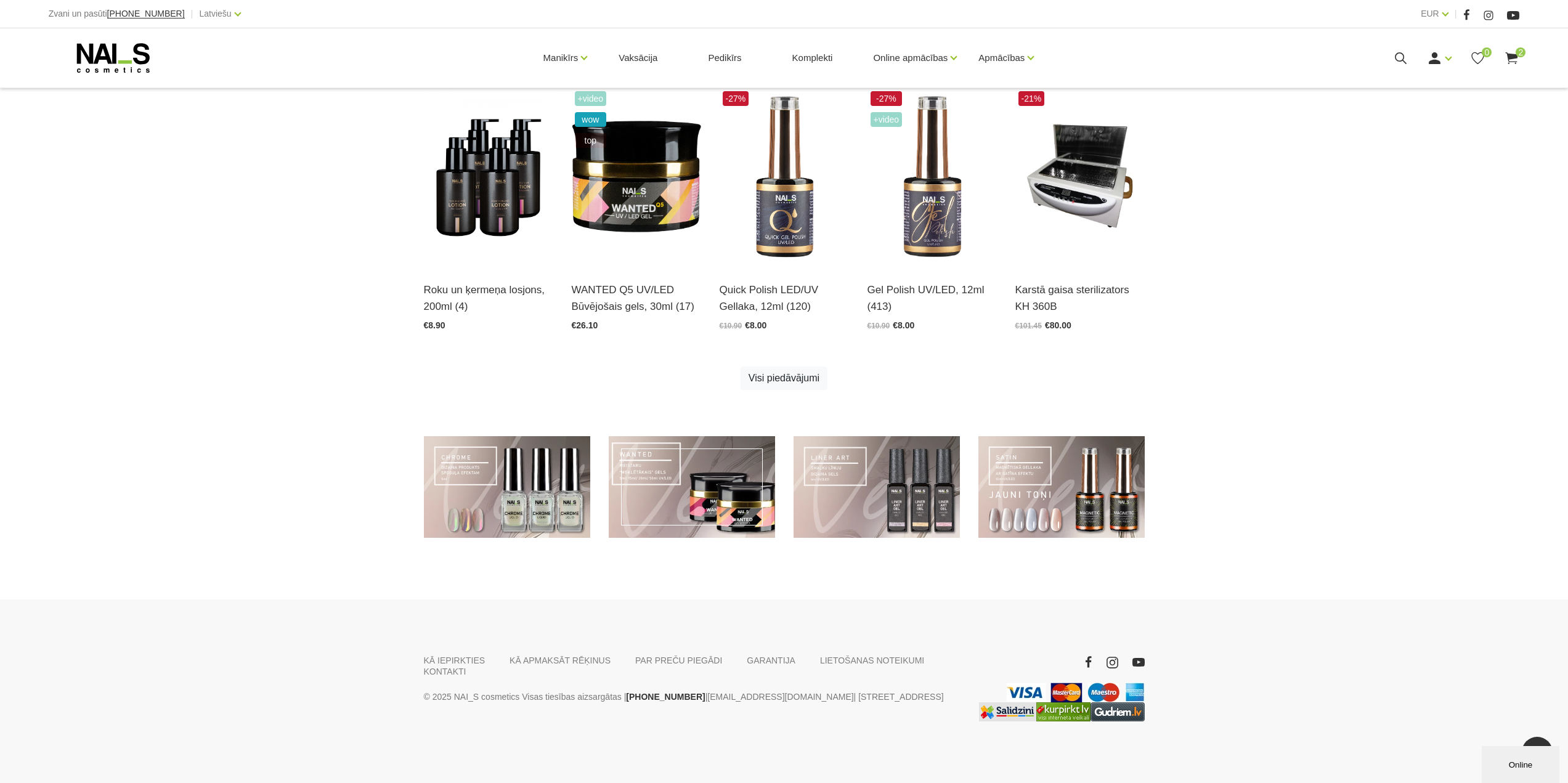
click at [683, 484] on link at bounding box center [691, 487] width 166 height 102
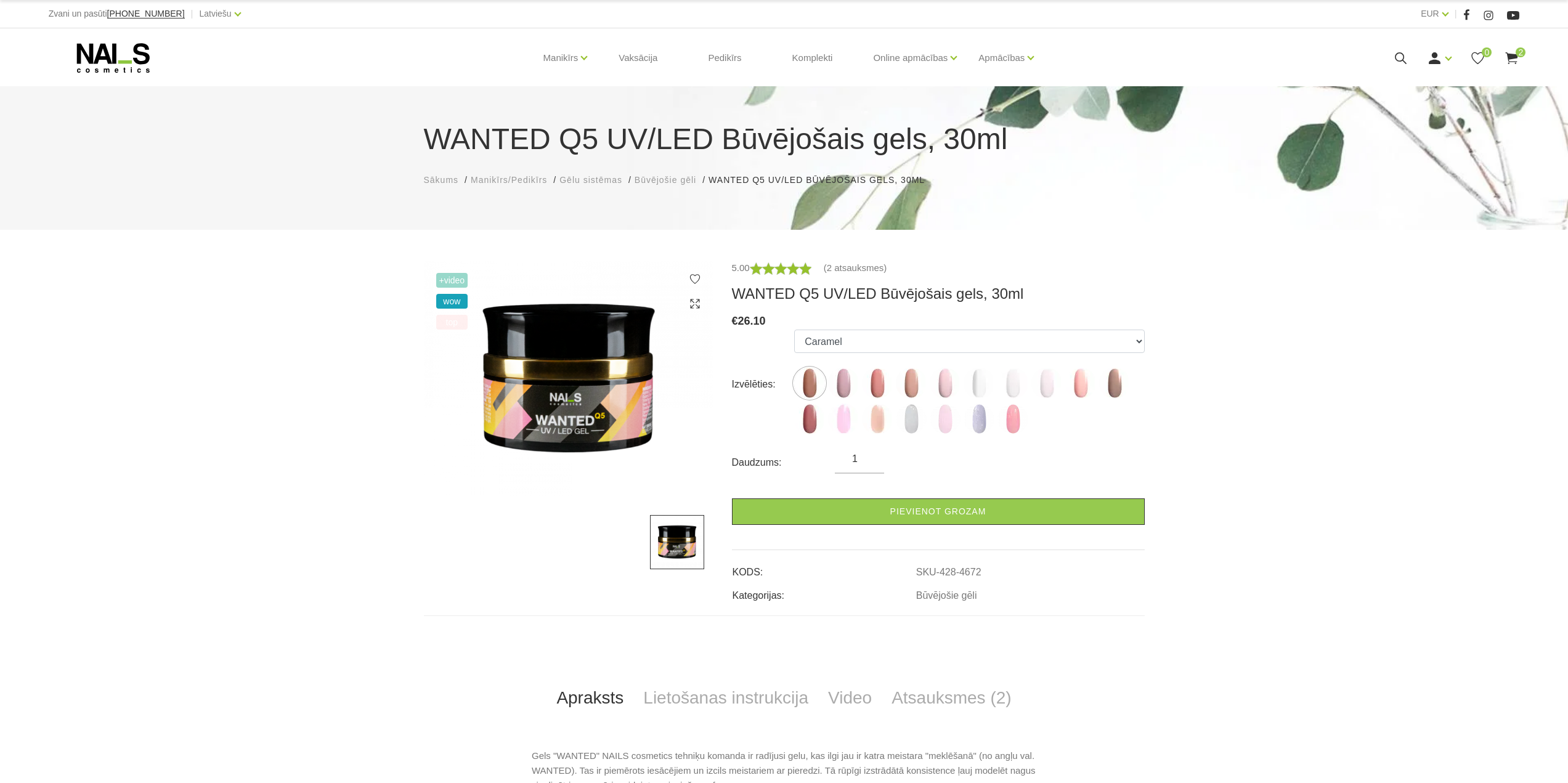
click at [1519, 48] on span "2" at bounding box center [1521, 53] width 10 height 10
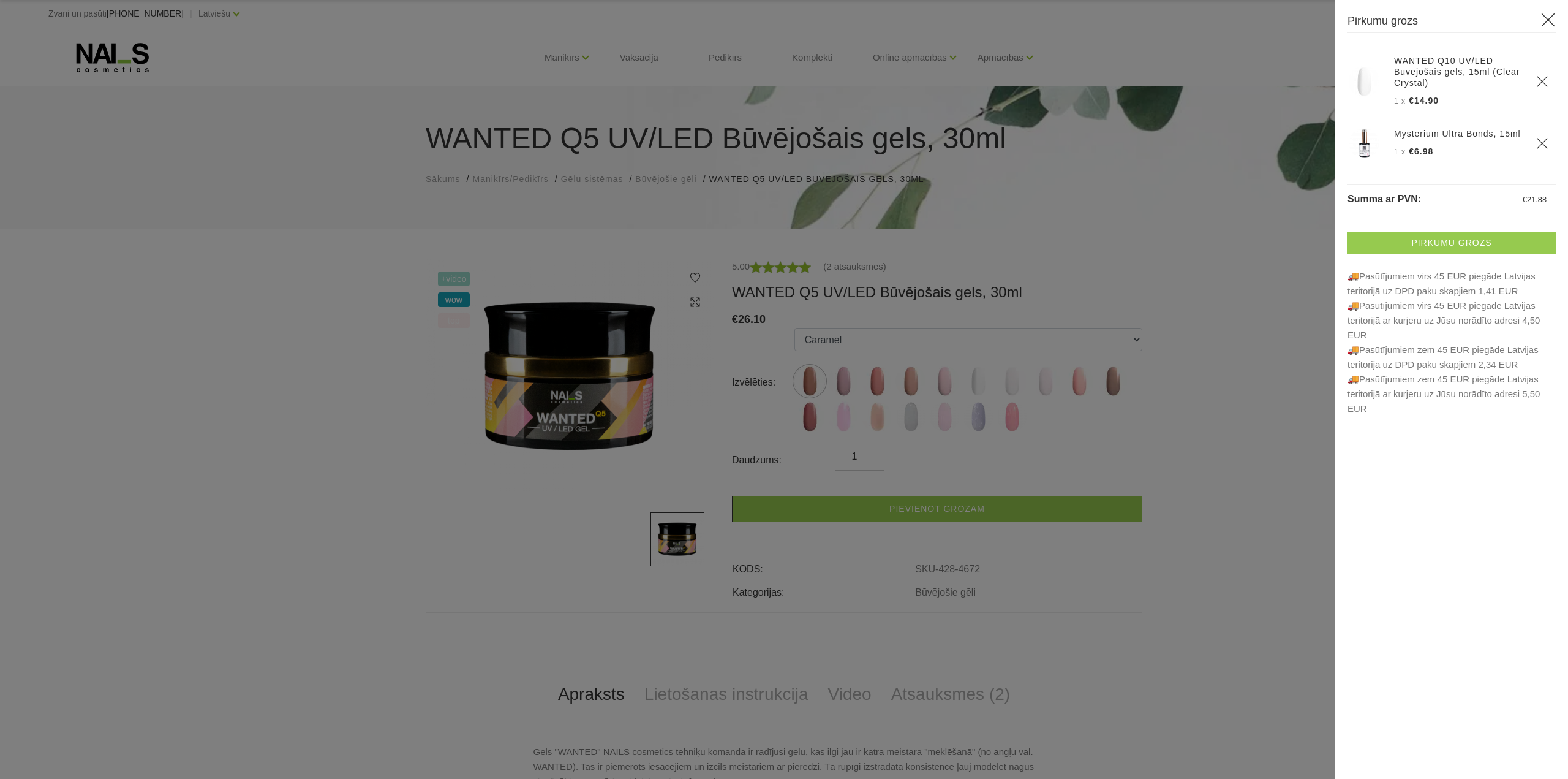
click at [1468, 240] on link "Pirkumu grozs" at bounding box center [1452, 243] width 208 height 22
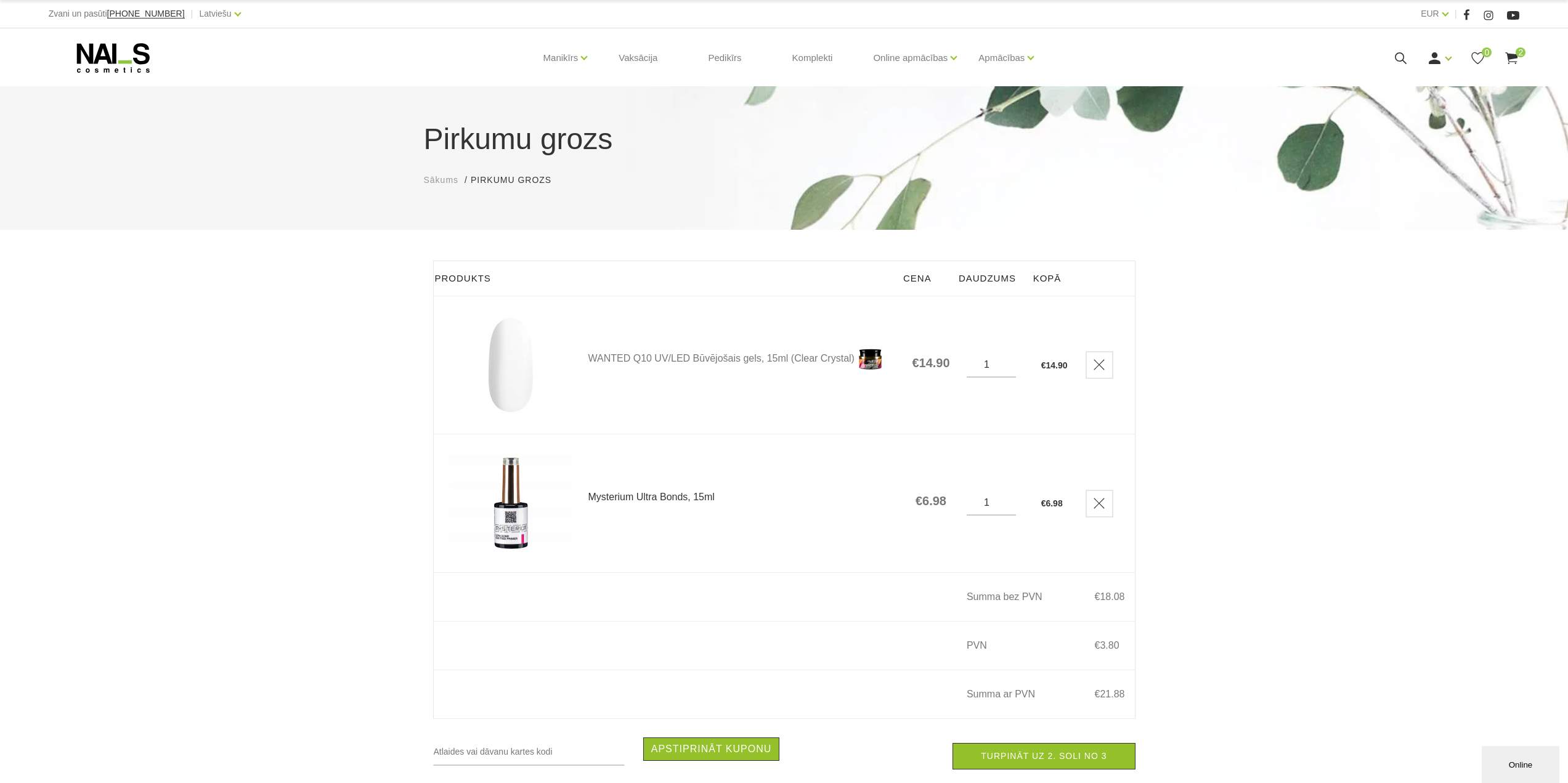
click at [631, 495] on link "Mysterium Ultra Bonds, 15ml" at bounding box center [742, 498] width 307 height 10
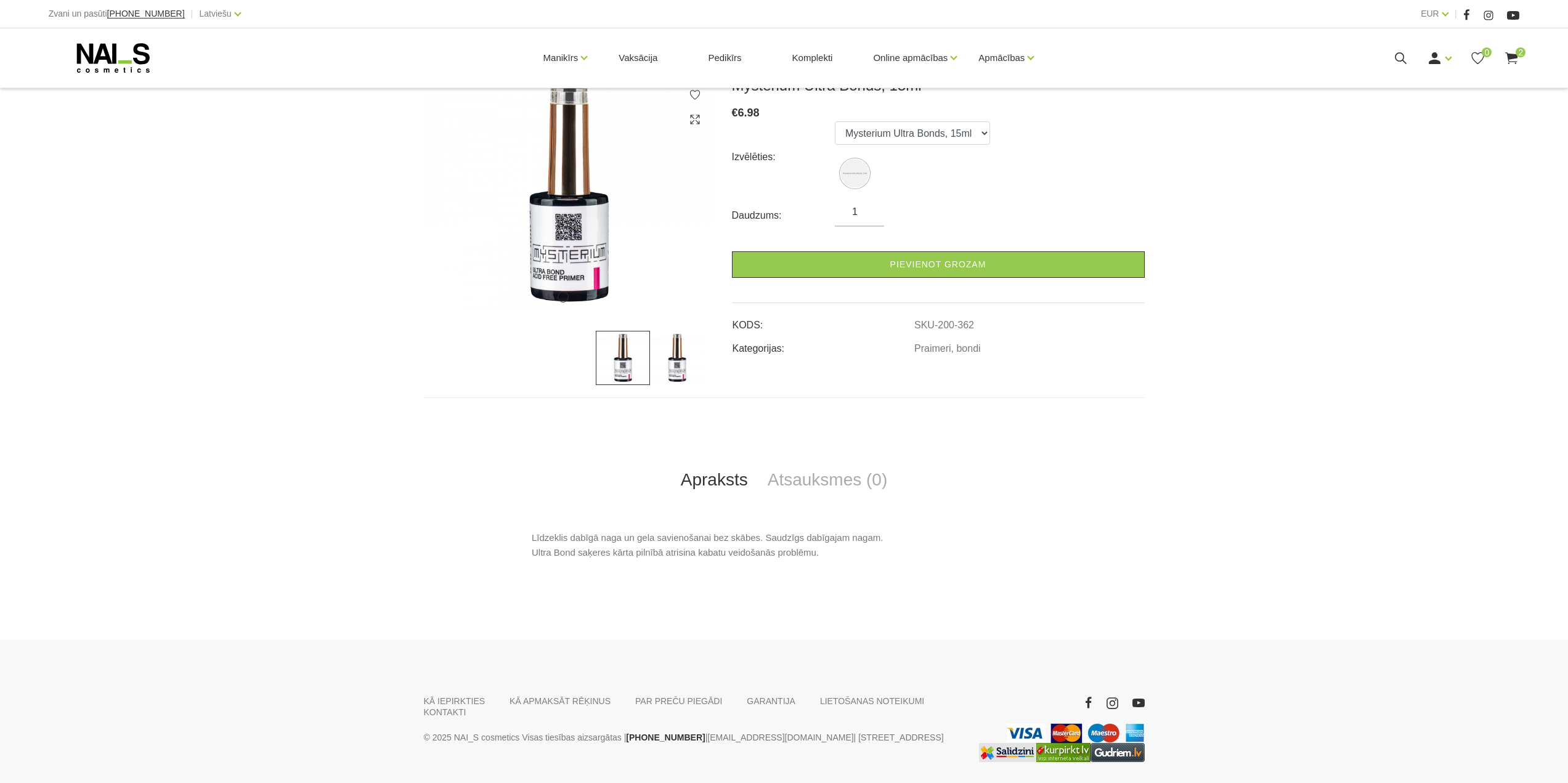
scroll to position [184, 0]
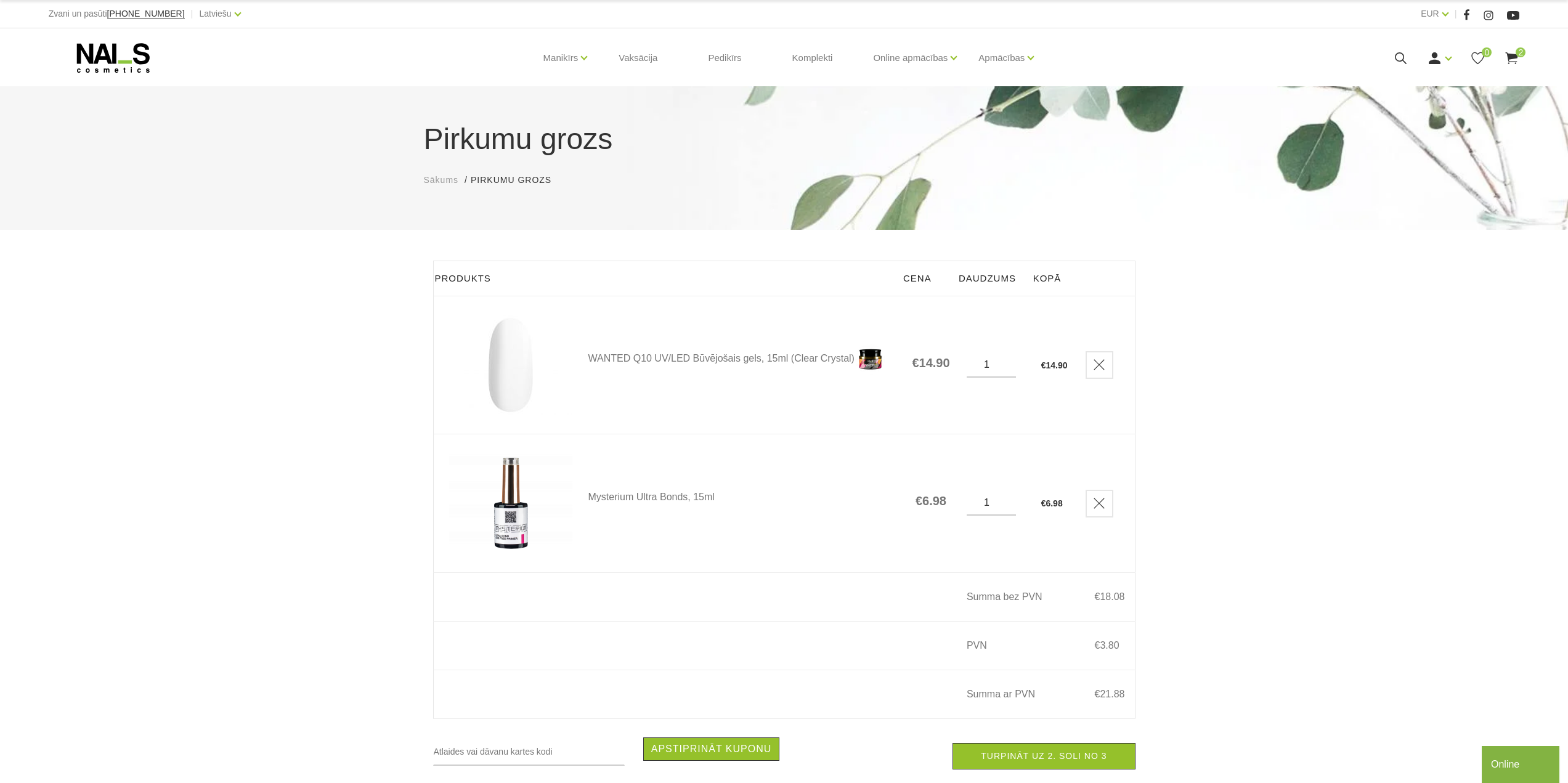
click at [507, 380] on img at bounding box center [511, 365] width 124 height 100
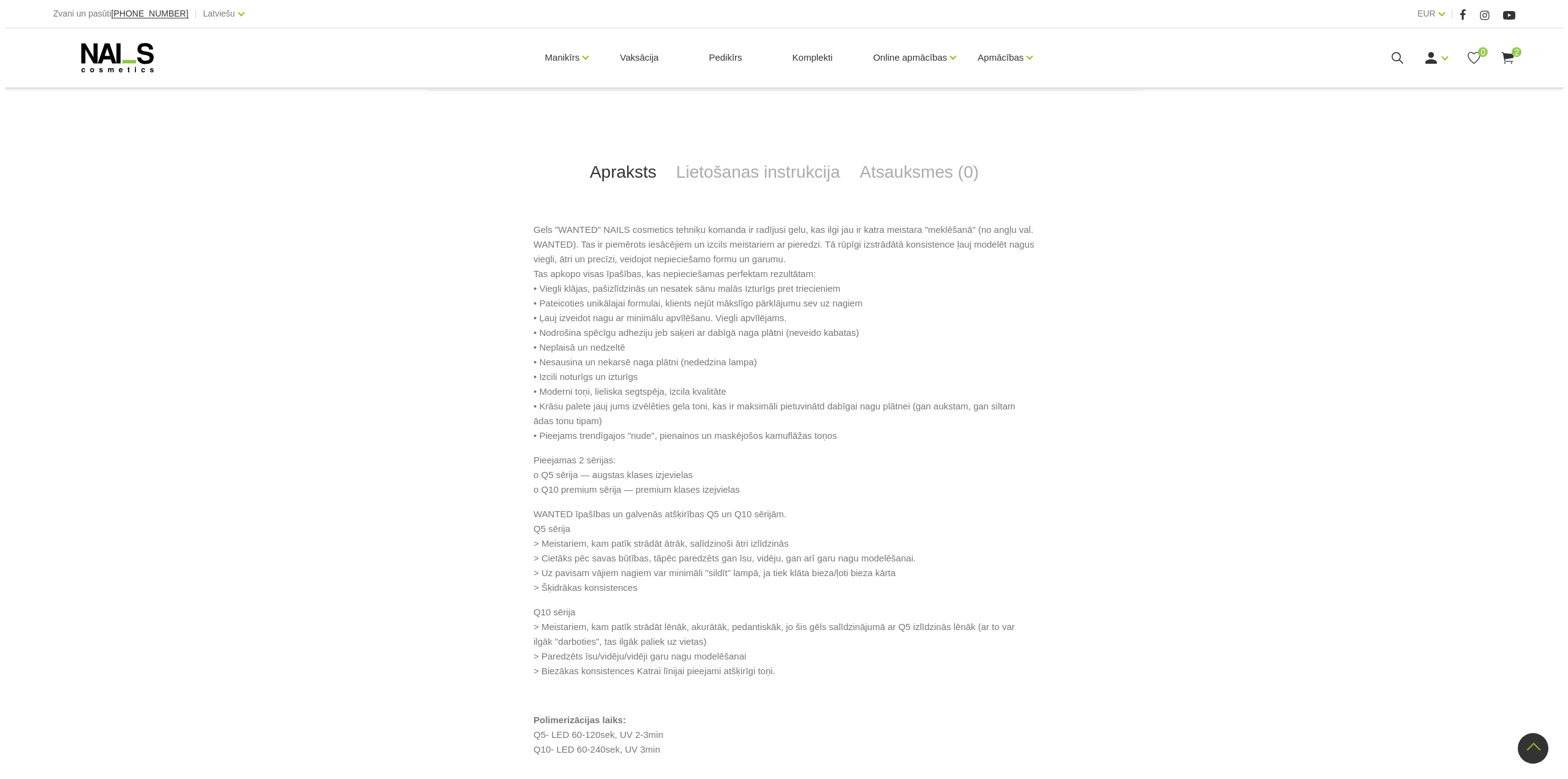
scroll to position [429, 0]
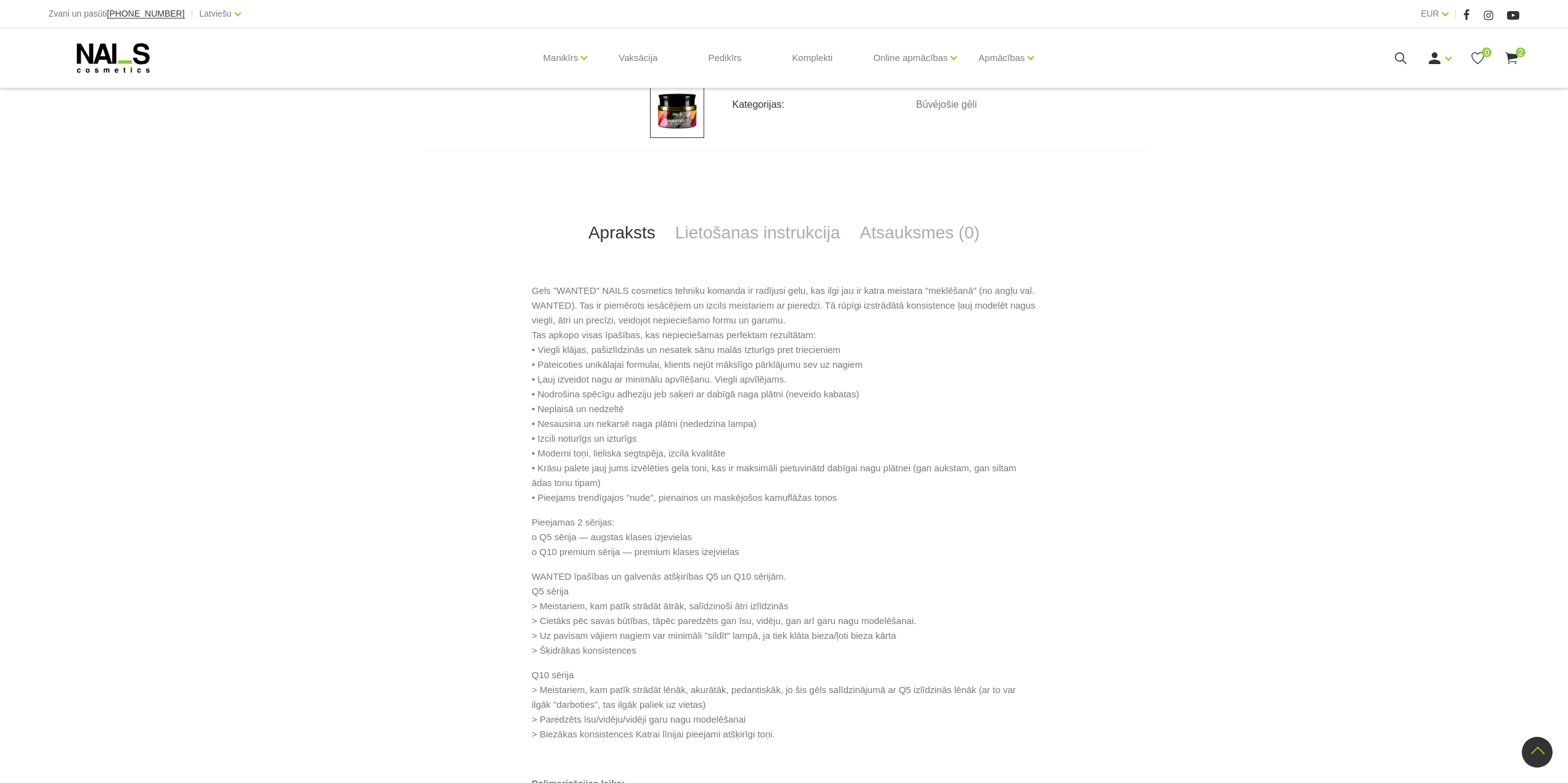
click at [1515, 58] on use at bounding box center [1512, 58] width 13 height 12
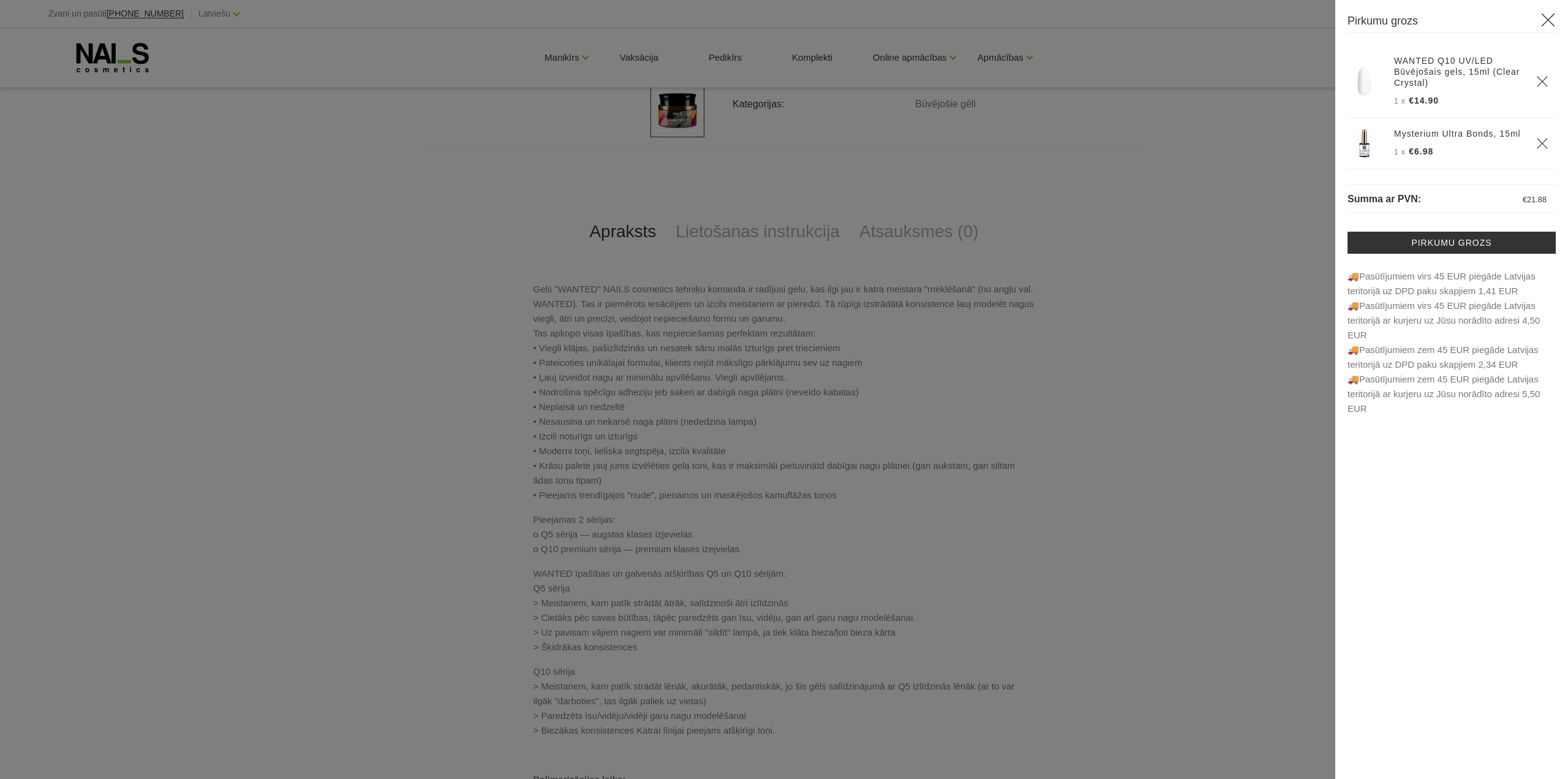
click at [1542, 135] on th at bounding box center [1542, 143] width 27 height 51
click at [1541, 78] on icon "Delete" at bounding box center [1542, 81] width 12 height 12
